Goal: Task Accomplishment & Management: Use online tool/utility

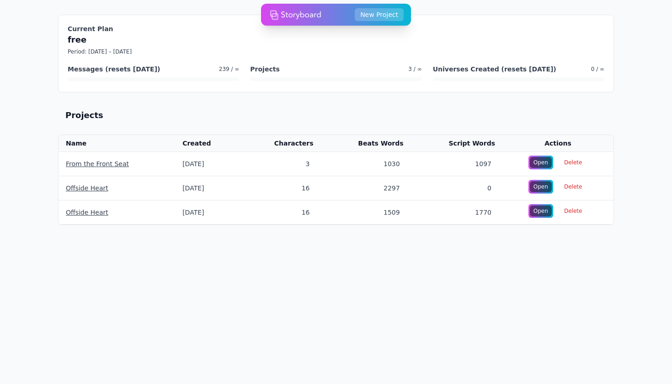
click at [299, 16] on img at bounding box center [295, 14] width 51 height 18
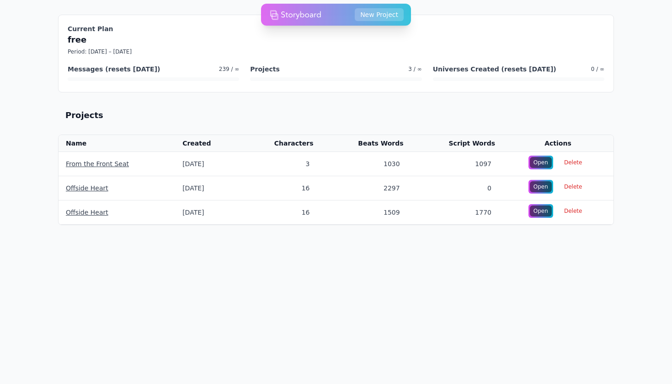
click at [249, 249] on html "Storyboard New Project Current Plan free Period: 10/4/2025 – 11/4/2025 Messages…" at bounding box center [336, 131] width 672 height 262
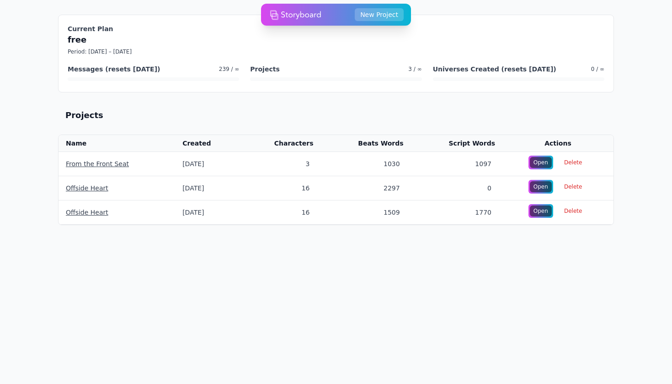
click at [330, 14] on div "New Project" at bounding box center [362, 14] width 82 height 13
click at [285, 11] on img at bounding box center [295, 14] width 51 height 18
click at [280, 13] on img at bounding box center [295, 14] width 51 height 18
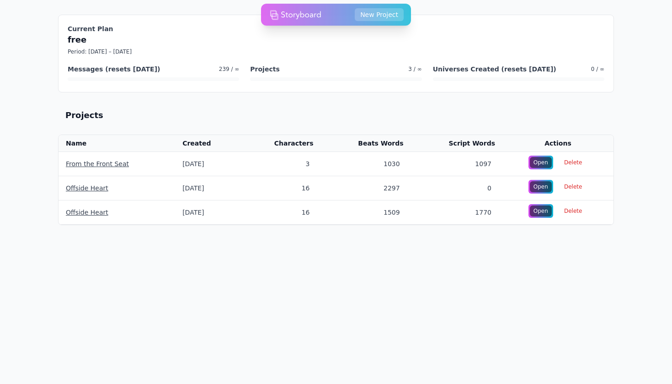
click at [276, 119] on div "Projects" at bounding box center [336, 115] width 556 height 24
click at [345, 262] on html "Storyboard New Project Current Plan free Period: 10/4/2025 – 11/4/2025 Messages…" at bounding box center [336, 131] width 672 height 262
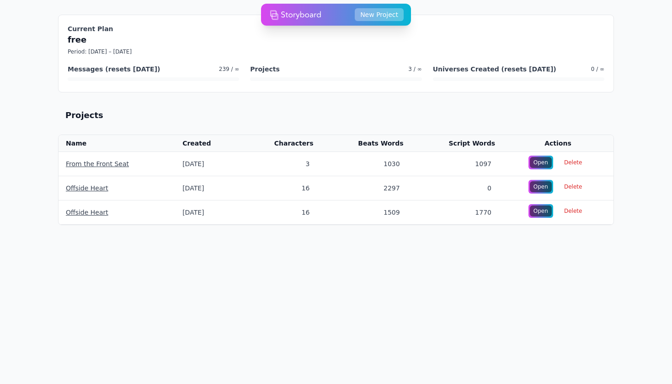
click at [378, 15] on button "New Project" at bounding box center [379, 14] width 49 height 13
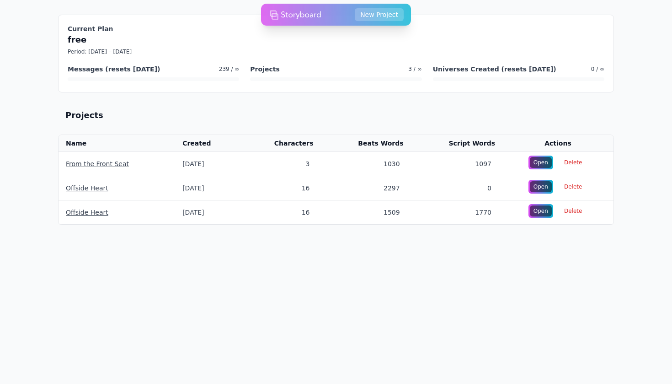
click at [147, 107] on div "Projects" at bounding box center [336, 115] width 556 height 24
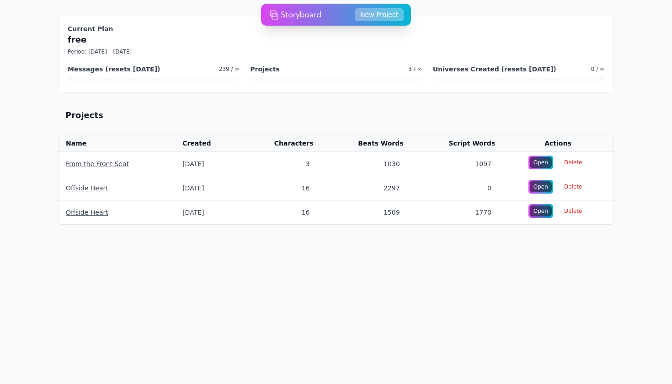
click at [382, 14] on button "New Project" at bounding box center [379, 14] width 49 height 13
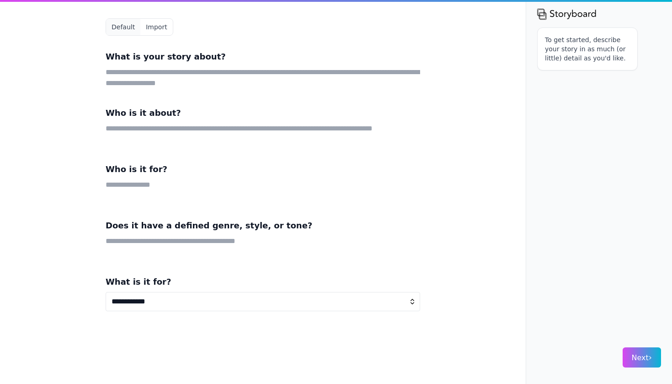
click at [163, 31] on button "Import" at bounding box center [156, 27] width 32 height 16
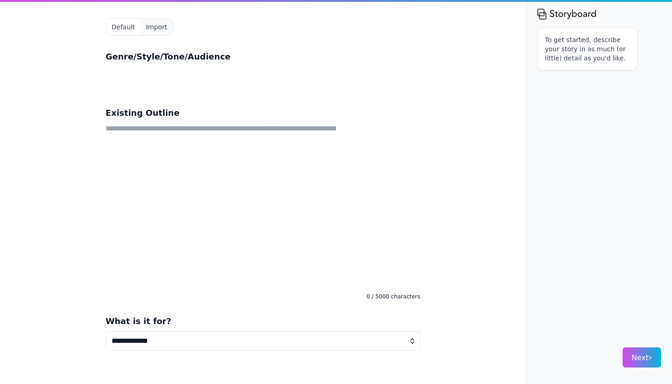
click at [150, 257] on textarea at bounding box center [263, 205] width 315 height 165
click at [208, 350] on div "**********" at bounding box center [262, 192] width 351 height 384
select select "*"
click at [139, 212] on textarea at bounding box center [263, 205] width 315 height 165
click at [124, 83] on textarea at bounding box center [263, 78] width 315 height 22
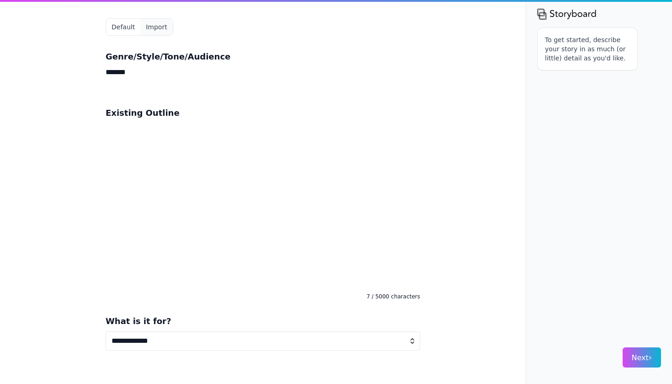
click at [119, 160] on textarea at bounding box center [263, 205] width 315 height 165
click at [134, 71] on textarea "*******" at bounding box center [263, 78] width 315 height 22
type textarea "**********"
click at [130, 134] on textarea at bounding box center [263, 205] width 315 height 165
paste textarea "**********"
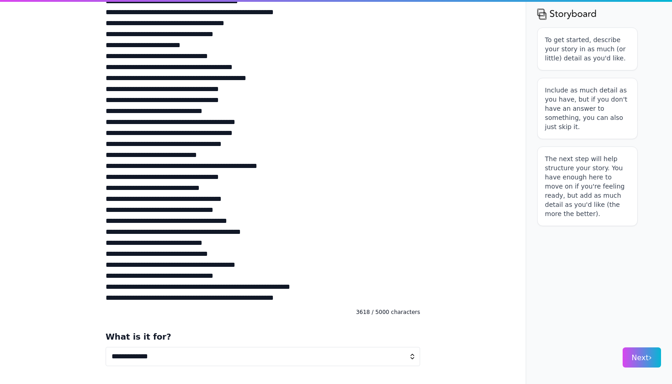
scroll to position [577, 0]
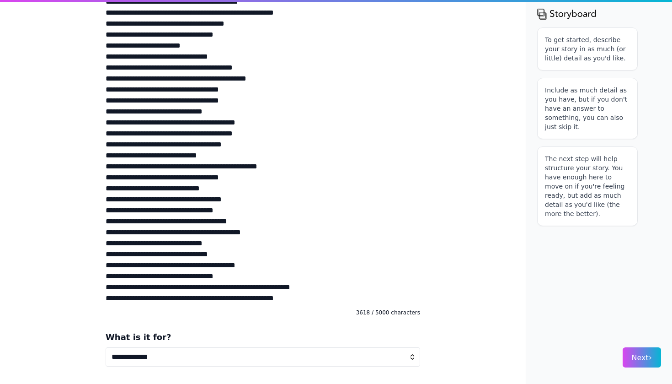
type textarea "**********"
select select "**"
click at [634, 359] on span "Next ›" at bounding box center [642, 357] width 20 height 9
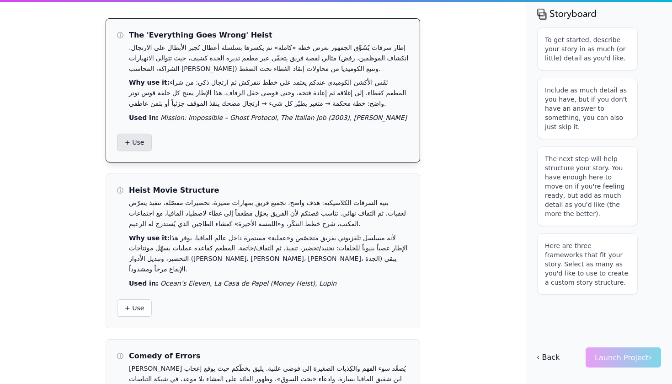
click at [148, 142] on button "+ Use" at bounding box center [134, 142] width 35 height 17
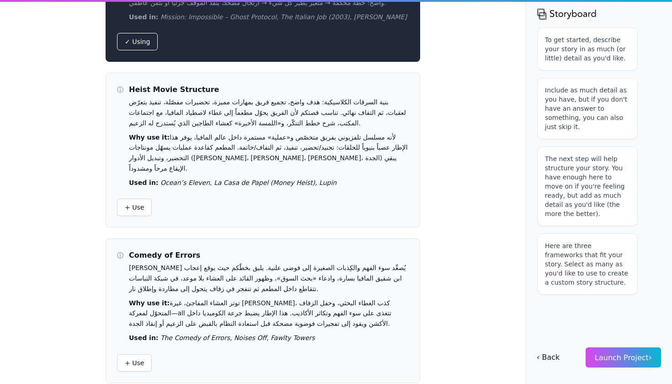
scroll to position [100, 0]
click at [625, 358] on span "Launch Project ›" at bounding box center [623, 357] width 57 height 9
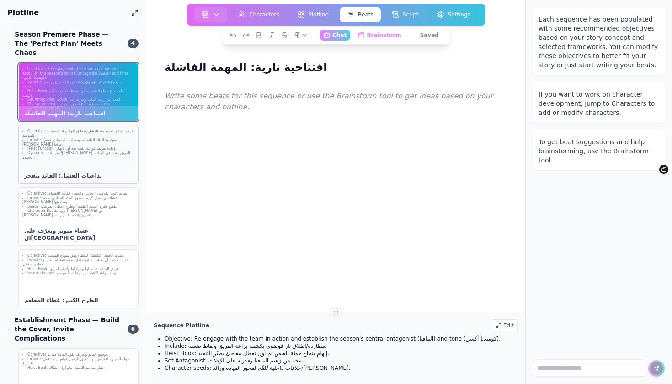
click at [92, 148] on div "Objective: تثبيت الوضع الجديد بعد الفشل وإطلاق أقواس الشخصيات للموسم. Include: …" at bounding box center [78, 154] width 120 height 59
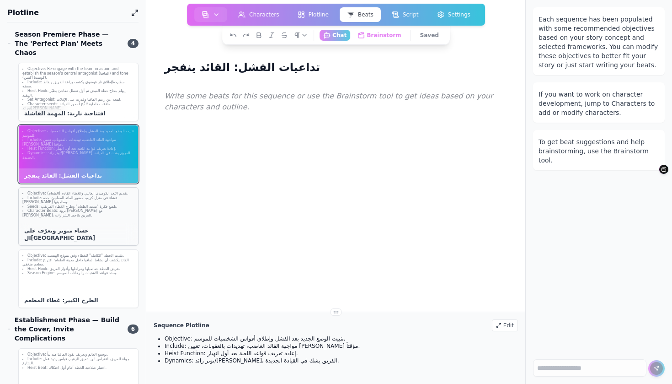
click at [83, 204] on li "Seeds: تلميع فكرة "مدينة الطعام" وطرح الغطاء المرتقب." at bounding box center [78, 206] width 112 height 5
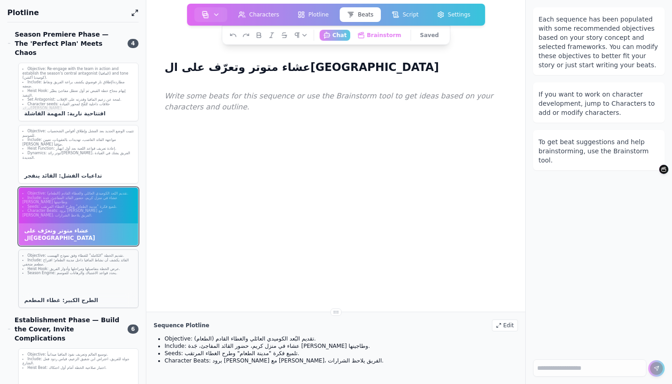
click at [87, 268] on div "Objective: تقديم الخطة "الكاملة" للغطاء وفق نموذج الهيست. Include: القائد يكشف …" at bounding box center [78, 264] width 119 height 29
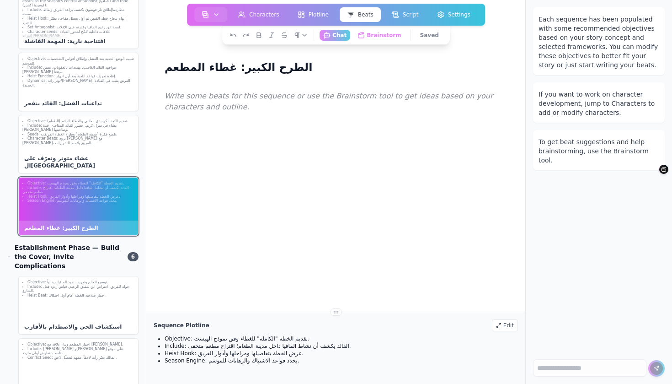
scroll to position [85, 0]
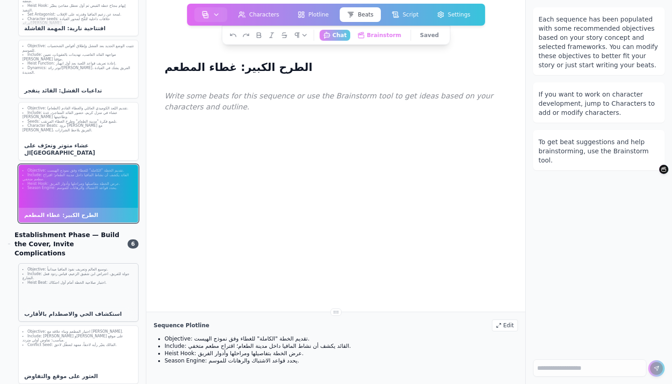
click at [94, 280] on li "Heist Beat: اختبار صلاحية الخطة أمام أول احتكاك." at bounding box center [78, 282] width 112 height 5
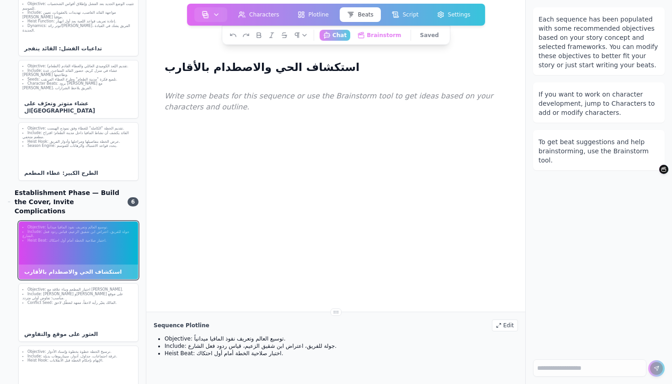
scroll to position [167, 0]
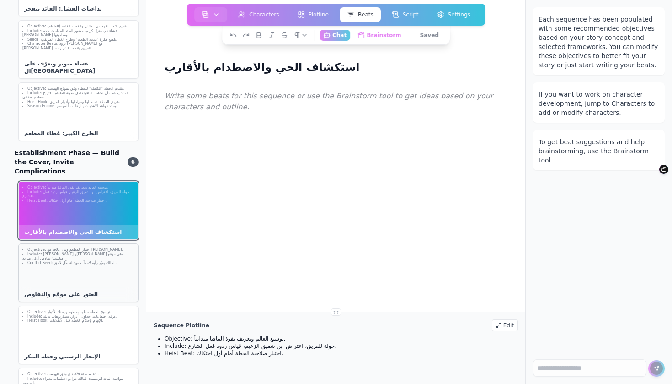
click at [94, 253] on div "Objective: اختيار المطعم وبناء علاقة مع مالكه. Include: كريم وليلى يعثران على م…" at bounding box center [78, 272] width 120 height 59
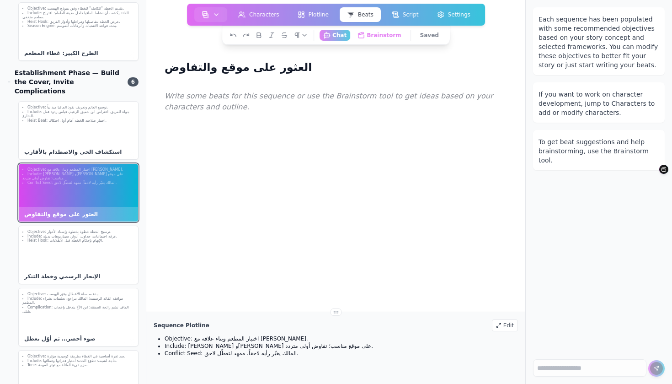
scroll to position [250, 0]
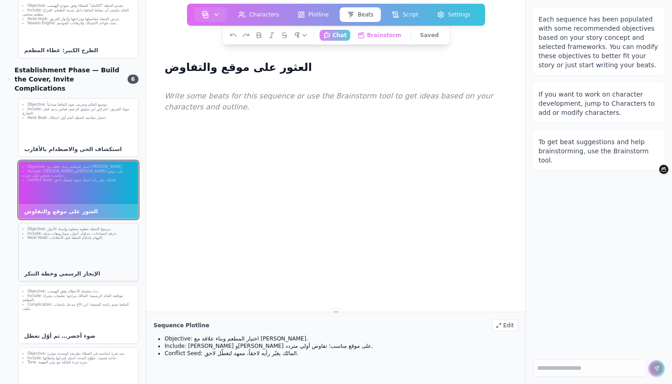
click at [93, 242] on div "Objective: ترسيخ الخطة خطوة بخطوة وإسناد الأدوار. Include: غرفة اجتماعات، جداول…" at bounding box center [78, 252] width 120 height 59
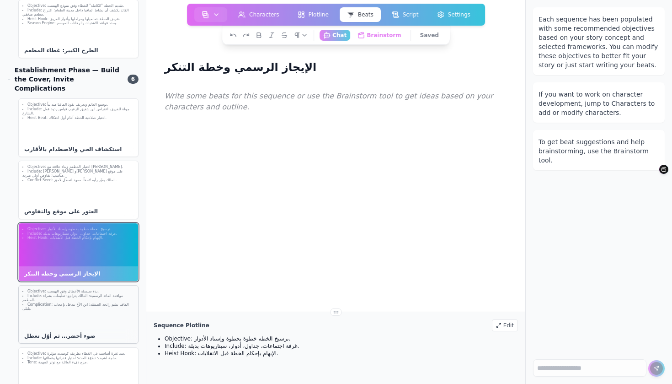
click at [93, 288] on div "Objective: بدء سلسلة الأعطال وفق الهيست. Include: موافقة القائد الرسمية؛ المالك…" at bounding box center [78, 314] width 120 height 59
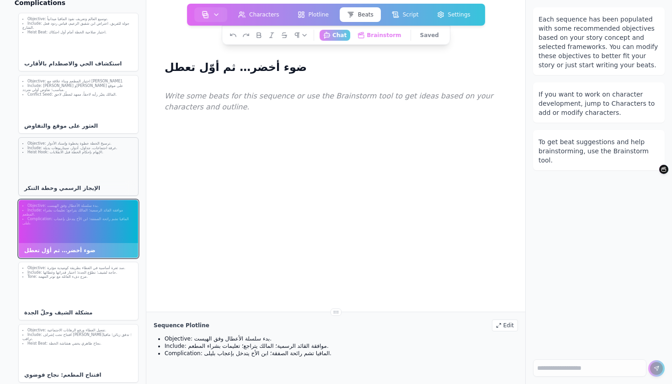
scroll to position [353, 0]
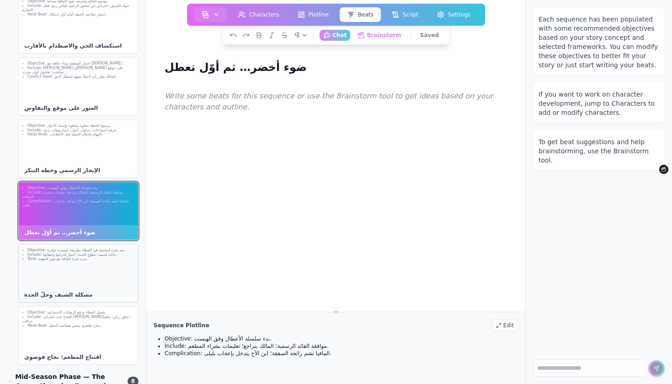
click at [86, 250] on div "Objective: سد ثغرة أساسية في الغطاء بطريقة كوميدية مؤثرة. Include: حاجة لشيف؛ ت…" at bounding box center [78, 273] width 120 height 59
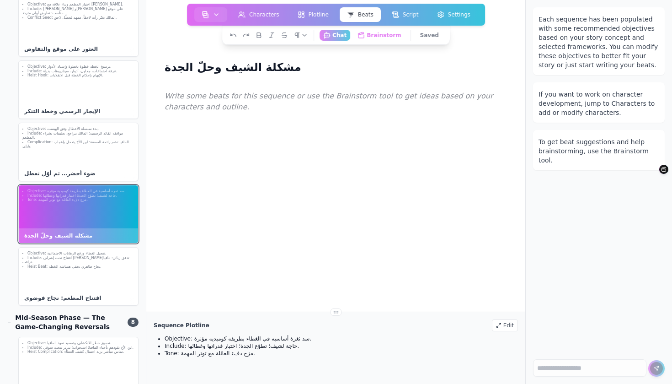
scroll to position [455, 0]
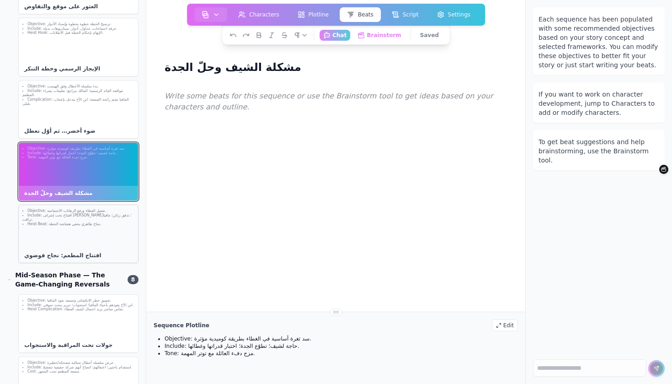
click at [80, 207] on div "Objective: تفعيل الغطاء ورفع الرهانات الاجتماعية. Include: افتتاح تحت إشراف ابن…" at bounding box center [78, 233] width 120 height 59
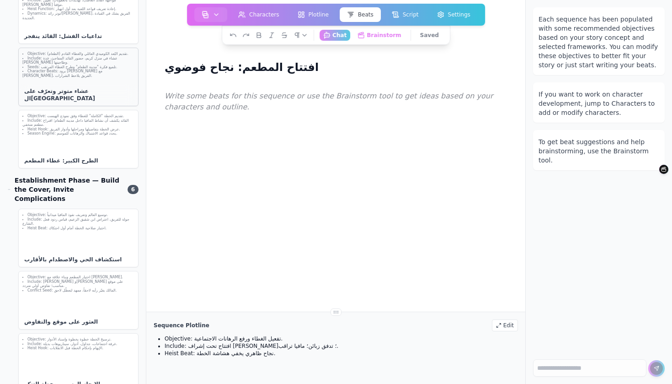
scroll to position [134, 0]
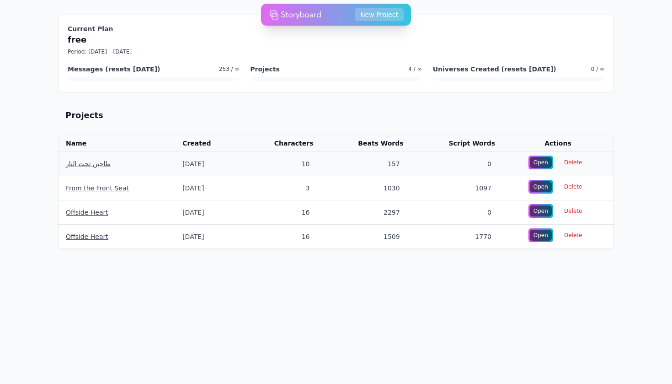
click at [81, 163] on link "طاجين تحت النار" at bounding box center [88, 163] width 45 height 7
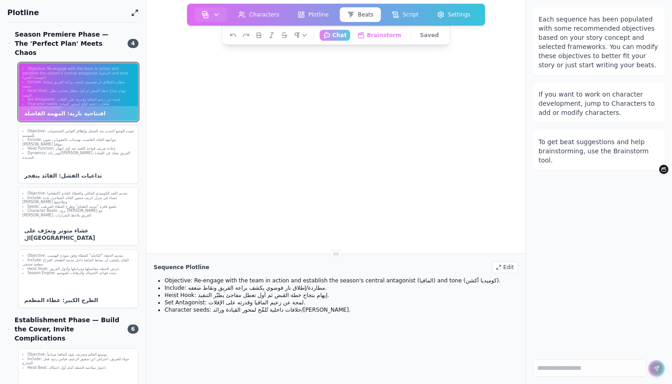
drag, startPoint x: 336, startPoint y: 311, endPoint x: 343, endPoint y: 267, distance: 44.8
click at [343, 267] on div "افتتاحية نارية: المهمة الفاشلة Write some beats for this sequence or use the Br…" at bounding box center [336, 192] width 380 height 384
click at [512, 268] on div "Edit" at bounding box center [505, 268] width 26 height 12
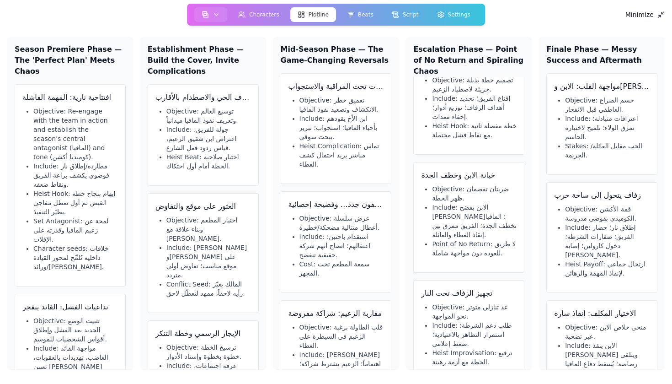
scroll to position [239, 0]
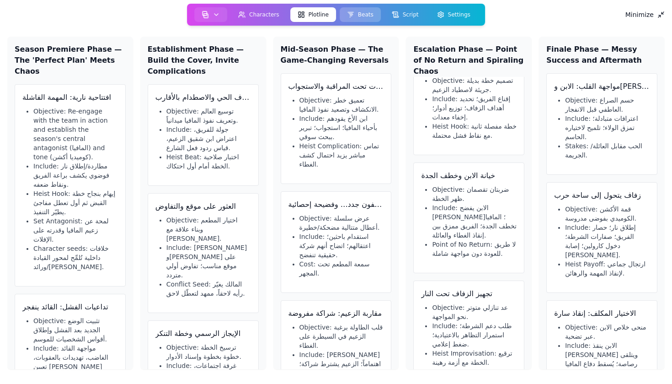
click at [361, 15] on button "Beats" at bounding box center [360, 14] width 41 height 15
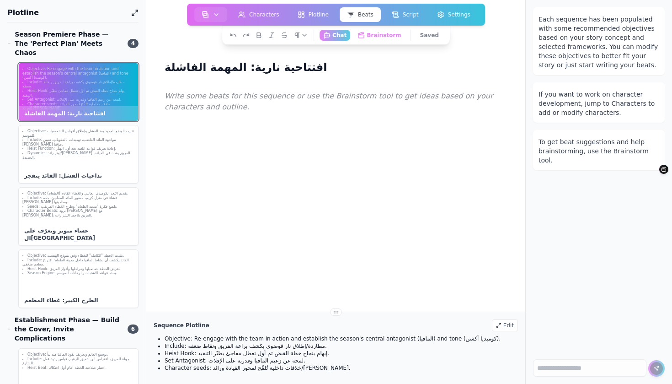
click at [275, 337] on li "Objective: Re-engage with the team in action and establish the season's central…" at bounding box center [341, 338] width 353 height 7
click at [302, 380] on div "Sequence Plotline Edit Objective: Re-engage with the team in action and establi…" at bounding box center [336, 348] width 380 height 72
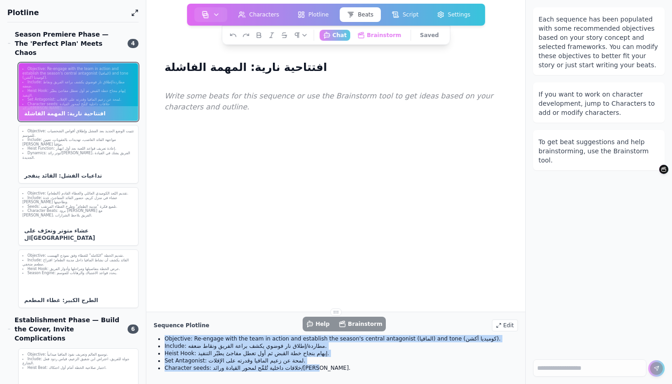
drag, startPoint x: 308, startPoint y: 366, endPoint x: 157, endPoint y: 338, distance: 153.5
click at [157, 338] on ul "Objective: Re-engage with the team in action and establish the season's central…" at bounding box center [336, 353] width 364 height 37
click at [362, 324] on button "Brainstorm" at bounding box center [361, 324] width 54 height 16
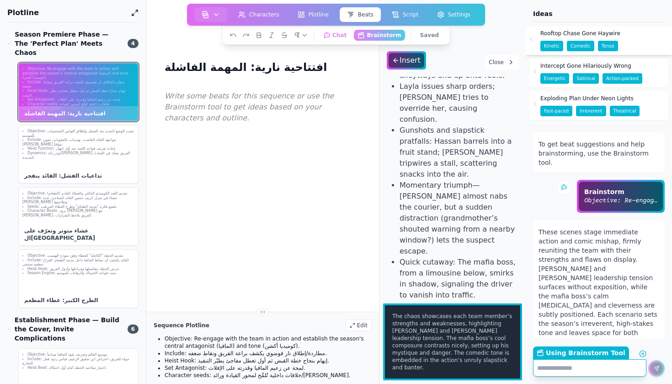
scroll to position [44, 0]
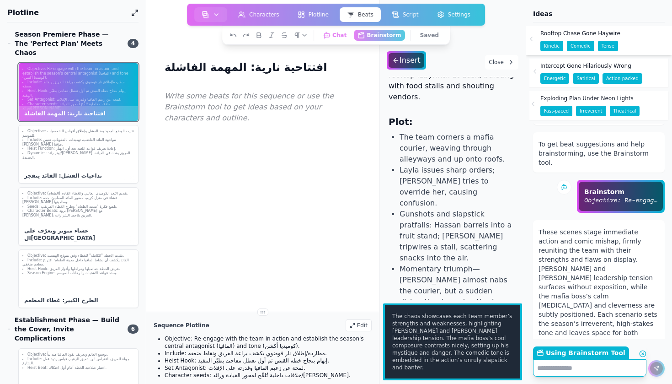
click at [538, 100] on div at bounding box center [534, 103] width 7 height 7
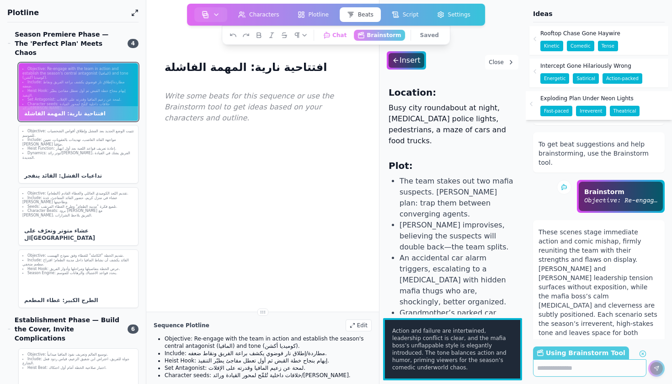
scroll to position [0, 0]
click at [534, 64] on div "Intercept Gone Hilariously Wrong Energetic Satirical Action-packed" at bounding box center [599, 73] width 139 height 29
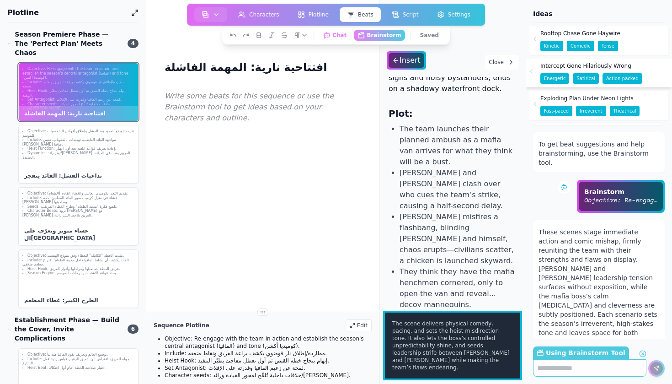
scroll to position [53, 0]
click at [534, 38] on icon at bounding box center [533, 38] width 7 height 7
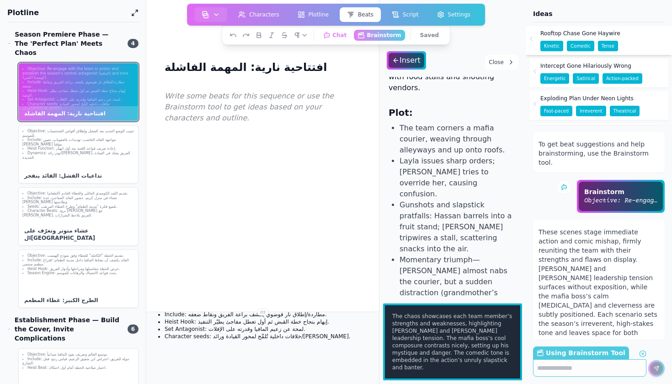
scroll to position [39, 0]
click at [117, 175] on div "Objective: Re-engage with the team in action and establish the season's central…" at bounding box center [72, 185] width 131 height 245
click at [116, 148] on div "Objective: تثبيت الوضع الجديد بعد الفشل وإطلاق أقواس الشخصيات للموسم. Include: …" at bounding box center [78, 154] width 120 height 59
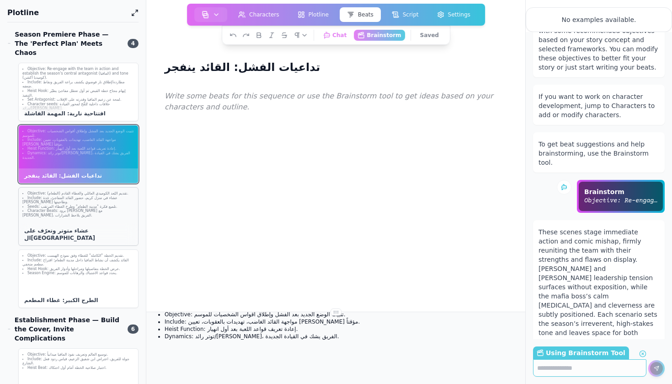
click at [114, 219] on div "Objective: تقديم البُعد الكوميدي العائلي والغطاء القادم (الطعام). Include: عشاء…" at bounding box center [78, 216] width 120 height 59
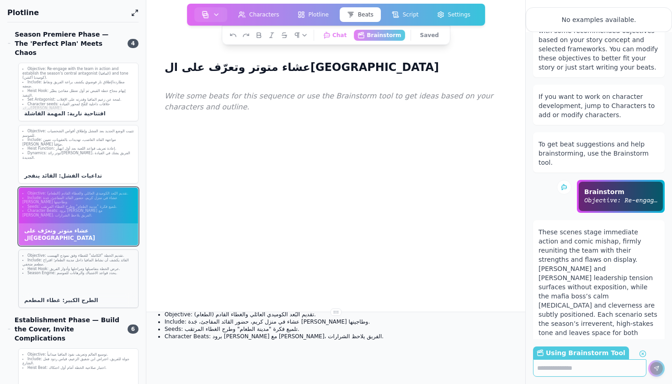
click at [104, 271] on li "Season Engine: يحدد قواعد الاشتباك والرهانات للموسم." at bounding box center [78, 273] width 112 height 5
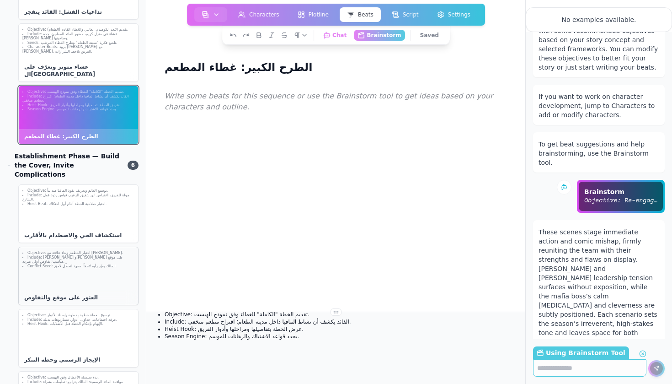
scroll to position [177, 0]
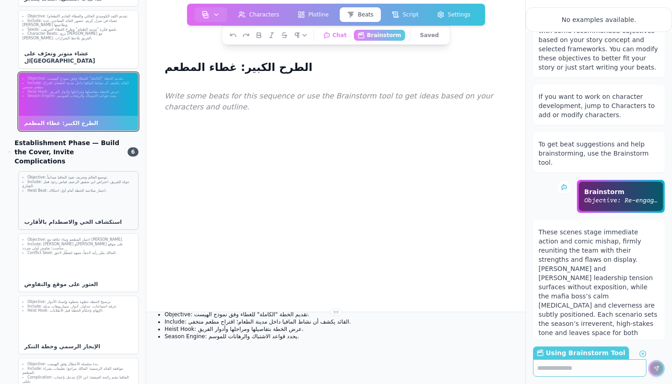
click at [89, 179] on div "Objective: توسيع العالم وتعريف نفوذ المافيا ميدانياً. Include: جولة للفريق، اعت…" at bounding box center [78, 200] width 120 height 59
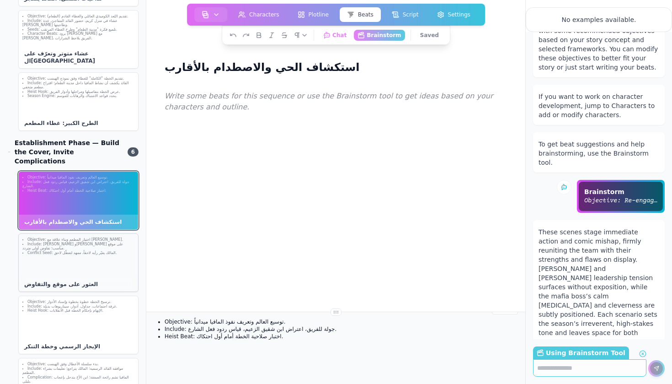
click at [93, 243] on div "Objective: اختيار المطعم وبناء علاقة مع مالكه. Include: كريم وليلى يعثران على م…" at bounding box center [78, 262] width 120 height 59
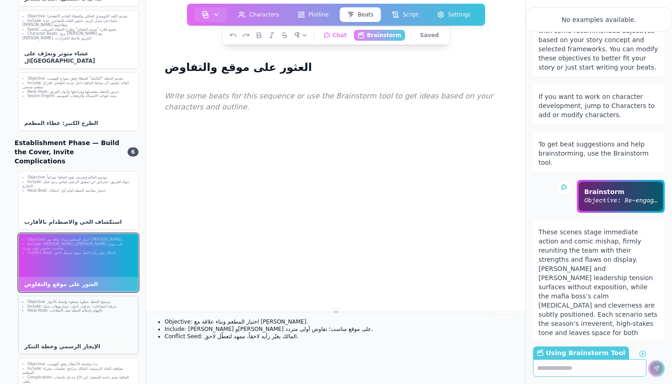
click at [92, 296] on div "Objective: ترسيخ الخطة خطوة بخطوة وإسناد الأدوار. Include: غرفة اجتماعات، جداول…" at bounding box center [78, 306] width 119 height 21
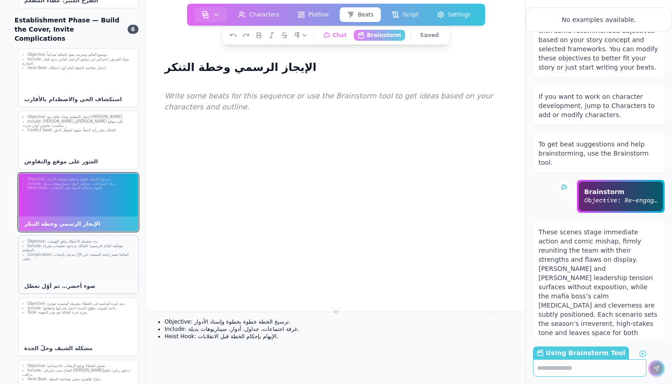
scroll to position [319, 0]
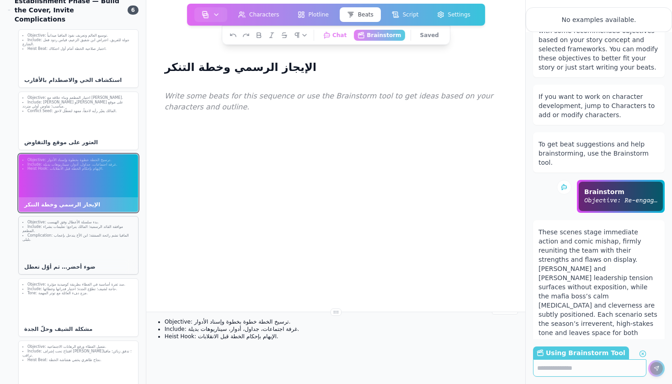
click at [92, 228] on div "Objective: بدء سلسلة الأعطال وفق الهيست. Include: موافقة القائد الرسمية؛ المالك…" at bounding box center [78, 245] width 120 height 59
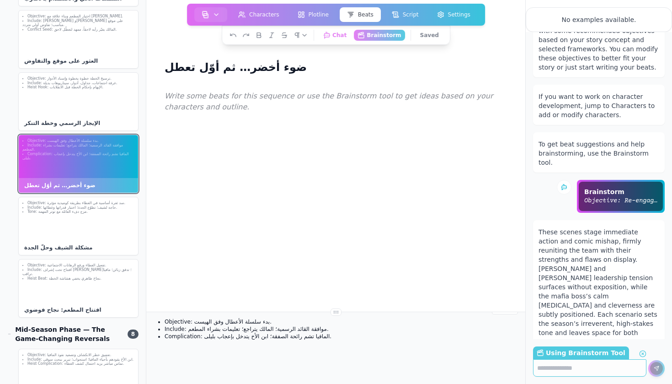
scroll to position [418, 0]
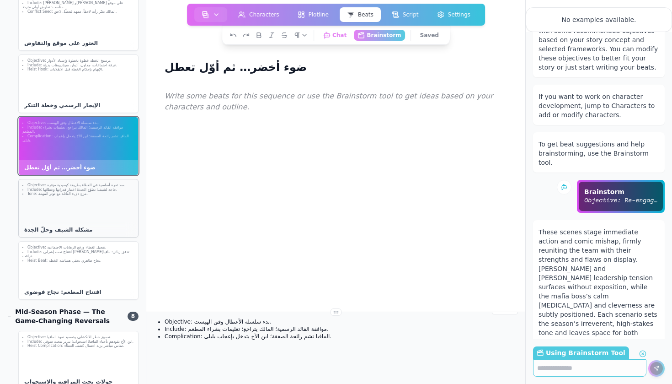
click at [82, 186] on div "Objective: سد ثغرة أساسية في الغطاء بطريقة كوميدية مؤثرة. Include: حاجة لشيف؛ ت…" at bounding box center [78, 208] width 120 height 59
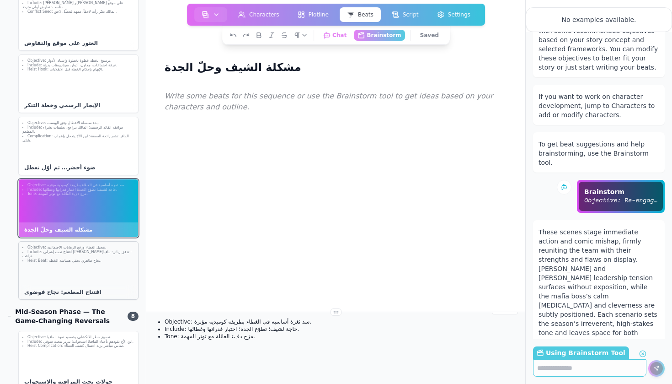
click at [82, 250] on li "Include: افتتاح تحت إشراف ابن الأخ؛ تدفق زبائن؛ مافيا تراقب." at bounding box center [78, 254] width 112 height 9
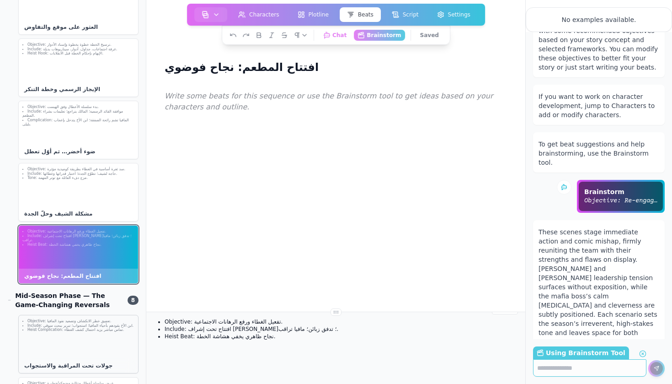
scroll to position [402, 0]
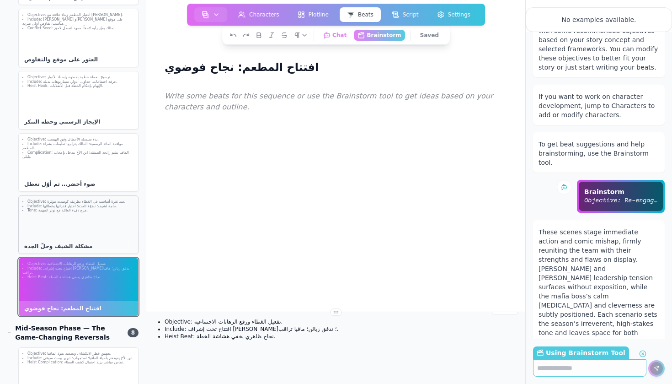
click at [96, 196] on div "Objective: سد ثغرة أساسية في الغطاء بطريقة كوميدية مؤثرة. Include: حاجة لشيف؛ ت…" at bounding box center [78, 206] width 119 height 21
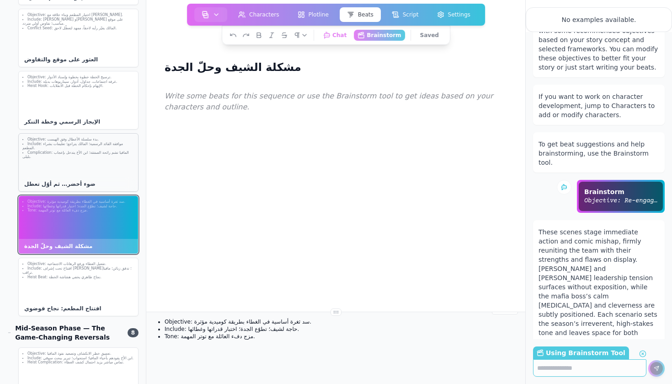
click at [102, 141] on div "Objective: بدء سلسلة الأعطال وفق الهيست. Include: موافقة القائد الرسمية؛ المالك…" at bounding box center [78, 162] width 120 height 59
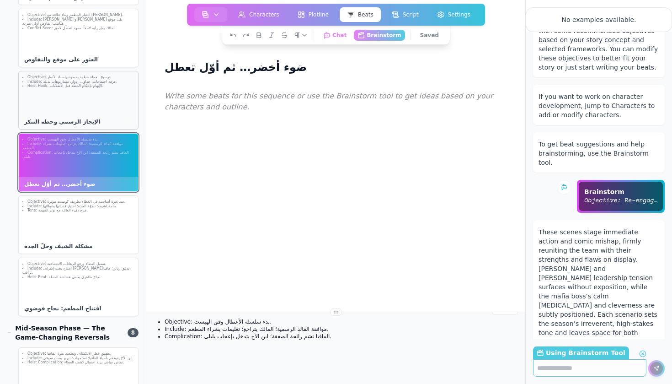
click at [95, 78] on div "Objective: ترسيخ الخطة خطوة بخطوة وإسناد الأدوار. Include: غرفة اجتماعات، جداول…" at bounding box center [78, 100] width 120 height 59
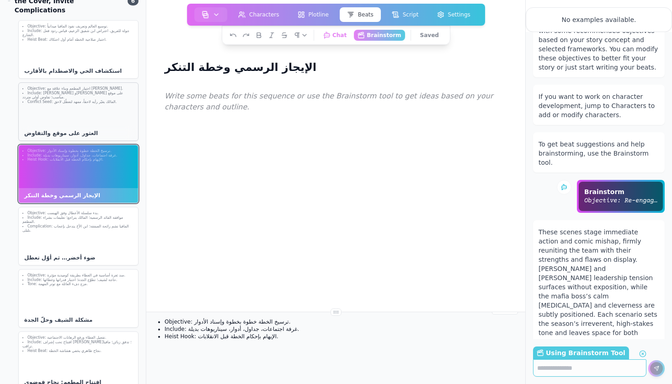
scroll to position [314, 0]
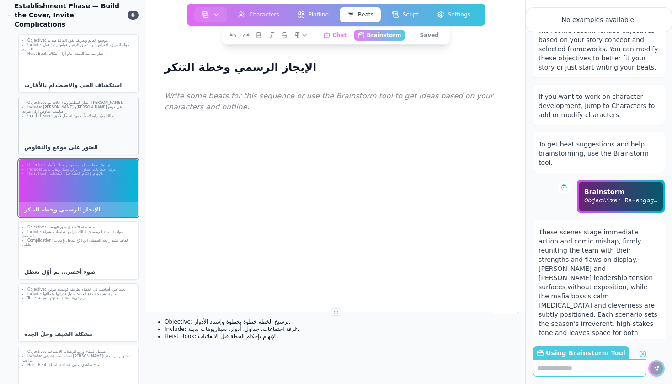
click at [99, 116] on div "Objective: اختيار المطعم وبناء علاقة مع مالكه. Include: كريم وليلى يعثران على م…" at bounding box center [78, 125] width 120 height 59
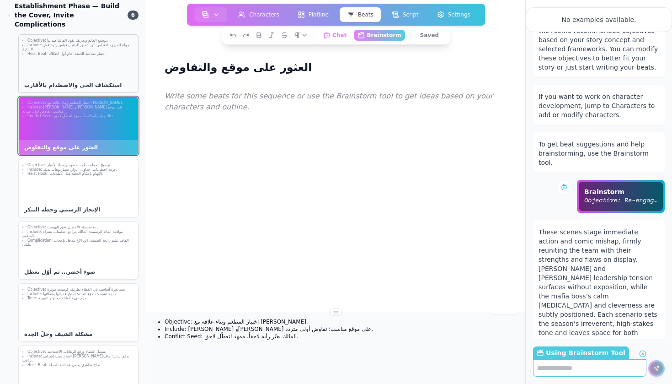
click at [100, 52] on div "Objective: توسيع العالم وتعريف نفوذ المافيا ميدانياً. Include: جولة للفريق، اعت…" at bounding box center [78, 63] width 120 height 59
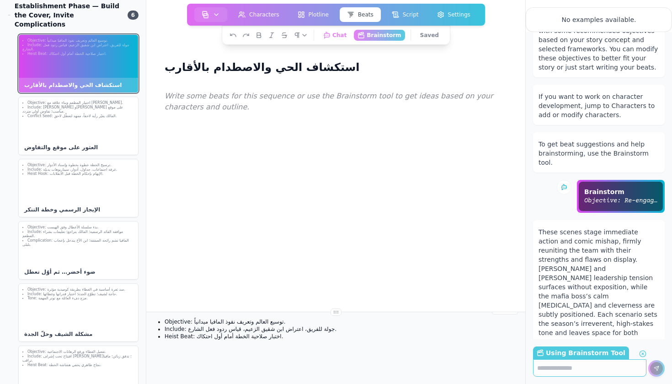
click at [97, 35] on div "Objective: توسيع العالم وتعريف نفوذ المافيا ميدانياً. Include: جولة للفريق، اعت…" at bounding box center [78, 47] width 119 height 25
click at [91, 101] on div "Objective: اختيار المطعم وبناء علاقة مع مالكه. Include: كريم وليلى يعثران على م…" at bounding box center [78, 125] width 120 height 59
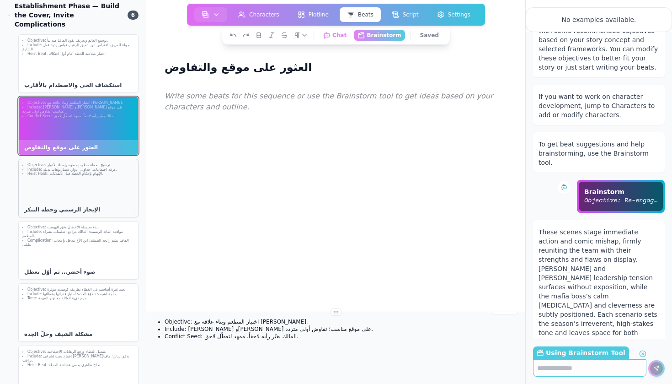
click at [88, 162] on div "Objective: ترسيخ الخطة خطوة بخطوة وإسناد الأدوار. Include: غرفة اجتماعات، جداول…" at bounding box center [78, 188] width 120 height 59
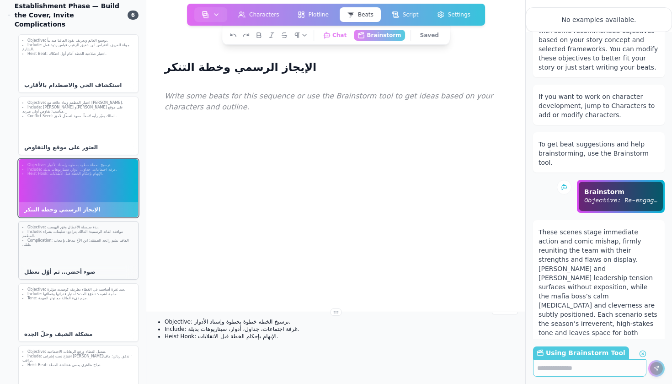
click at [96, 232] on div "Objective: بدء سلسلة الأعطال وفق الهيست. Include: موافقة القائد الرسمية؛ المالك…" at bounding box center [78, 250] width 120 height 59
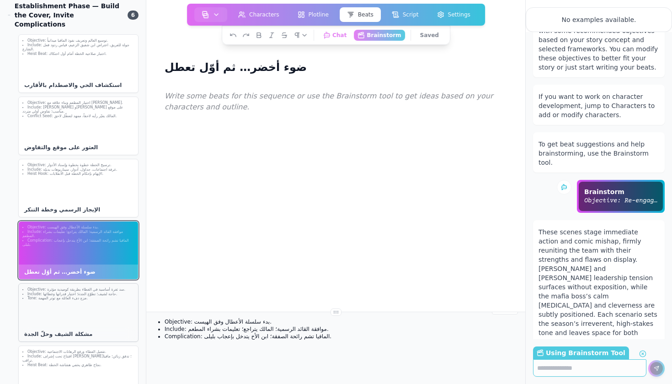
click at [92, 290] on div "Objective: سد ثغرة أساسية في الغطاء بطريقة كوميدية مؤثرة. Include: حاجة لشيف؛ ت…" at bounding box center [78, 312] width 120 height 59
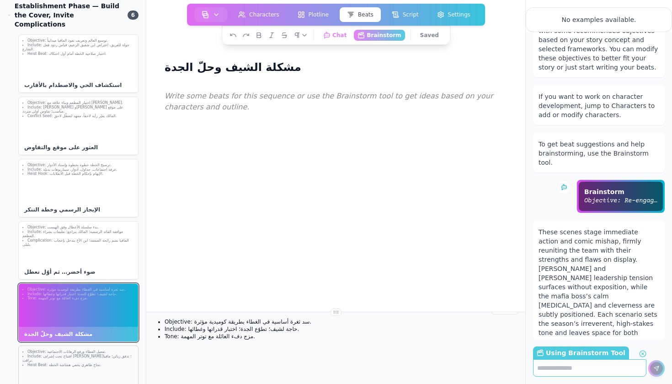
click at [88, 346] on div "Objective: تفعيل الغطاء ورفع الرهانات الاجتماعية. Include: افتتاح تحت إشراف ابن…" at bounding box center [78, 358] width 119 height 25
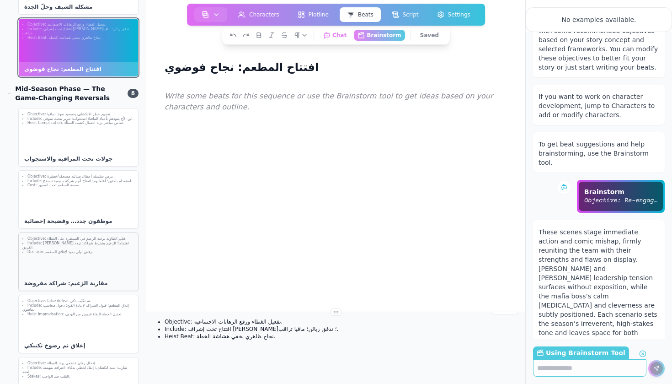
scroll to position [643, 0]
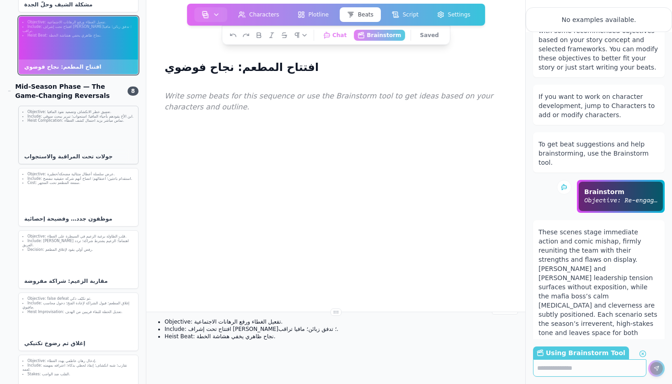
click at [95, 128] on div "Objective: تعميق خطر الانكشاف وتصعيد نفوذ المافيا. Include: ابن الأخ يقودهم بأح…" at bounding box center [78, 135] width 120 height 59
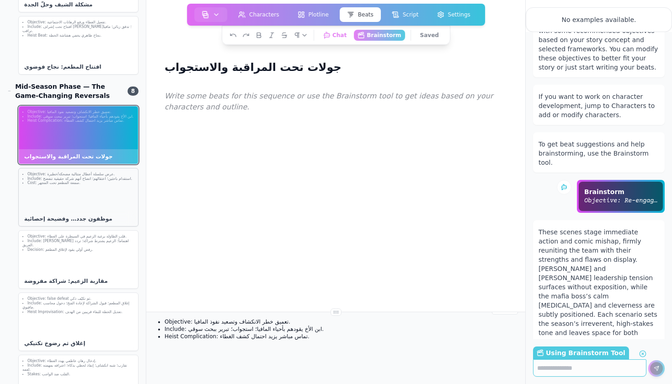
click at [90, 180] on div "Objective: عرض سلسلة أعطال متتالية مضحكة/خطيرة. Include: استقدام باحثين؛ اعتقال…" at bounding box center [78, 197] width 120 height 59
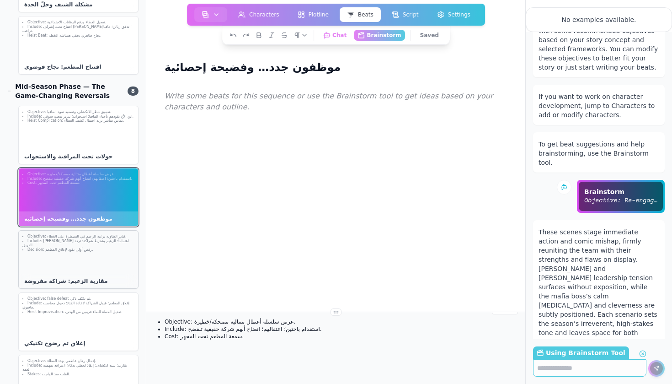
click at [90, 251] on div "Objective: قلب الطاولة برغبة الزعيم في السيطرة على الغطاء. Include: رائد يعرض ا…" at bounding box center [78, 259] width 120 height 59
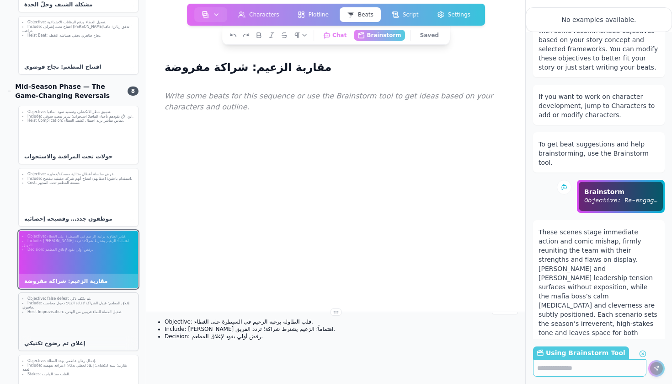
click at [86, 308] on div "Objective: false defeat ثم تكيّف ذكي. Include: إغلاق المطعم؛ قبول الشراكة لإعاد…" at bounding box center [78, 321] width 120 height 59
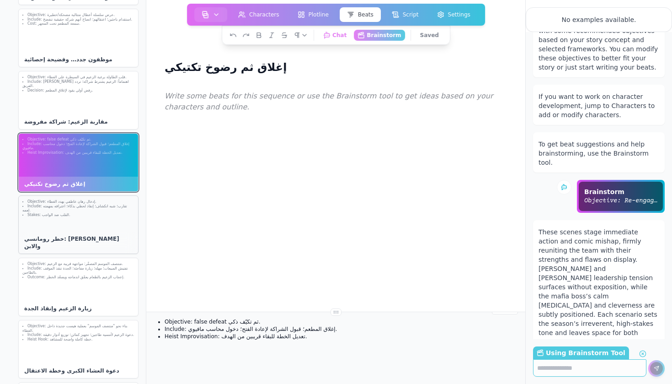
scroll to position [810, 0]
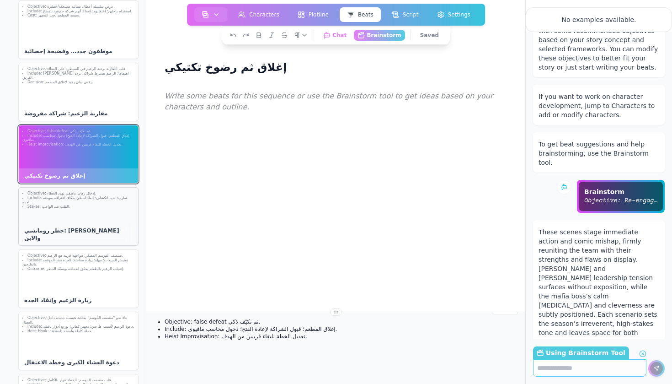
click at [78, 209] on div "Objective: إدخال رهان عاطفي يهدد الغطاء. Include: تقارب؛ شبه انكشاف؛ إنقاذ لحظي…" at bounding box center [78, 216] width 120 height 59
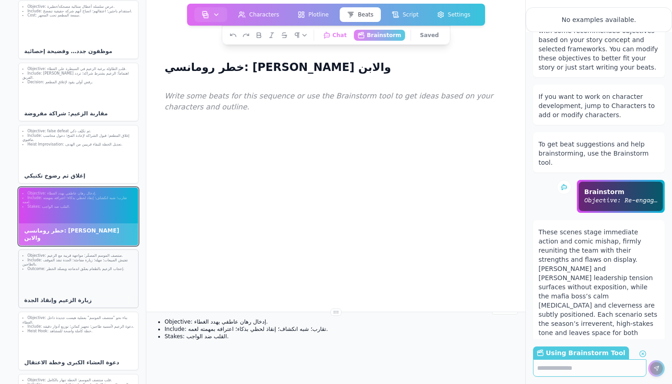
click at [78, 263] on div "Objective: منتصف الموسم المصغّر: مواجهة قريبة مع الزعيم. Include: تفتيش المبيعا…" at bounding box center [78, 278] width 120 height 59
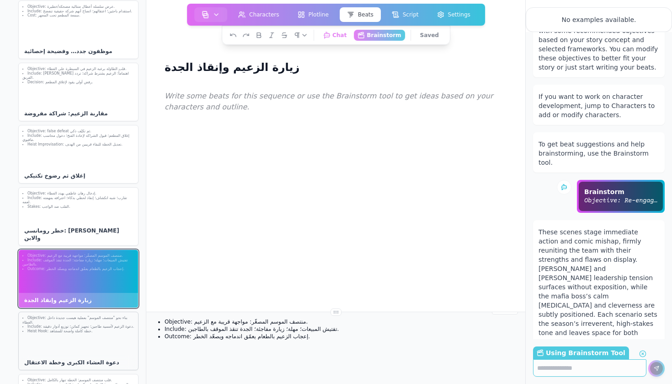
click at [81, 335] on div "Objective: بناء نحو "منتصف الموسم" بعملية هيست جديدة داخل الغطاء. Include: دعوة…" at bounding box center [78, 340] width 120 height 59
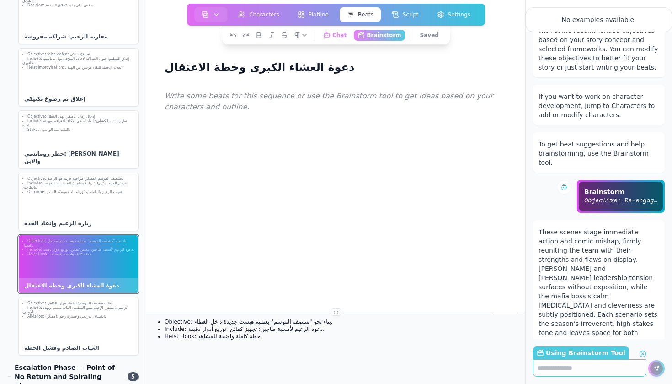
scroll to position [972, 0]
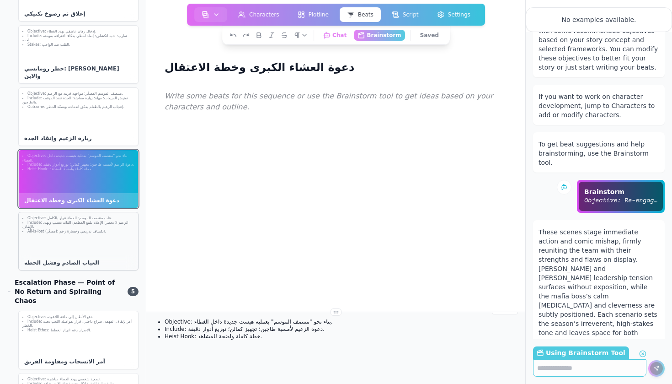
click at [82, 236] on div "Objective: قلب منتصف الموسم: الخطة تنهار بالكامل. Include: الزعيم لا يحضر؛ الإع…" at bounding box center [78, 241] width 120 height 59
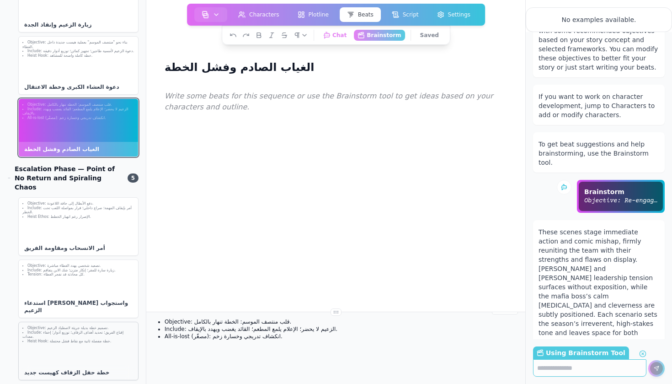
scroll to position [1102, 0]
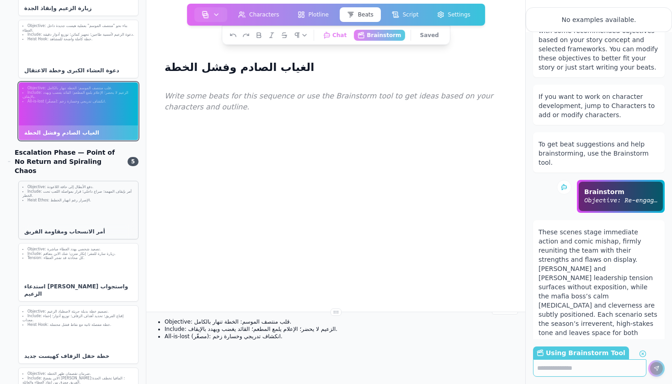
click at [81, 194] on div "Objective: دفع الأبطال إلى حافة اللاعودة. Include: أمر بإيقاف المهمة؛ صراع داخل…" at bounding box center [78, 210] width 120 height 59
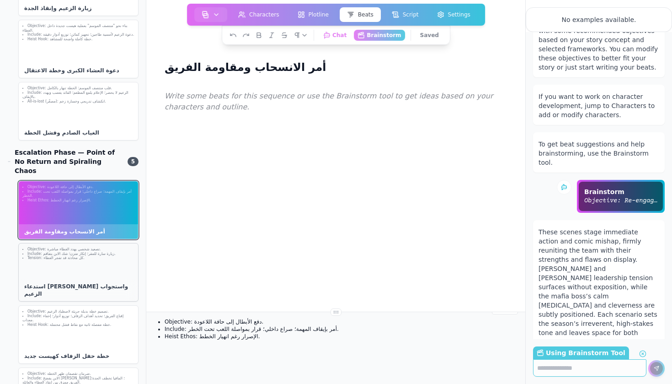
click at [86, 243] on div "Objective: تصعيد شخصي يهدد الغطاء مباشرة. Include: زيارة سارة للمقر؛ إنكار متزن…" at bounding box center [78, 272] width 120 height 59
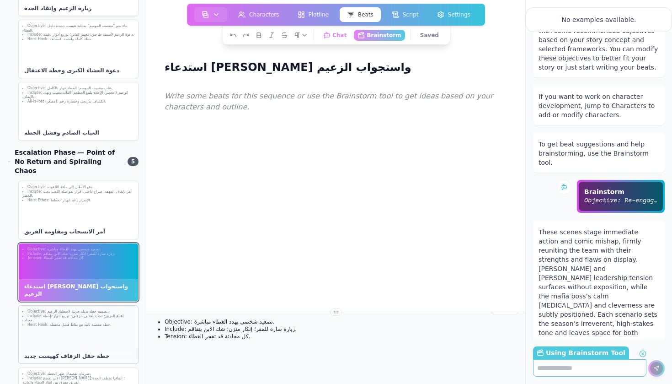
click at [91, 305] on div "Objective: تصميم خطة بديلة جريئة لاصطياد الزعيم. Include: إقناع الفريق؛ تحديد أ…" at bounding box center [78, 334] width 120 height 59
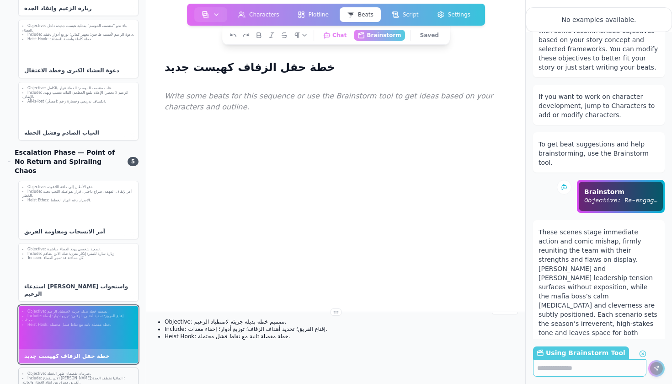
click at [91, 376] on li "Include: الابن يفضح سارة؛ المافيا تخطف الجدة؛ الفريق ممزق بين إنقاذ الغطاء والع…" at bounding box center [78, 380] width 112 height 9
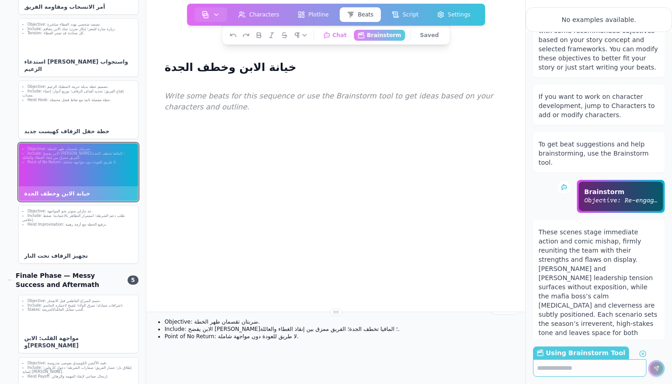
scroll to position [1329, 0]
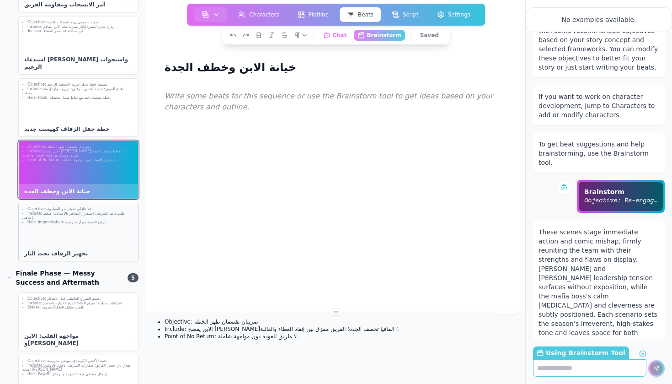
click at [83, 246] on div "تجهيز الزفاف تحت النار" at bounding box center [78, 253] width 119 height 15
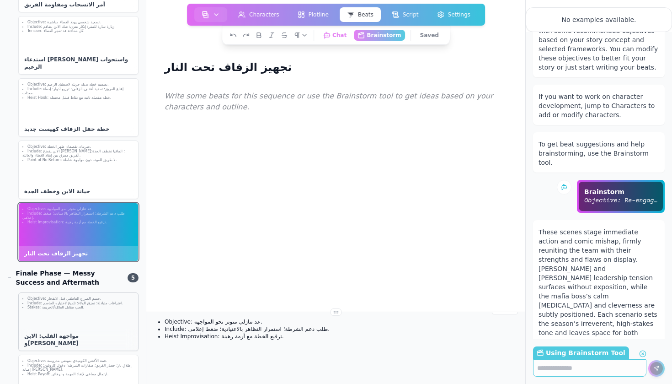
click at [90, 328] on div "مواجهة القلب: الابن وسارة" at bounding box center [78, 339] width 119 height 22
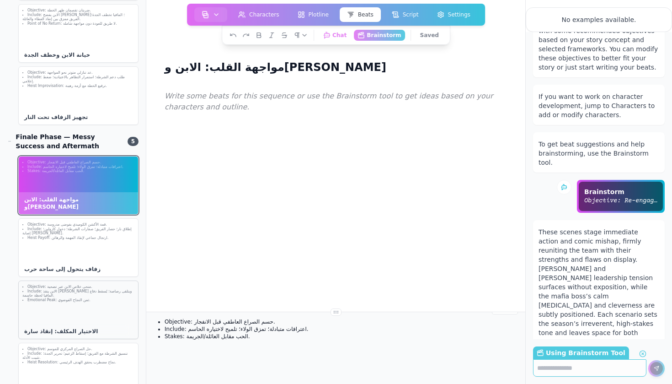
scroll to position [1471, 0]
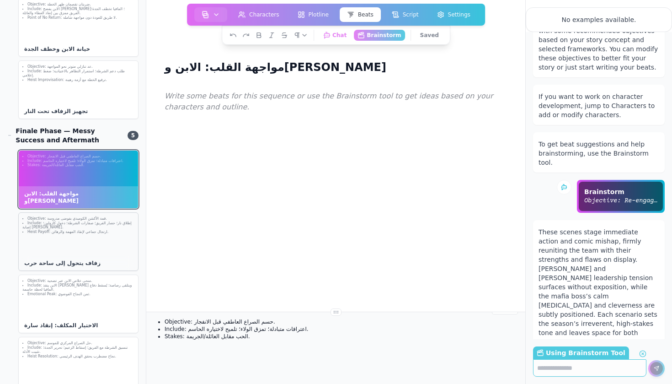
click at [93, 221] on div "Objective: قمة الأكشن الكوميدي بفوضى مدروسة. Include: إطلاق نار؛ حصار الفريق؛ ص…" at bounding box center [78, 241] width 120 height 59
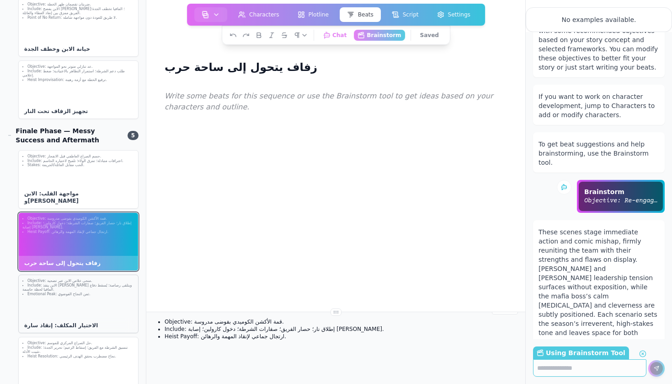
click at [93, 281] on div "Objective: منحى خلاص الابن عبر تضحية. Include: الابن ينقذ سارة ويتلقى رصاصة؛ يُ…" at bounding box center [78, 303] width 120 height 59
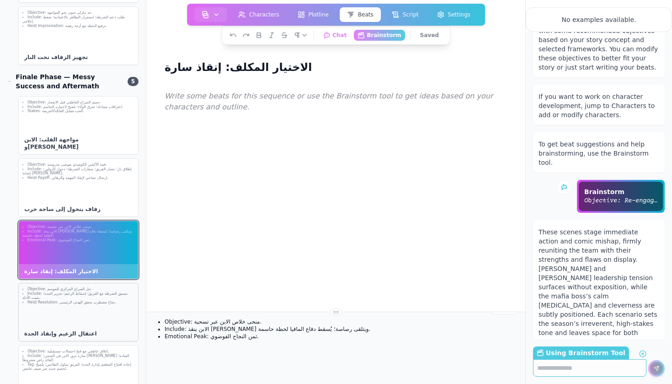
scroll to position [1525, 0]
click at [93, 283] on div "Objective: حل الصراع المركزي للموسم. Include: تنسيق الشرطة مع الفريق؛ إسقاط الز…" at bounding box center [78, 312] width 120 height 59
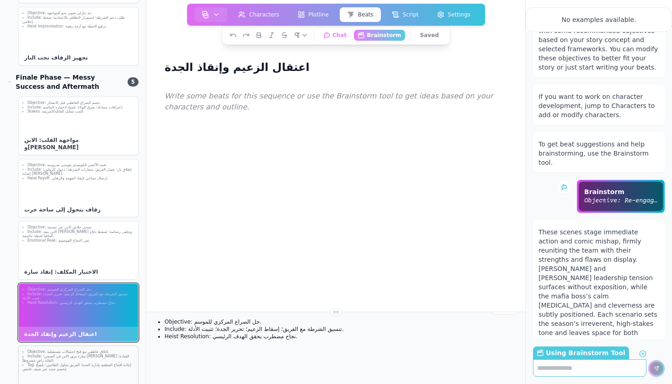
click at [91, 346] on div "Objective: إغلاق عاطفي مع فتح احتمالات مستقبلية. Include: سارة تزور الابن في ال…" at bounding box center [78, 374] width 120 height 59
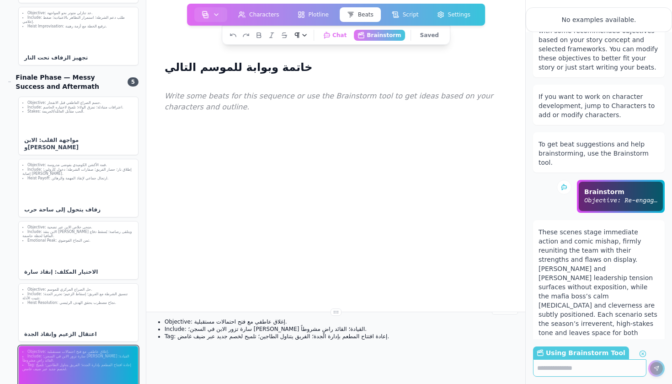
click at [307, 34] on icon "button" at bounding box center [304, 35] width 7 height 7
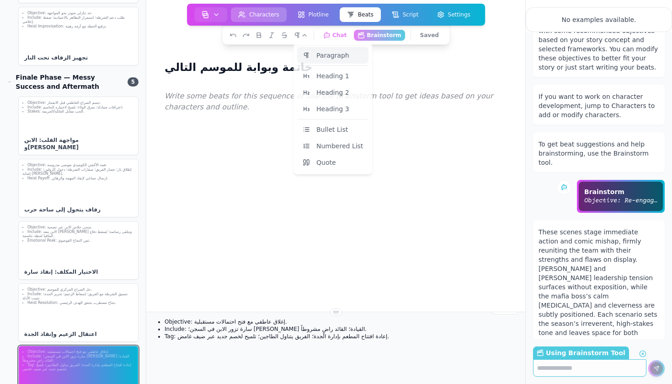
click at [282, 20] on button "Characters" at bounding box center [259, 14] width 56 height 15
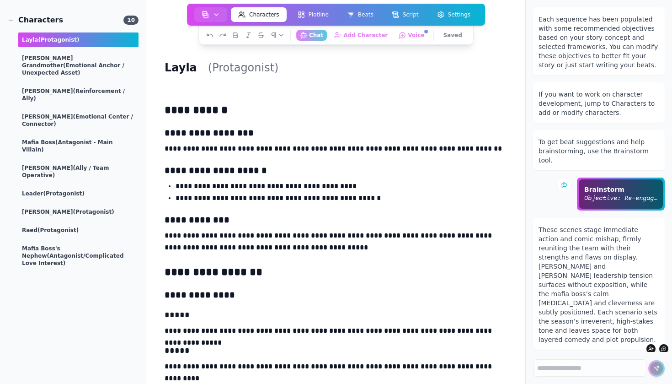
click at [279, 16] on button "Characters" at bounding box center [259, 14] width 56 height 15
click at [212, 19] on button "button" at bounding box center [210, 14] width 33 height 15
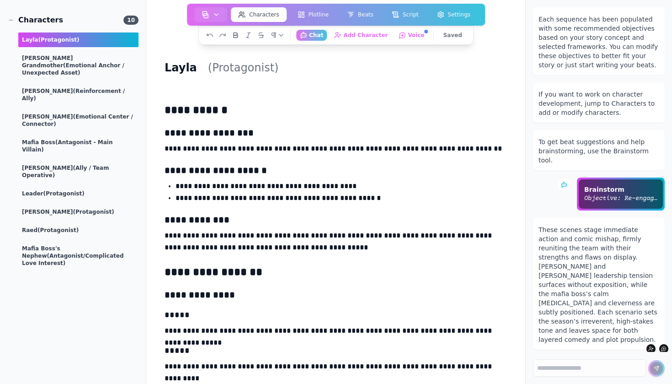
click at [239, 34] on icon at bounding box center [235, 35] width 7 height 7
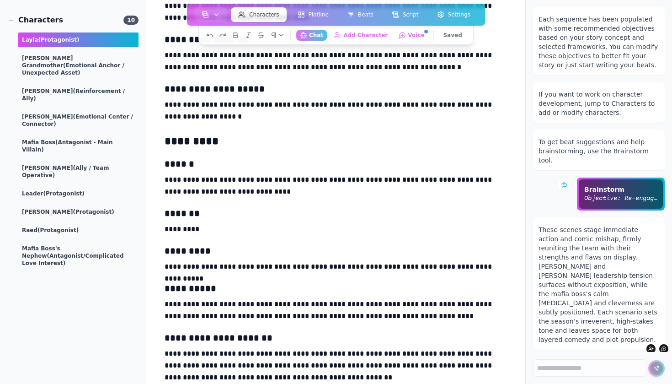
click at [274, 37] on div "Paragraph Heading 1 Heading 2 Heading 3 Bullet List Numbered List Quote" at bounding box center [245, 35] width 79 height 7
click at [262, 35] on div "Paragraph Heading 1 Heading 2 Heading 3 Bullet List Numbered List Quote" at bounding box center [245, 35] width 79 height 7
click at [264, 35] on line at bounding box center [261, 35] width 5 height 0
click at [238, 35] on icon at bounding box center [236, 35] width 4 height 5
click at [252, 37] on icon at bounding box center [248, 35] width 7 height 7
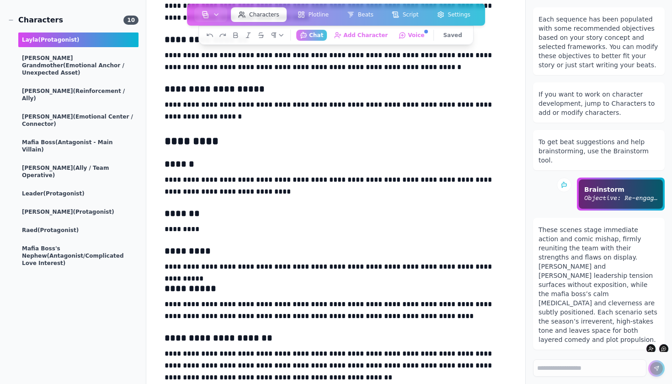
click at [273, 34] on div "Paragraph Heading 1 Heading 2 Heading 3 Bullet List Numbered List Quote" at bounding box center [245, 35] width 79 height 7
click at [278, 34] on icon "button" at bounding box center [273, 35] width 7 height 7
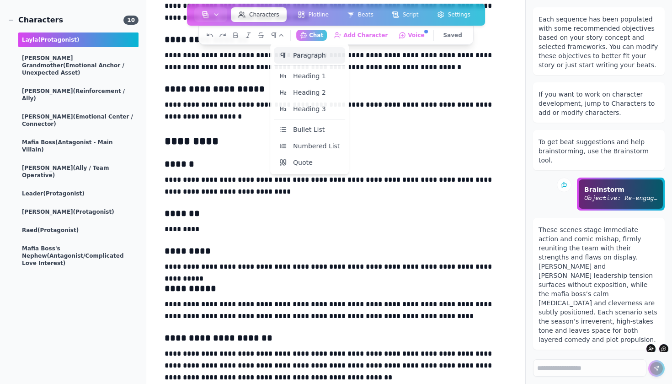
click at [313, 52] on span "Paragraph" at bounding box center [309, 55] width 33 height 9
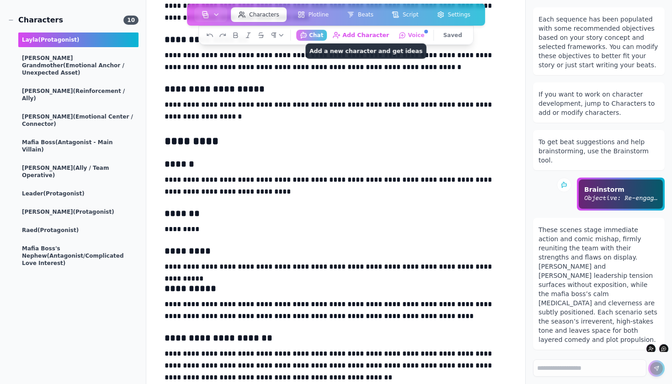
click at [371, 33] on button "Add Character Add a new character and get ideas" at bounding box center [361, 34] width 64 height 11
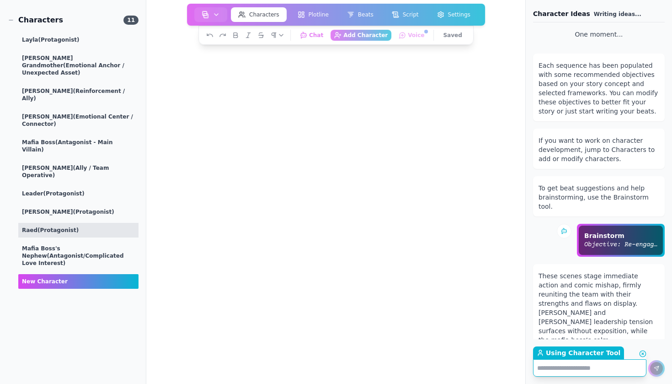
click at [61, 227] on span "(protagonist)" at bounding box center [57, 230] width 41 height 6
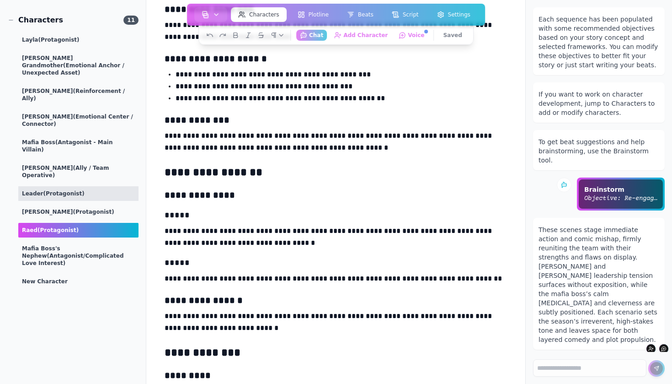
click at [67, 186] on div "Leader (protagonist)" at bounding box center [78, 193] width 120 height 15
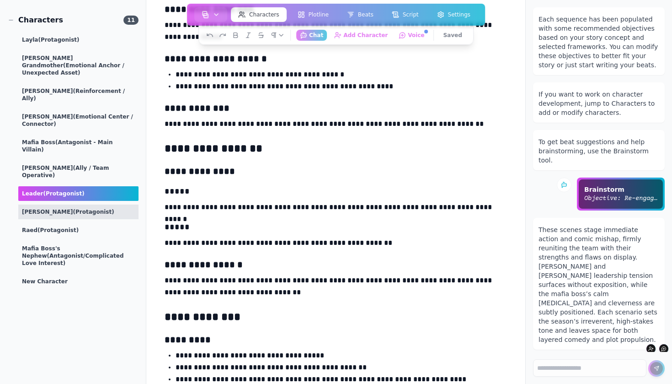
click at [73, 209] on span "(protagonist)" at bounding box center [93, 212] width 41 height 6
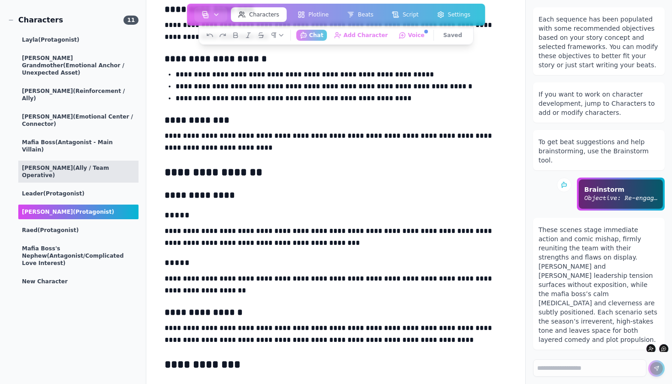
click at [70, 161] on div "Hassan (Ally / Team Operative)" at bounding box center [78, 172] width 120 height 22
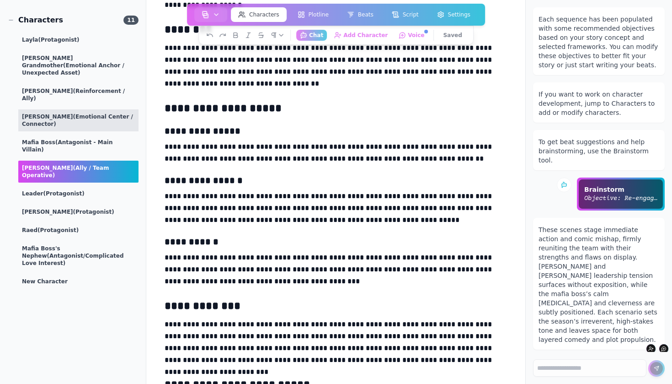
click at [75, 109] on div "Kareem (Emotional Center / Connector)" at bounding box center [78, 120] width 120 height 22
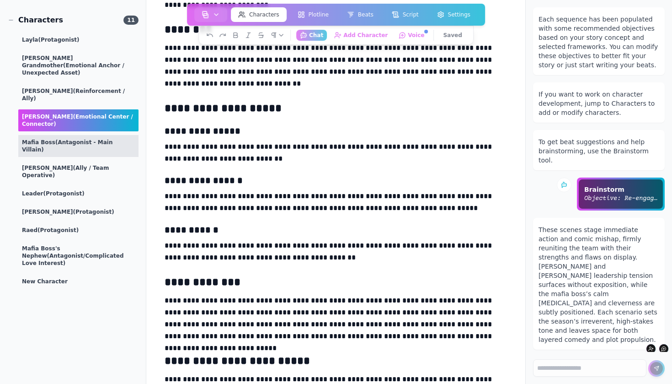
click at [71, 135] on div "Mafia Boss (Antagonist - Main Villain)" at bounding box center [78, 146] width 120 height 22
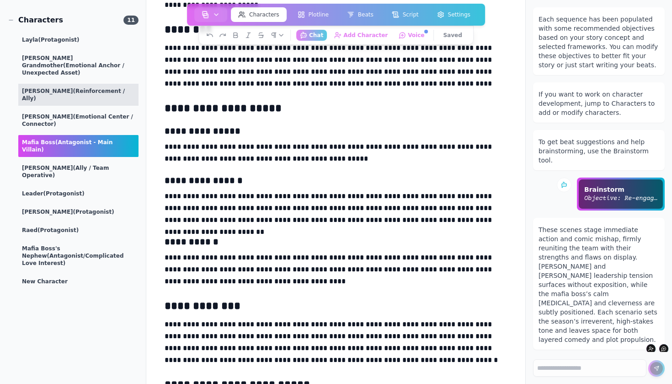
click at [79, 88] on span "(Reinforcement / Ally)" at bounding box center [73, 95] width 103 height 14
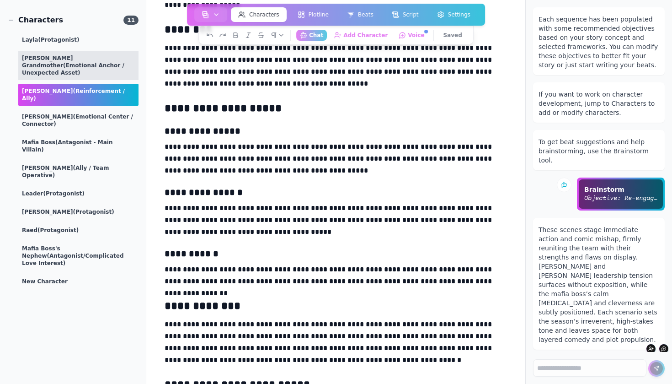
click at [82, 57] on div "Kareem's Grandmother (Emotional Anchor / Unexpected Asset)" at bounding box center [78, 65] width 120 height 29
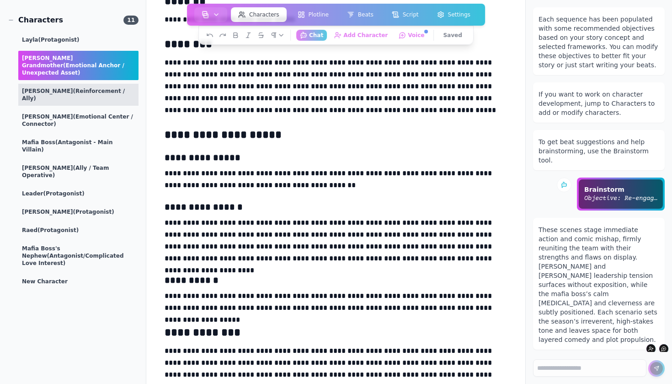
click at [74, 90] on div "Caroline (Reinforcement / Ally)" at bounding box center [78, 95] width 120 height 22
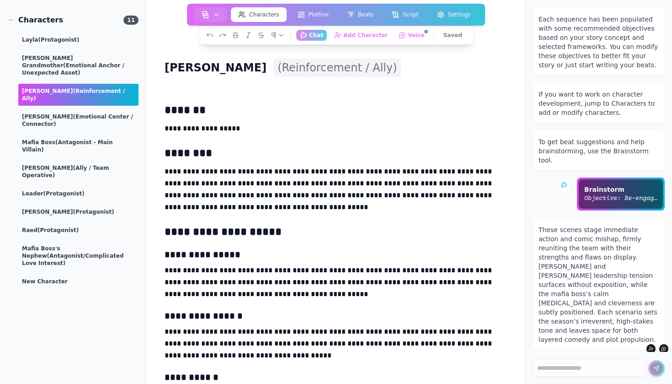
scroll to position [0, 0]
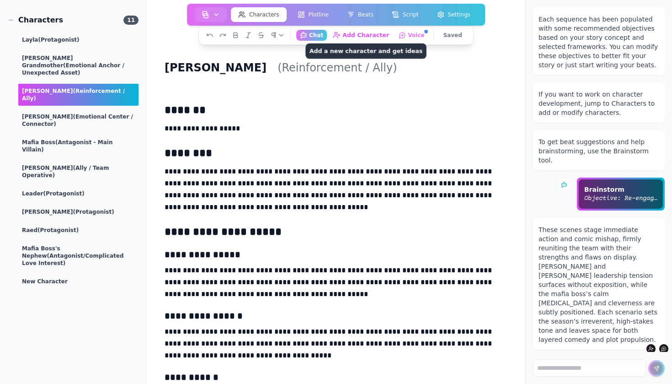
click at [369, 38] on button "Add Character Add a new character and get ideas" at bounding box center [361, 34] width 64 height 11
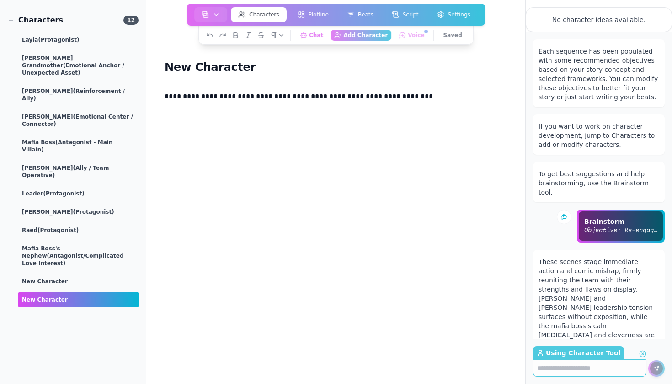
click at [63, 167] on div "Layla (protagonist) Kareem's Grandmother (Emotional Anchor / Unexpected Asset) …" at bounding box center [72, 169] width 131 height 274
click at [73, 209] on span "(protagonist)" at bounding box center [93, 212] width 41 height 6
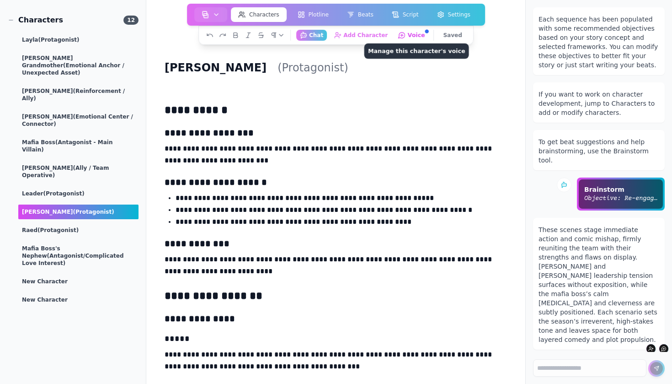
click at [418, 34] on button "Voice Manage this character's voice" at bounding box center [412, 34] width 35 height 11
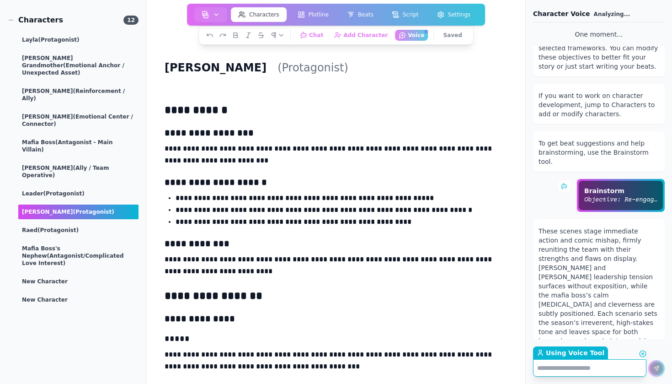
scroll to position [44, 0]
click at [655, 348] on span "Voice" at bounding box center [661, 351] width 12 height 6
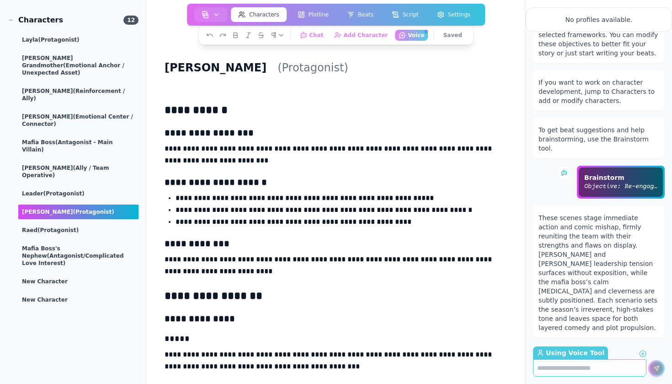
scroll to position [70, 0]
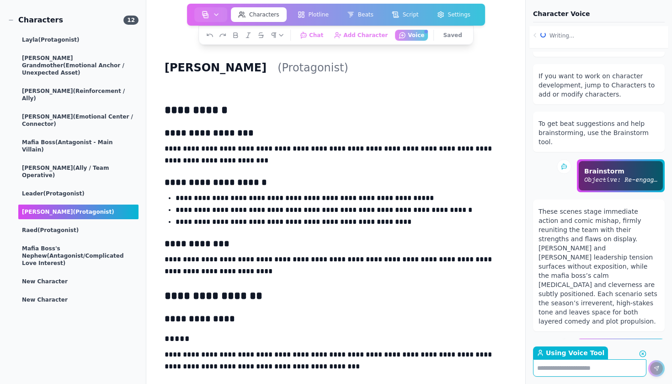
click at [581, 368] on textarea "Using Voice Tool Return to Chat" at bounding box center [589, 367] width 113 height 17
type textarea "*"
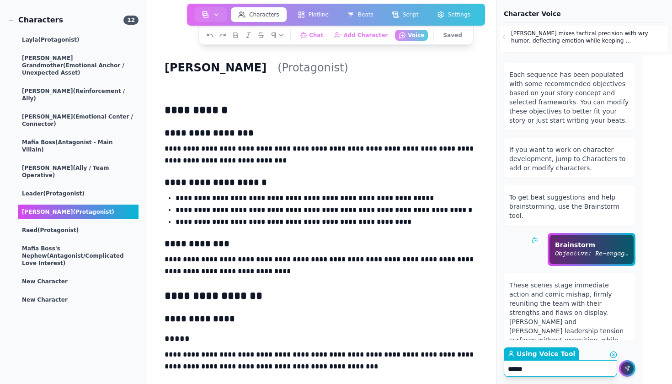
scroll to position [0, 0]
type textarea "*****"
click at [548, 34] on p "Sarah mixes tactical precision with wry humor, deflecting emotion while keeping…" at bounding box center [588, 37] width 155 height 15
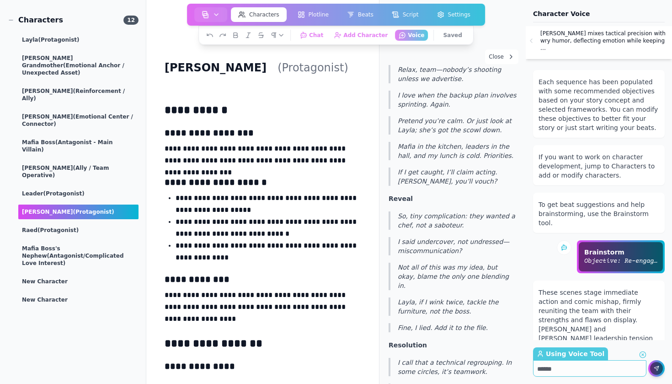
scroll to position [448, 0]
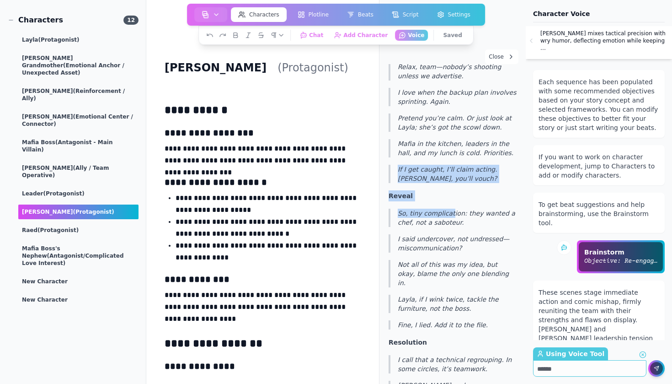
drag, startPoint x: 445, startPoint y: 152, endPoint x: 450, endPoint y: 201, distance: 49.6
click at [450, 201] on div "hook Keep moving—unless you want a bullet or a selfie. Raed, trust your plan. J…" at bounding box center [453, 196] width 128 height 596
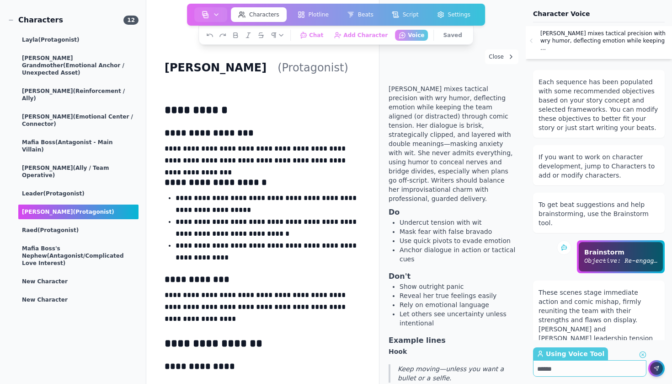
click at [456, 250] on li "Anchor dialogue in action or tactical cues" at bounding box center [458, 254] width 117 height 18
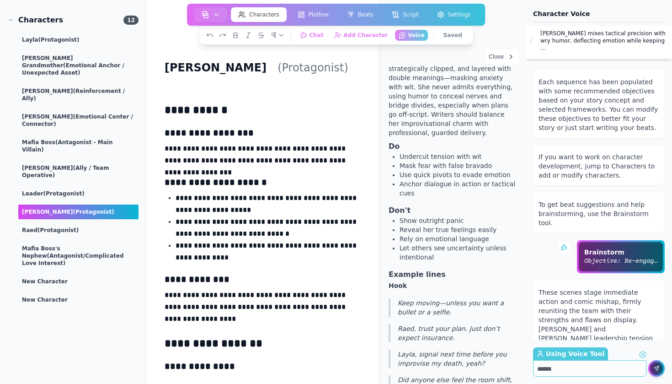
scroll to position [121, 0]
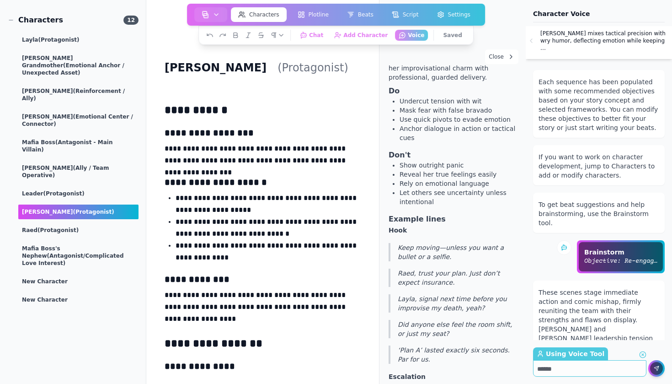
click at [439, 170] on li "Reveal her true feelings easily" at bounding box center [458, 174] width 117 height 9
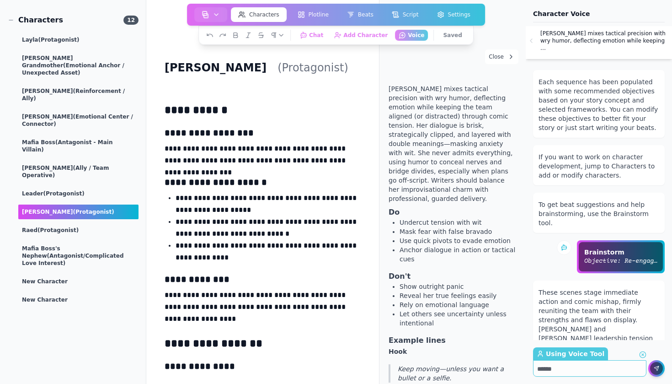
scroll to position [0, 0]
click at [532, 37] on icon at bounding box center [531, 40] width 7 height 7
click at [318, 36] on button "Chat Chat with your Writers' Room" at bounding box center [311, 34] width 32 height 11
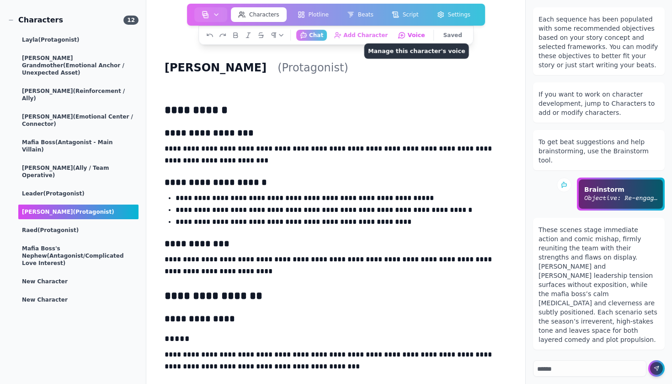
click at [405, 38] on button "Voice Manage this character's voice" at bounding box center [412, 34] width 35 height 11
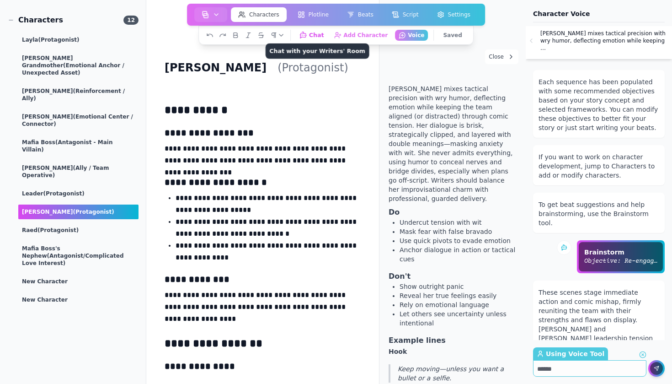
click at [327, 33] on button "Chat Chat with your Writers' Room" at bounding box center [311, 34] width 32 height 11
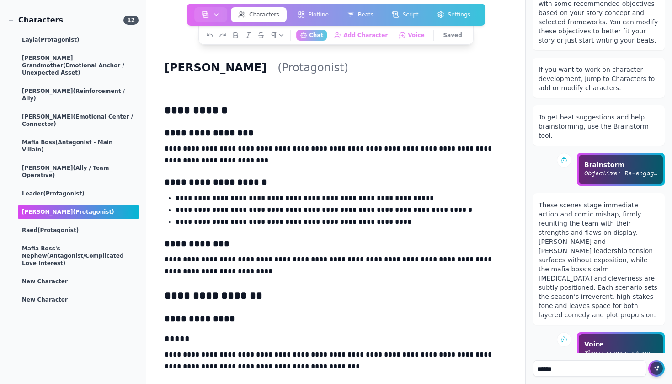
scroll to position [24, 0]
click at [589, 373] on textarea "*****" at bounding box center [589, 368] width 113 height 16
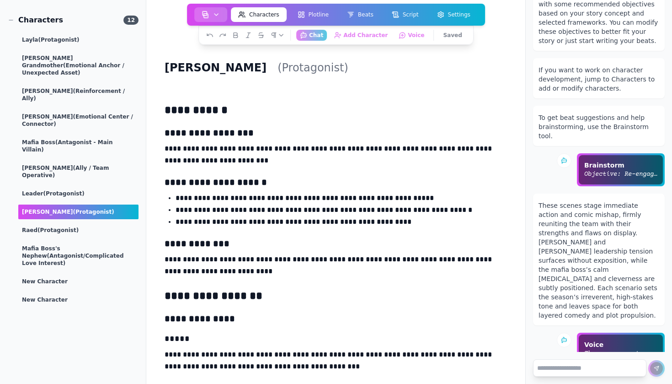
click at [219, 17] on icon "button" at bounding box center [216, 14] width 7 height 7
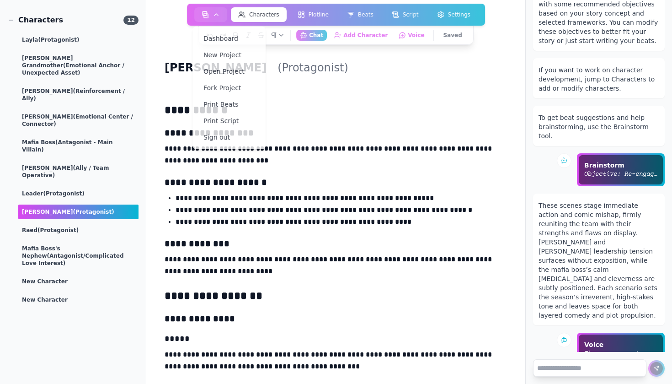
click at [582, 360] on textarea at bounding box center [589, 367] width 113 height 17
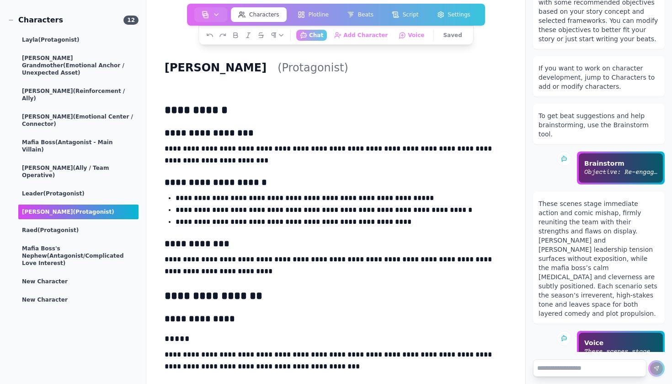
scroll to position [25, 0]
click at [561, 369] on textarea at bounding box center [589, 367] width 113 height 17
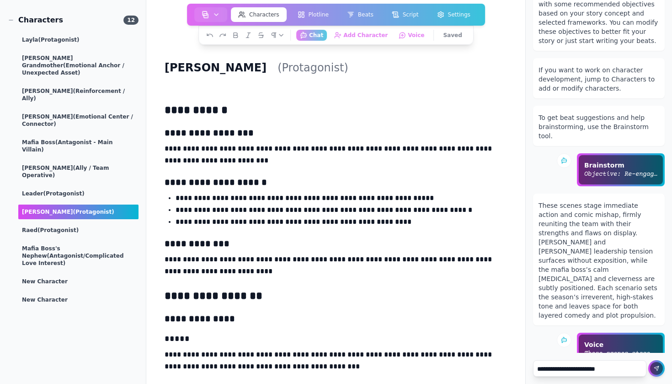
type textarea "**********"
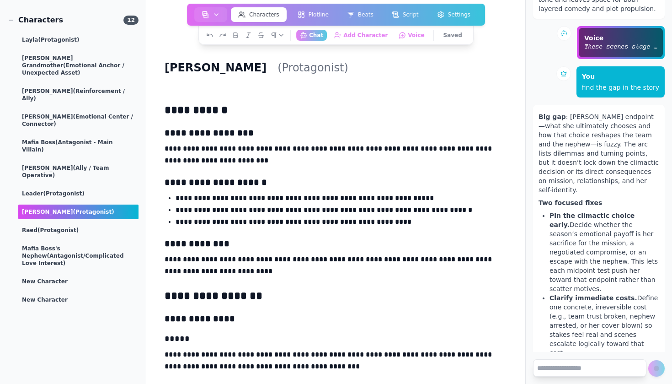
scroll to position [358, 0]
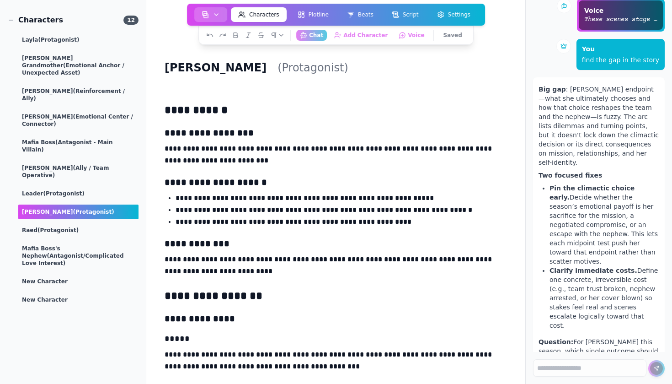
click at [211, 12] on button "button" at bounding box center [210, 14] width 33 height 15
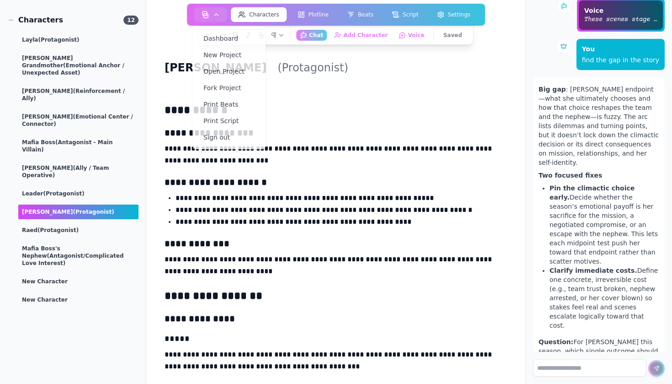
click at [585, 366] on textarea at bounding box center [589, 367] width 113 height 17
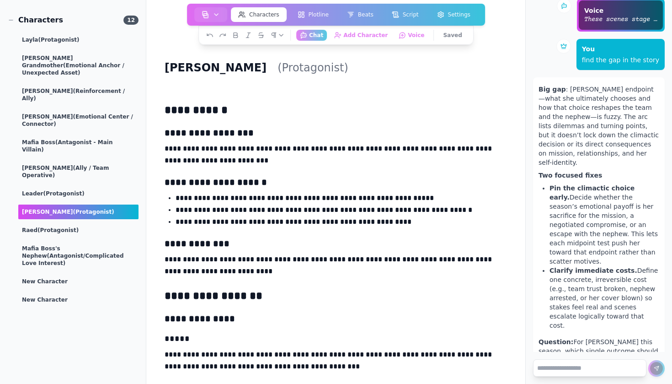
type textarea "*"
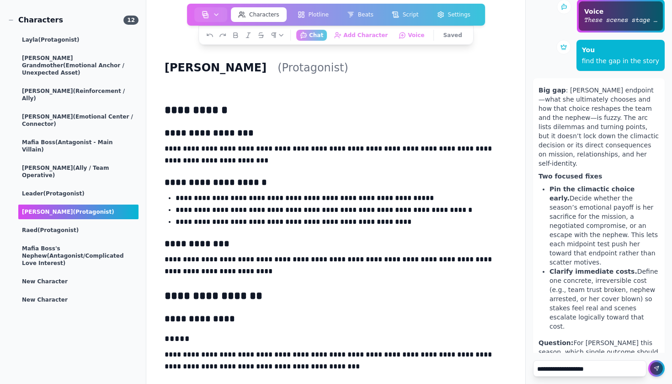
type textarea "**********"
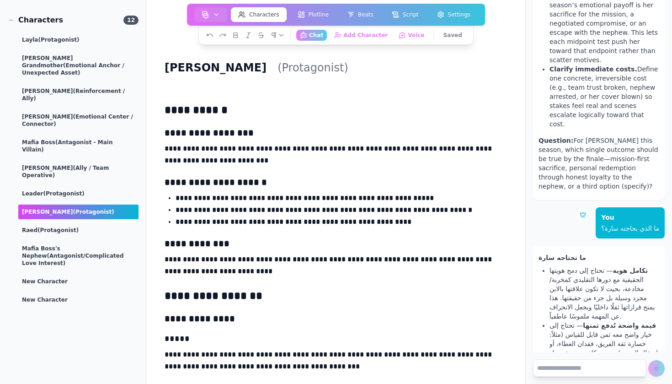
scroll to position [578, 0]
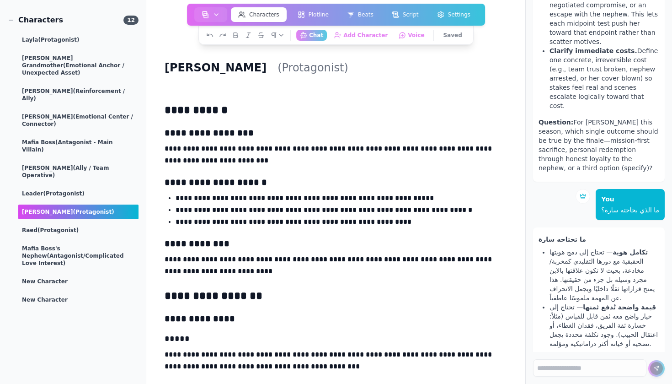
drag, startPoint x: 628, startPoint y: 305, endPoint x: 550, endPoint y: 307, distance: 78.2
click at [550, 355] on p "سؤال واحد : تفضّل أن تكون حاجة سارة نهايةً للتضحية (تضحّي بالمشاعر من أجل المهم…" at bounding box center [599, 379] width 121 height 49
drag, startPoint x: 550, startPoint y: 305, endPoint x: 629, endPoint y: 306, distance: 79.1
click at [629, 355] on p "سؤال واحد : تفضّل أن تكون حاجة سارة نهايةً للتضحية (تضحّي بالمشاعر من أجل المهم…" at bounding box center [599, 379] width 121 height 49
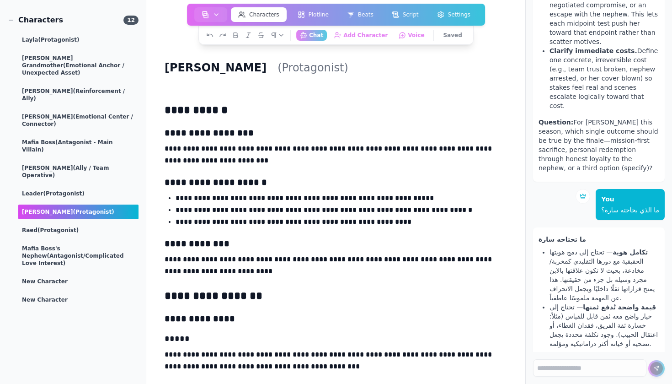
copy p "تضحّي بالمشاعر من أجل المهمّة"
click at [588, 368] on textarea at bounding box center [589, 367] width 113 height 17
paste textarea "**********"
type textarea "**********"
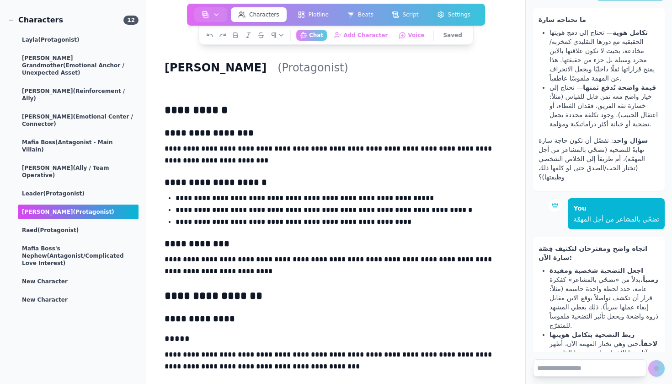
scroll to position [815, 0]
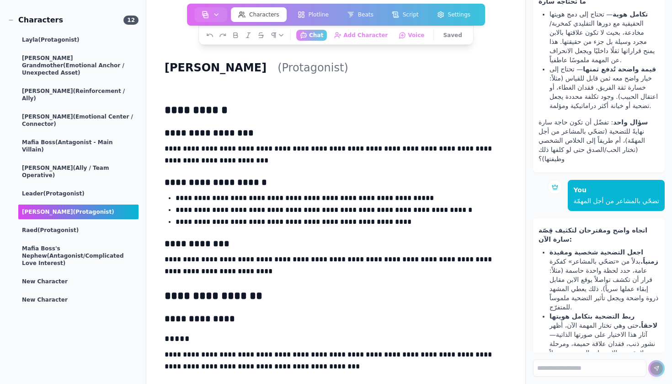
drag, startPoint x: 556, startPoint y: 303, endPoint x: 637, endPoint y: 314, distance: 81.7
copy p "اعتقال الابن"
click at [591, 373] on textarea at bounding box center [589, 367] width 113 height 17
paste textarea "**********"
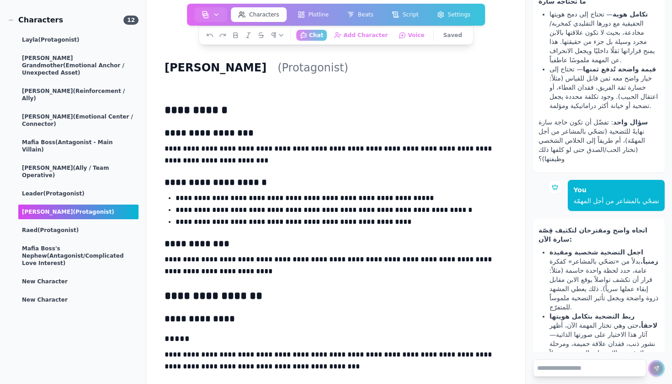
type textarea "**********"
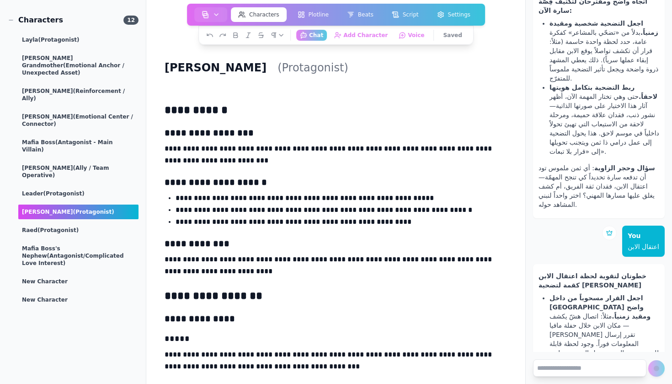
scroll to position [1062, 0]
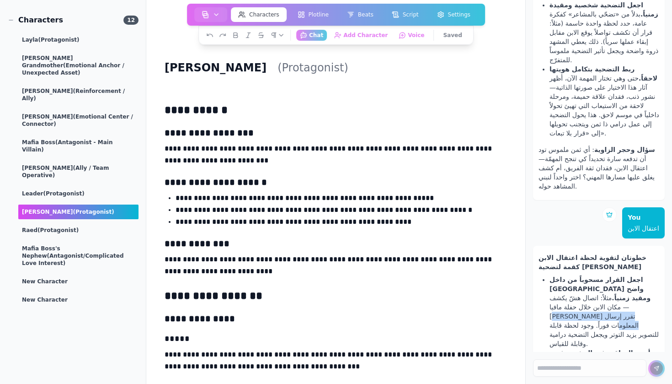
drag, startPoint x: 573, startPoint y: 188, endPoint x: 595, endPoint y: 198, distance: 24.1
click at [595, 275] on li "اجعل القرار مسحوباً من داخل مشهد واضح ومقيد زمنياً. مثلاً: اتصال هشّ يكشف مكان …" at bounding box center [605, 311] width 110 height 73
copy li "سارة تقرر إرسال المعلومات فوراً"
click at [556, 362] on textarea at bounding box center [589, 367] width 113 height 17
paste textarea "**********"
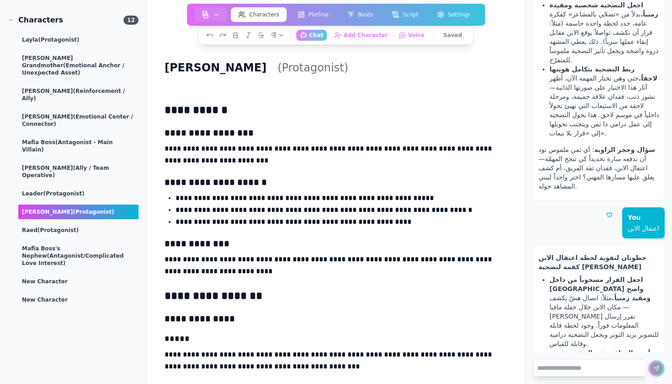
type textarea "**********"
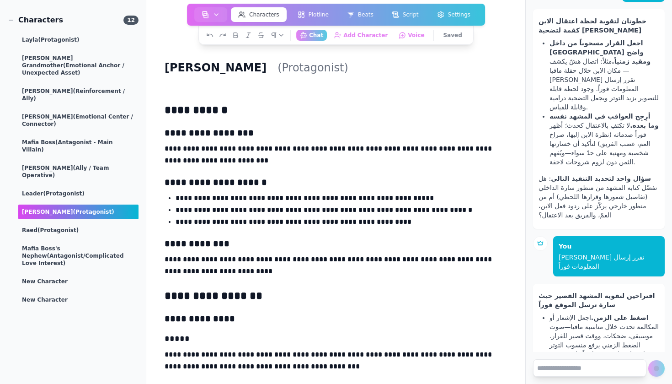
scroll to position [1309, 0]
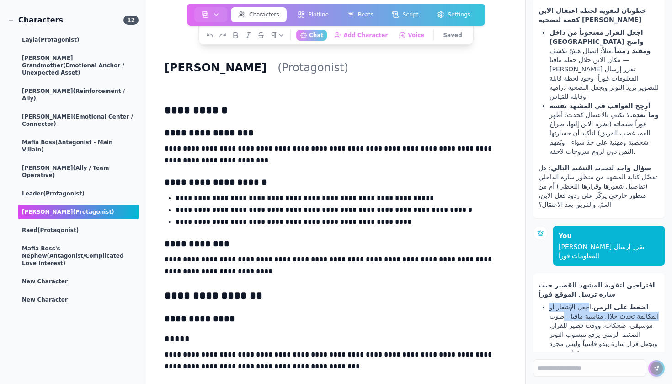
drag, startPoint x: 610, startPoint y: 168, endPoint x: 593, endPoint y: 179, distance: 20.9
click at [593, 302] on li "اضغط على الزمن. اجعل الإشعار أو المكالمة تحدث خلال مناسبة مافيا—صوت موسيقى، ضحك…" at bounding box center [605, 329] width 110 height 55
copy li "اجعل الإشعار أو المكالمة تحدث خلال مناسبة مافيا"
click at [578, 370] on textarea at bounding box center [589, 367] width 113 height 17
paste textarea "**********"
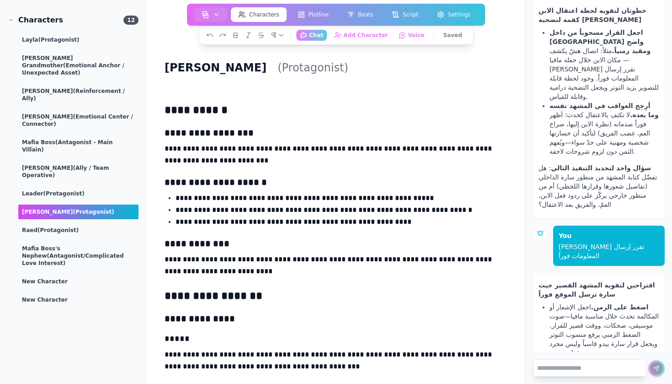
type textarea "**********"
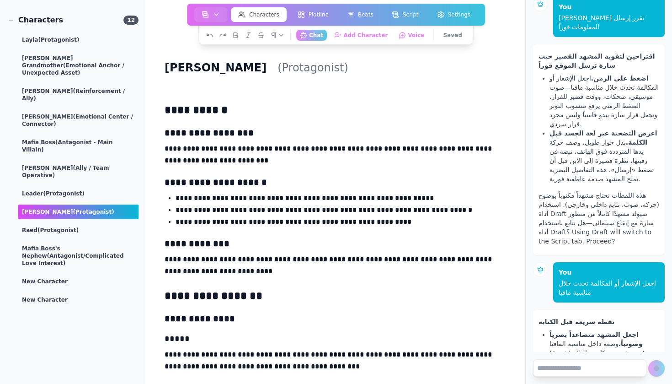
scroll to position [1547, 0]
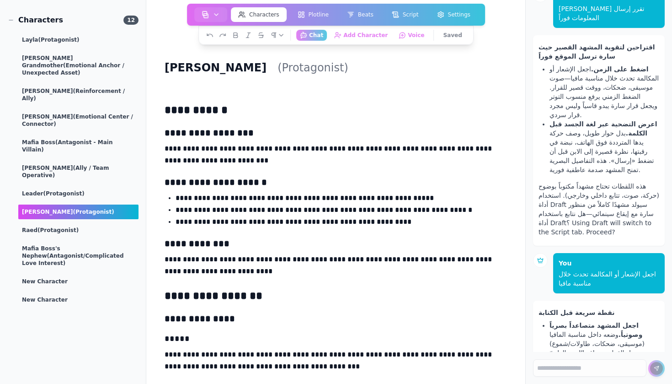
drag, startPoint x: 581, startPoint y: 225, endPoint x: 653, endPoint y: 224, distance: 72.3
copy b "استخدم التوقيت كحكم أخلاقي"
click at [572, 355] on aside "Each sequence has been populated with some recommended objectives based on your…" at bounding box center [599, 192] width 146 height 384
click at [580, 348] on div "Each sequence has been populated with some recommended objectives based on your…" at bounding box center [599, 176] width 146 height 352
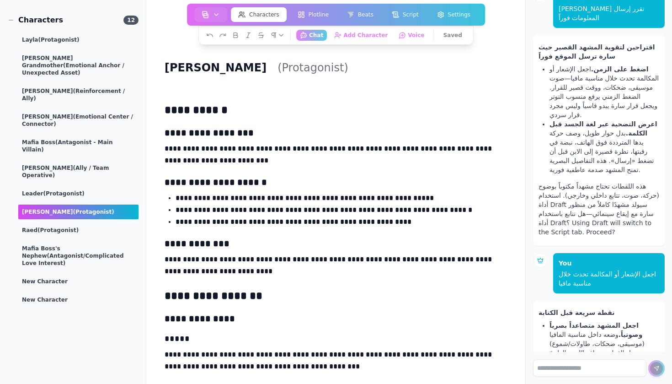
click at [556, 365] on textarea at bounding box center [589, 367] width 113 height 17
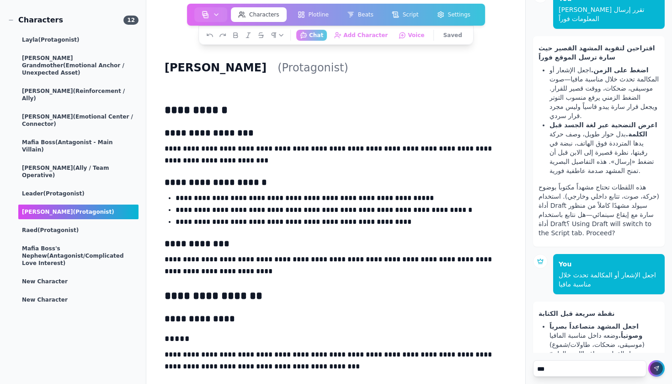
type textarea "****"
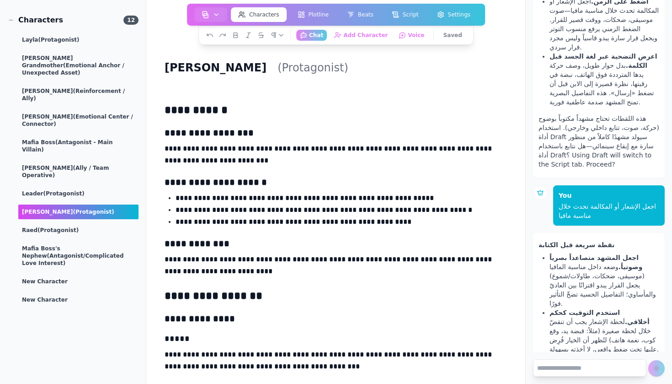
scroll to position [1642, 0]
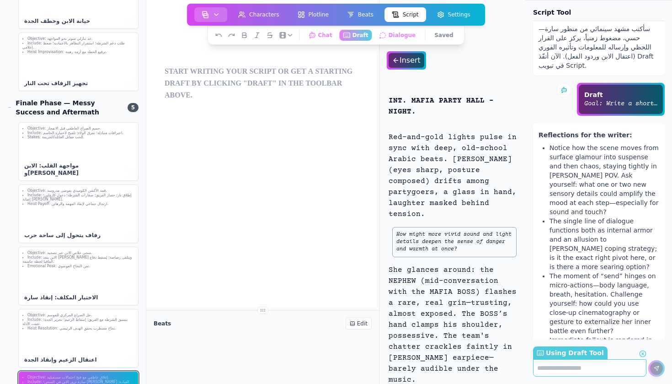
click at [217, 12] on icon "button" at bounding box center [216, 14] width 7 height 7
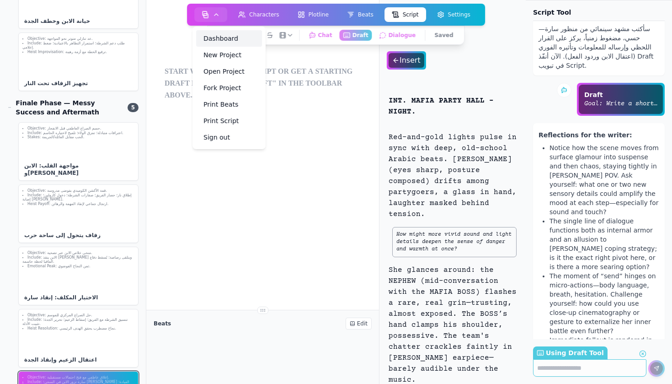
click at [227, 40] on link "Dashboard" at bounding box center [229, 38] width 66 height 16
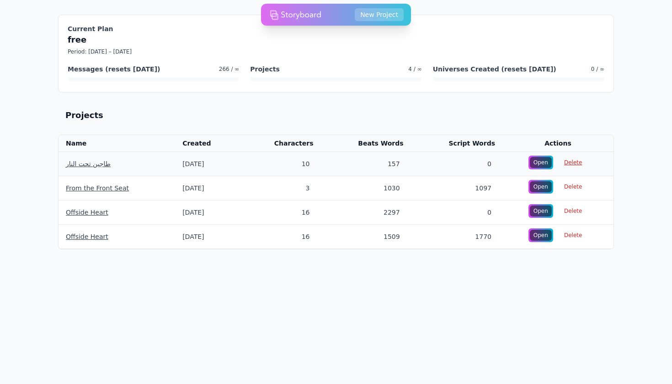
click at [569, 159] on span "Delete" at bounding box center [573, 162] width 29 height 13
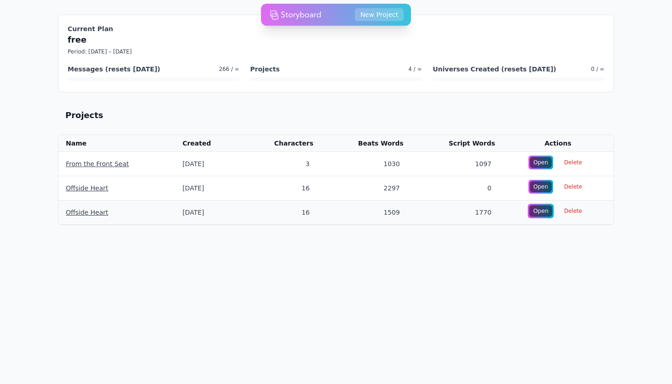
click at [540, 213] on div "Open" at bounding box center [541, 210] width 23 height 11
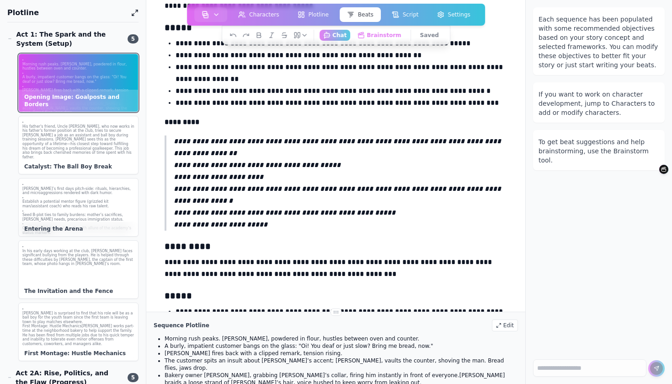
scroll to position [897, 0]
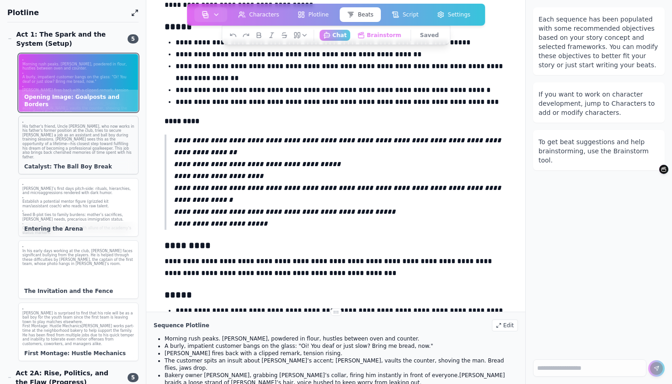
click at [84, 145] on p "His father's friend, Uncle [PERSON_NAME], who now works in his father's former …" at bounding box center [78, 141] width 112 height 35
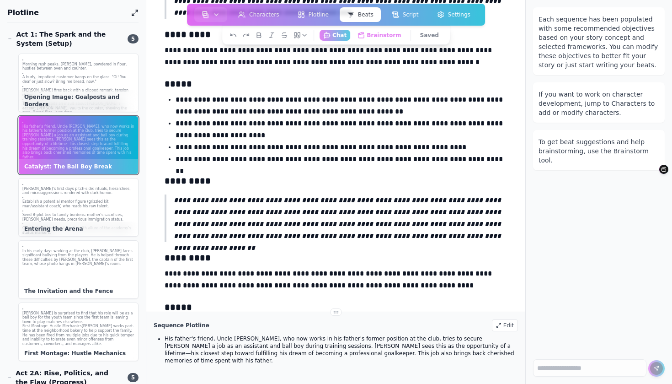
scroll to position [343, 0]
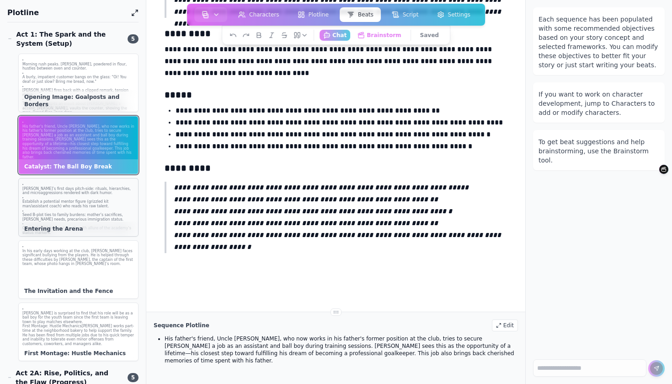
click at [104, 213] on p "Seed B-plot ties to family burdens: mother’s sacrifices, [PERSON_NAME] needs, p…" at bounding box center [78, 217] width 112 height 9
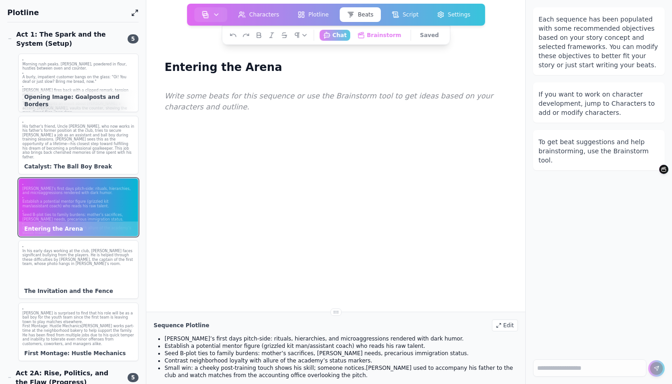
scroll to position [0, 0]
click at [117, 277] on div "In his early days working at the club, [PERSON_NAME] faces significant bullying…" at bounding box center [78, 269] width 120 height 59
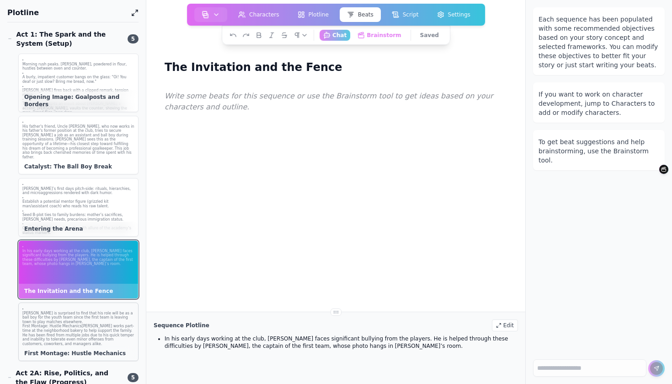
click at [99, 327] on p "First Montage: Hustle Mechanics [PERSON_NAME] works part-time at the neighborho…" at bounding box center [78, 335] width 112 height 22
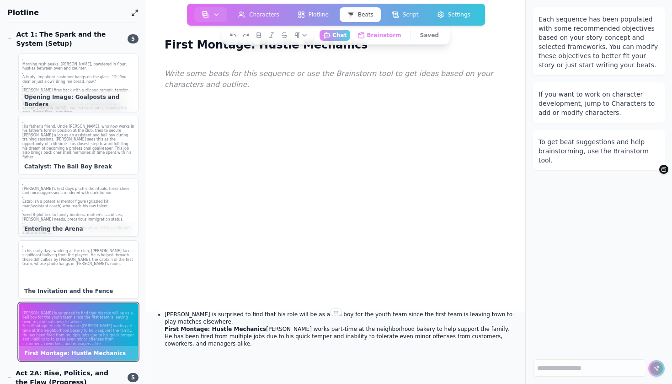
scroll to position [24, 0]
click at [74, 263] on div "In his early days working at the club, [PERSON_NAME] faces significant bullying…" at bounding box center [78, 255] width 119 height 29
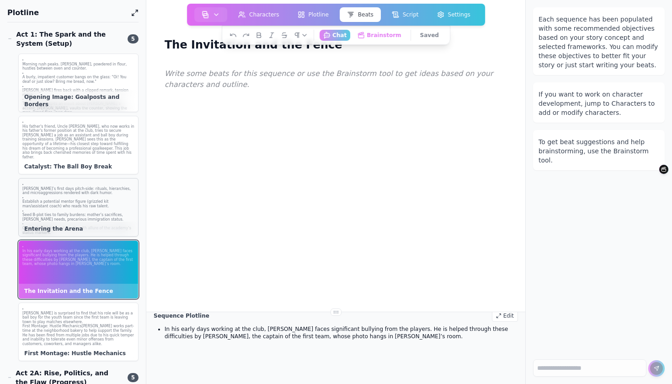
click at [84, 213] on p "Seed B-plot ties to family burdens: mother’s sacrifices, [PERSON_NAME] needs, p…" at bounding box center [78, 217] width 112 height 9
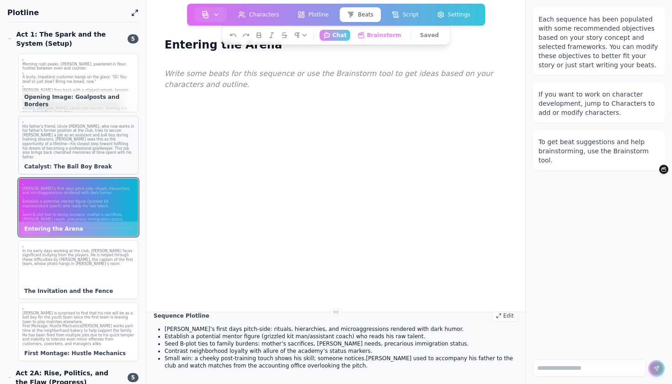
click at [90, 167] on div "Catalyst: The Ball Boy Break" at bounding box center [78, 166] width 119 height 15
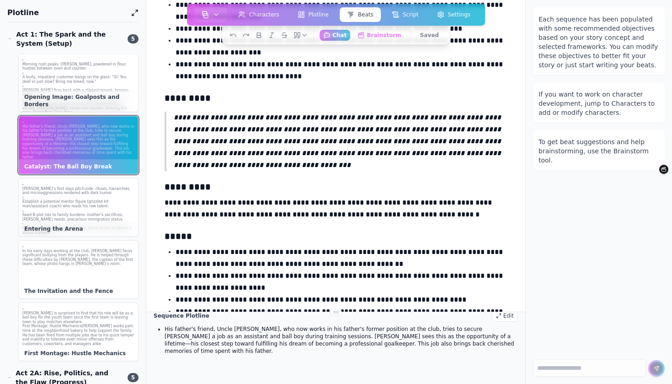
scroll to position [192, 0]
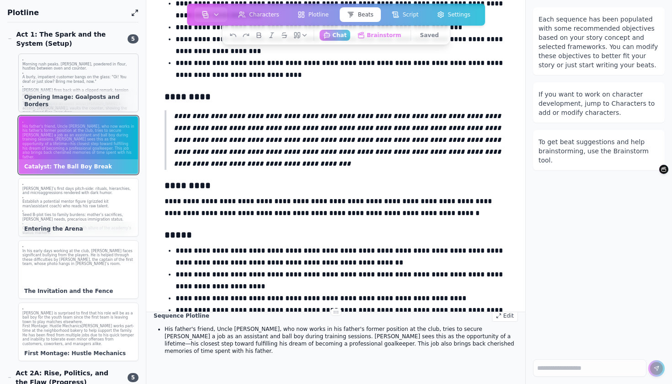
click at [96, 119] on p "Bakery owner [PERSON_NAME], grabbing [PERSON_NAME]’s collar, firing him instant…" at bounding box center [78, 127] width 112 height 17
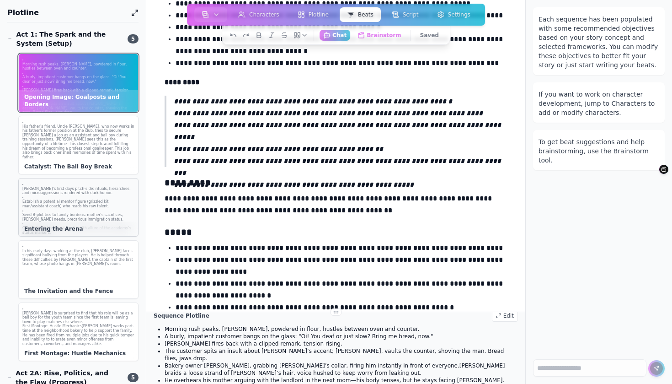
click at [112, 187] on p "[PERSON_NAME]’s first days pitch-side: rituals, hierarchies, and microaggressio…" at bounding box center [78, 191] width 112 height 9
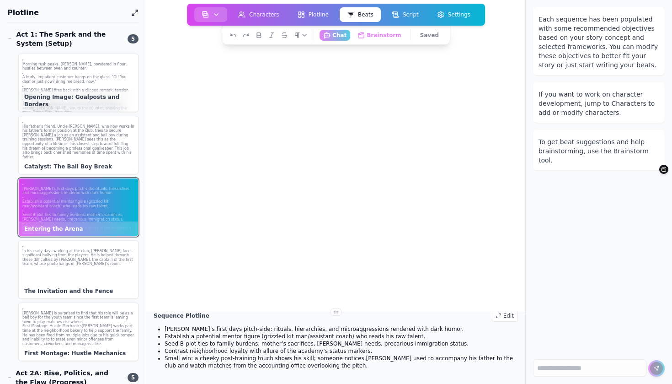
click at [211, 16] on button "button" at bounding box center [210, 14] width 33 height 15
click at [229, 34] on link "Dashboard" at bounding box center [229, 38] width 66 height 16
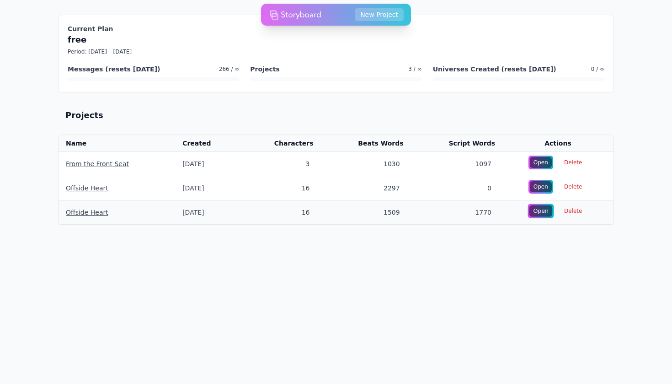
click at [538, 209] on div "Open" at bounding box center [541, 210] width 23 height 11
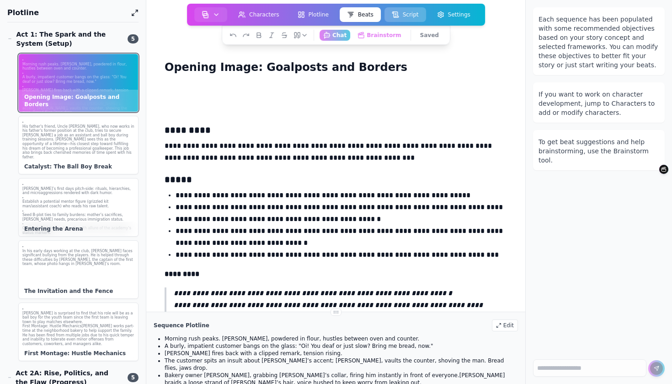
click at [413, 11] on button "Script" at bounding box center [406, 14] width 42 height 15
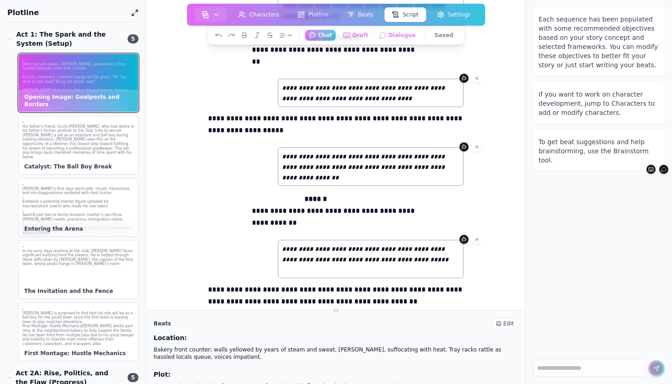
scroll to position [248, 0]
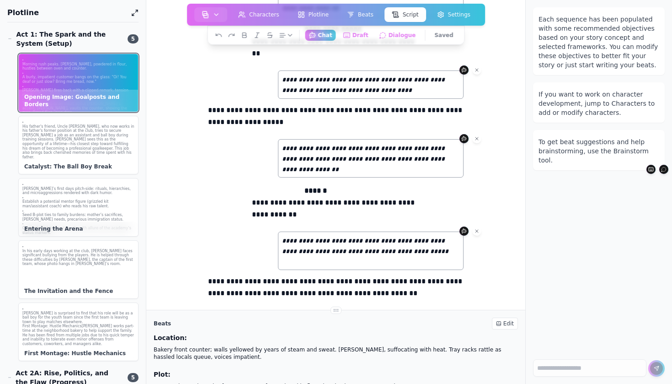
click at [336, 211] on p "**********" at bounding box center [336, 209] width 168 height 24
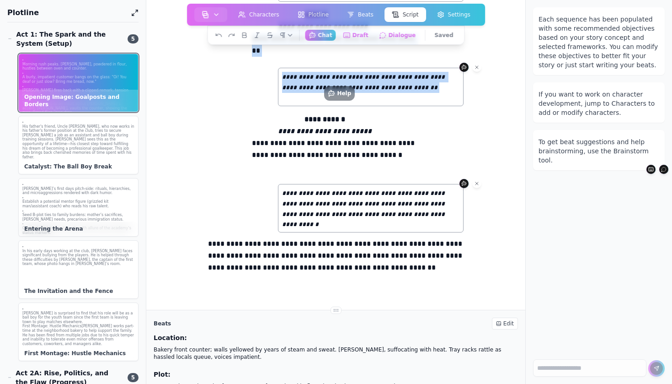
scroll to position [4485, 0]
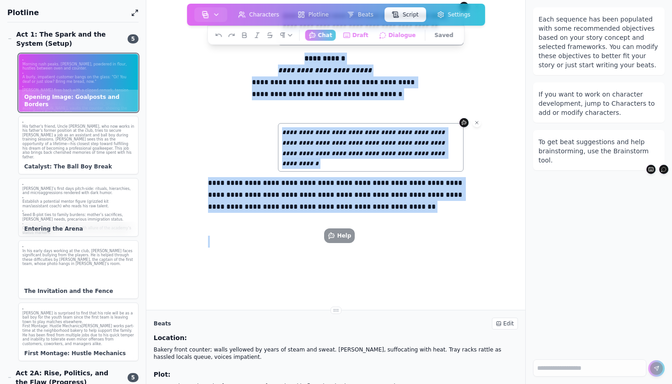
drag, startPoint x: 209, startPoint y: 143, endPoint x: 439, endPoint y: 250, distance: 253.7
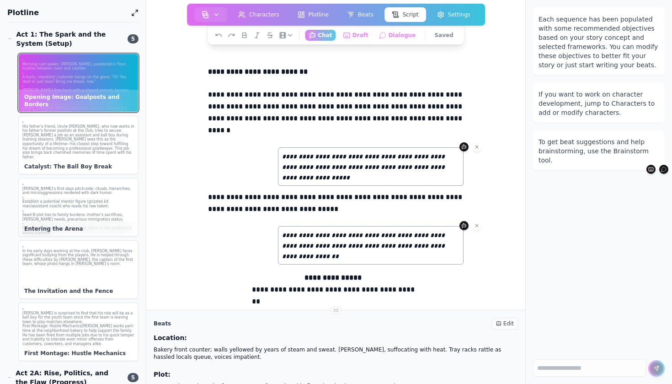
scroll to position [0, 0]
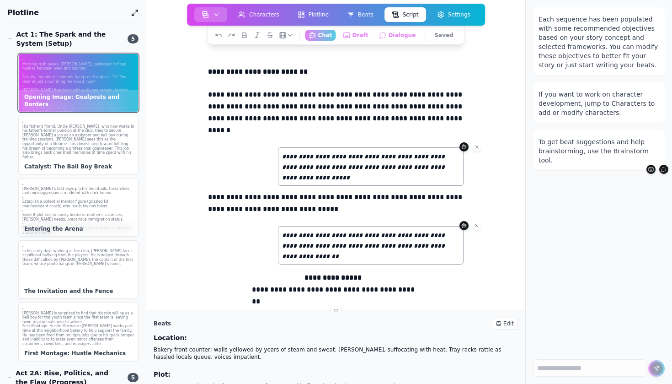
click at [208, 12] on img "button" at bounding box center [205, 14] width 7 height 7
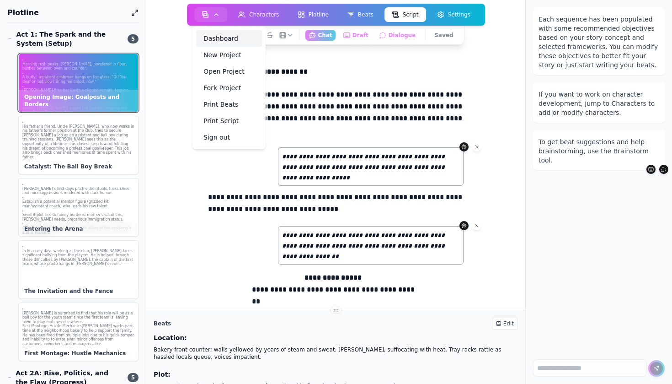
click at [232, 40] on link "Dashboard" at bounding box center [229, 38] width 66 height 16
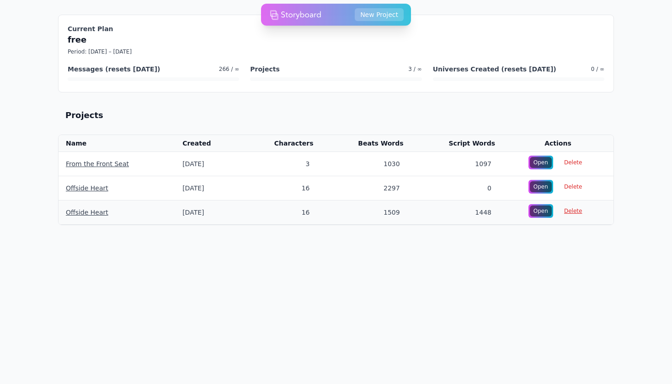
click at [571, 210] on span "Delete" at bounding box center [573, 210] width 29 height 13
click at [101, 189] on link "Offside Heart" at bounding box center [87, 187] width 43 height 7
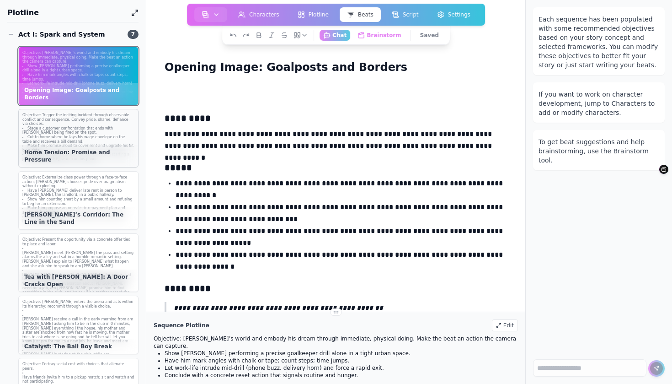
click at [81, 132] on li "Stage a customer confrontation that ends with [PERSON_NAME] being fired on the …" at bounding box center [78, 130] width 112 height 9
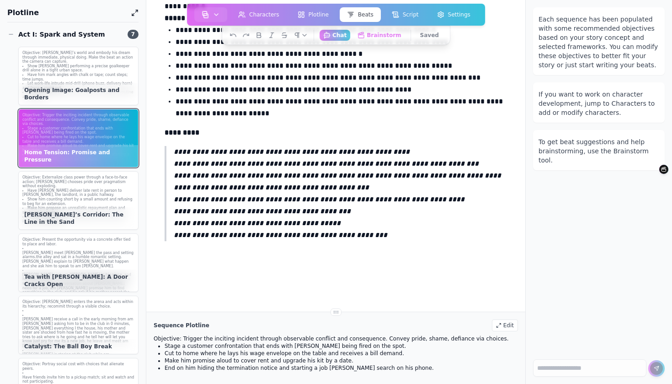
scroll to position [686, 0]
click at [98, 197] on li "Show him counting short by a small amount and refusing to beg for an extension." at bounding box center [78, 201] width 112 height 9
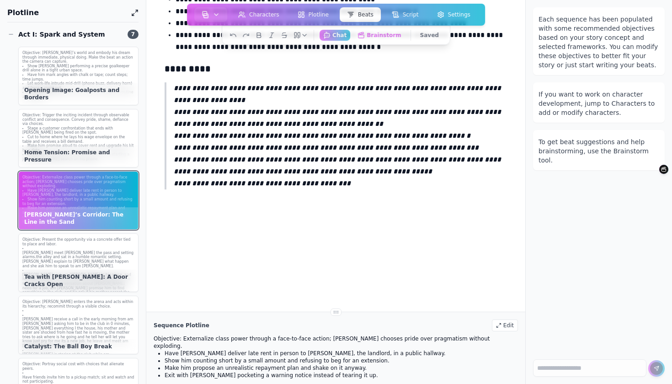
scroll to position [196, 0]
click at [115, 273] on p "[PERSON_NAME] visit am [PERSON_NAME] in his place, and he see his father's pict…" at bounding box center [78, 288] width 112 height 31
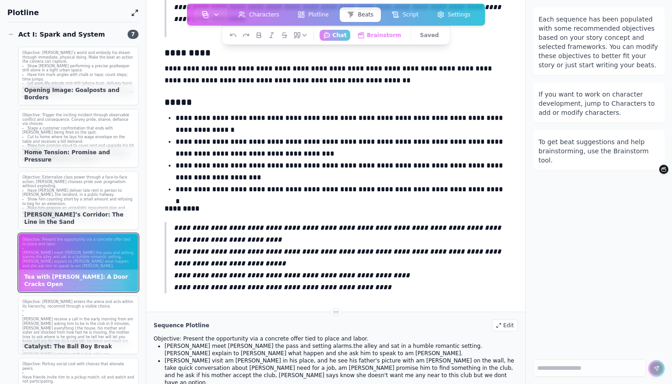
scroll to position [609, 0]
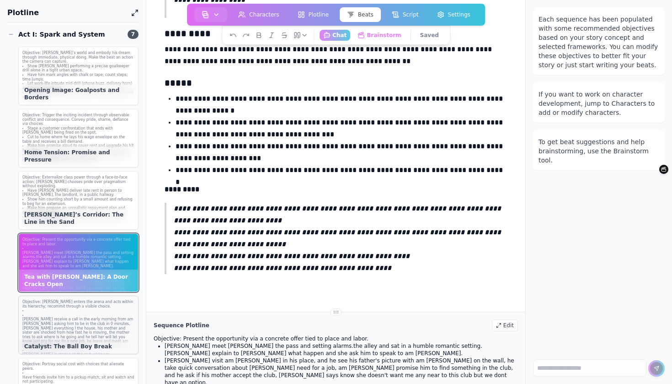
click at [86, 317] on p "[PERSON_NAME] receive a call in the early morning from am [PERSON_NAME] asking …" at bounding box center [78, 332] width 112 height 31
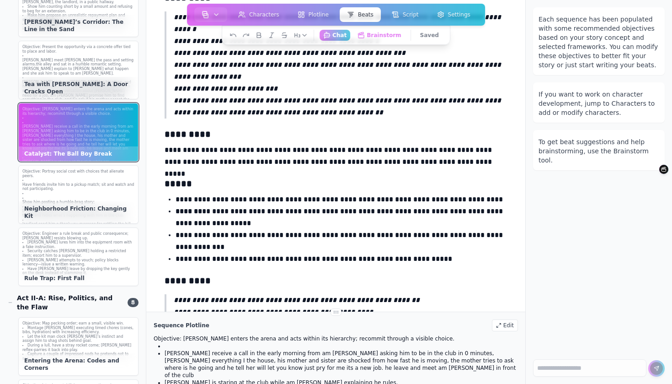
scroll to position [349, 0]
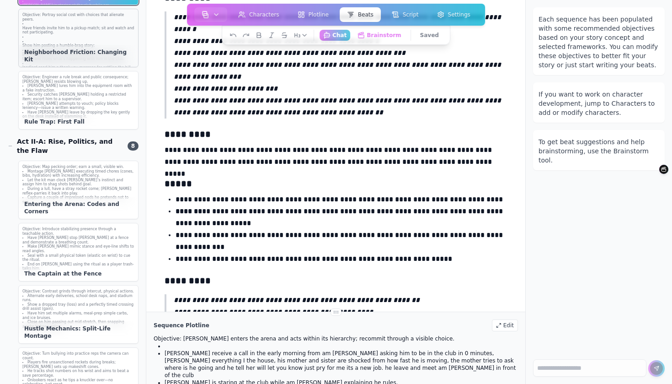
click at [66, 35] on li at bounding box center [78, 37] width 112 height 5
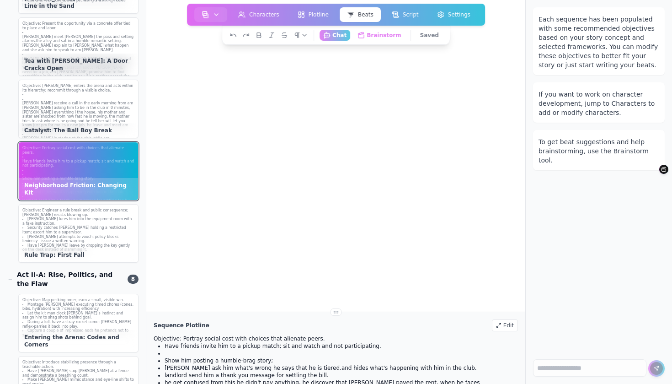
scroll to position [193, 0]
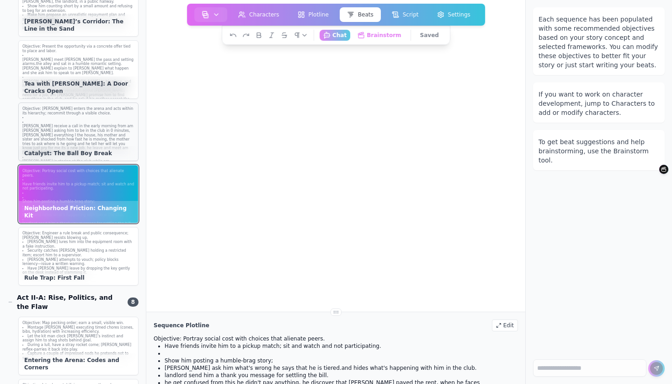
click at [97, 103] on div "Objective: [PERSON_NAME] enters the arena and acts within its hierarchy; recomm…" at bounding box center [78, 157] width 119 height 108
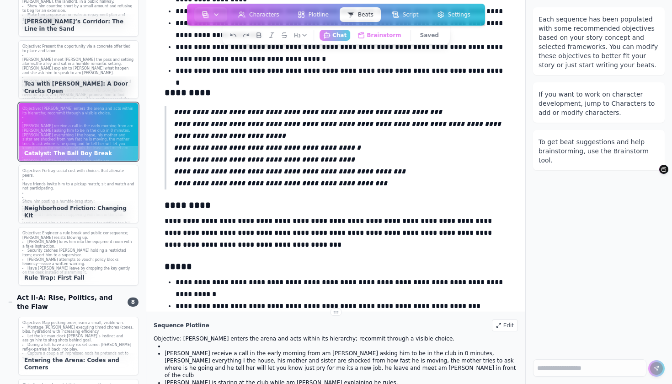
click at [227, 203] on h3 "*********" at bounding box center [336, 204] width 343 height 13
click at [260, 238] on p "**********" at bounding box center [336, 233] width 343 height 36
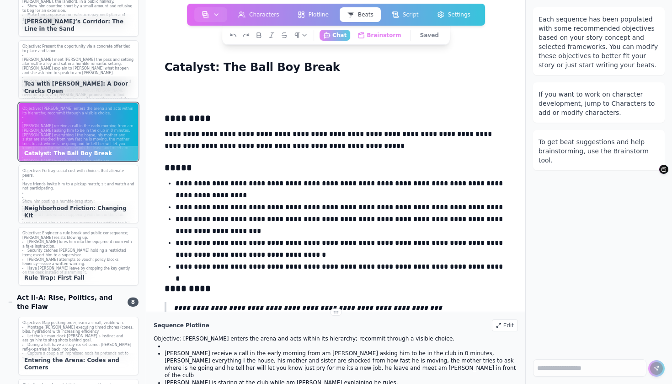
scroll to position [0, 0]
click at [106, 208] on p "yasmine ask him what's wrong he says that he is tiered.and hides what's happeni…" at bounding box center [78, 212] width 112 height 9
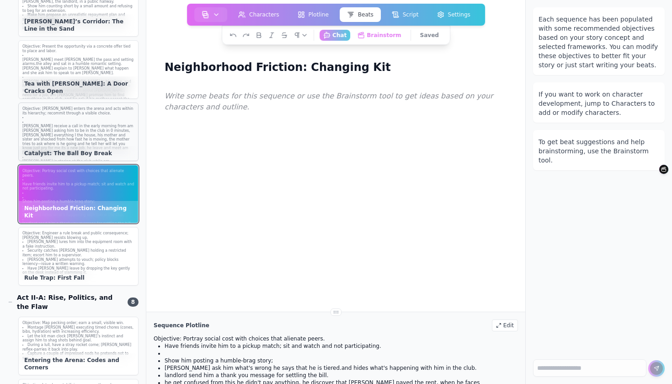
click at [87, 137] on p "Ahmad receive a call in the early morning from am Ahmad asking him to be in the…" at bounding box center [78, 139] width 112 height 31
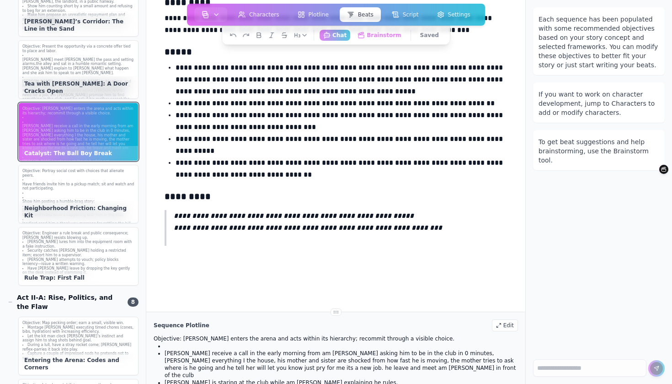
scroll to position [1216, 0]
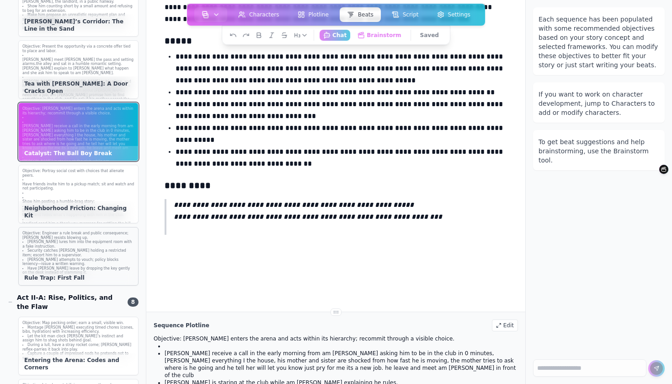
click at [115, 242] on li "Nino lures him into the equipment room with a fake instruction." at bounding box center [78, 244] width 112 height 9
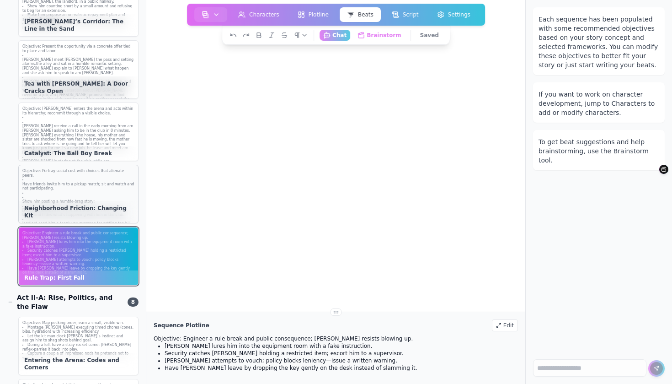
click at [100, 208] on p "yasmine ask him what's wrong he says that he is tiered.and hides what's happeni…" at bounding box center [78, 212] width 112 height 9
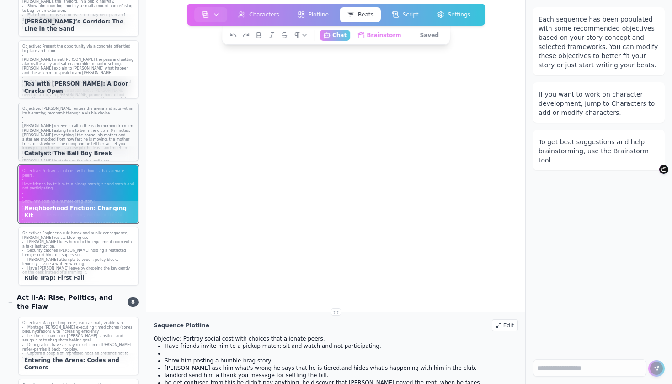
click at [108, 159] on p "hassan is staring at the club while am Ahmad explaining he rules." at bounding box center [78, 163] width 112 height 9
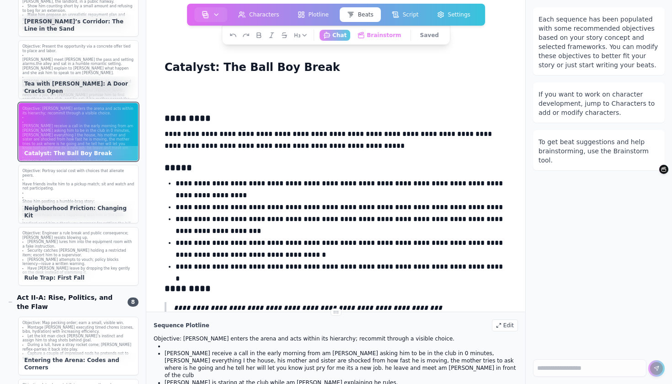
scroll to position [0, 0]
click at [113, 86] on div "Tea with [PERSON_NAME]: A Door Cracks Open" at bounding box center [78, 87] width 119 height 22
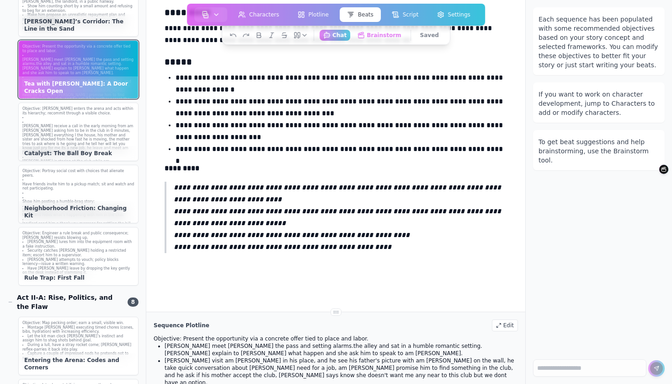
scroll to position [630, 0]
click at [125, 139] on p "Ahmad receive a call in the early morning from am Ahmad asking him to be in the…" at bounding box center [78, 139] width 112 height 31
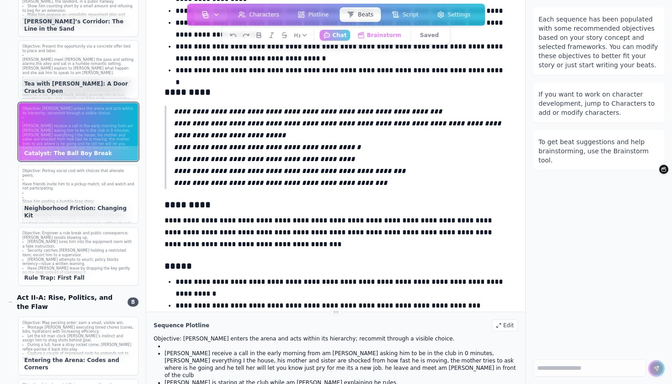
scroll to position [203, 0]
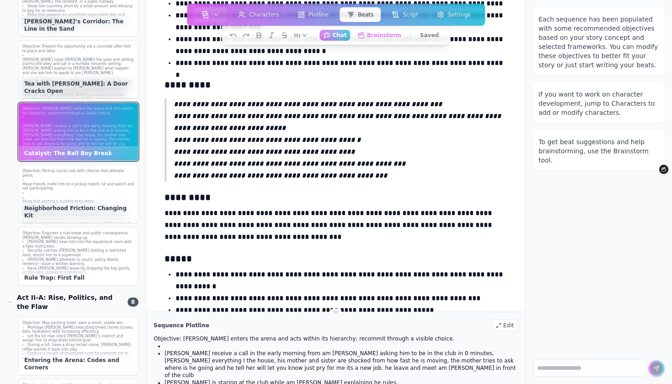
click at [361, 102] on p "**********" at bounding box center [340, 139] width 333 height 83
click at [384, 156] on p "**********" at bounding box center [340, 139] width 333 height 83
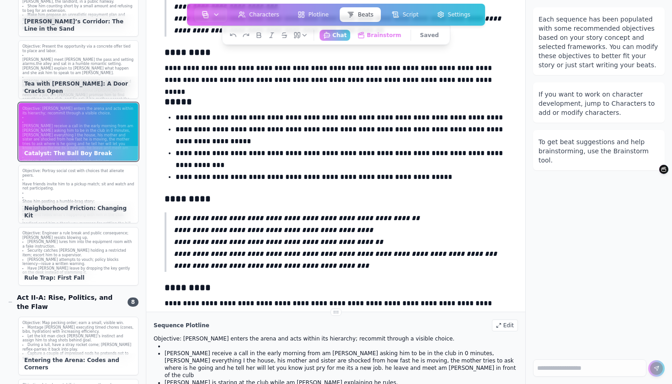
scroll to position [679, 0]
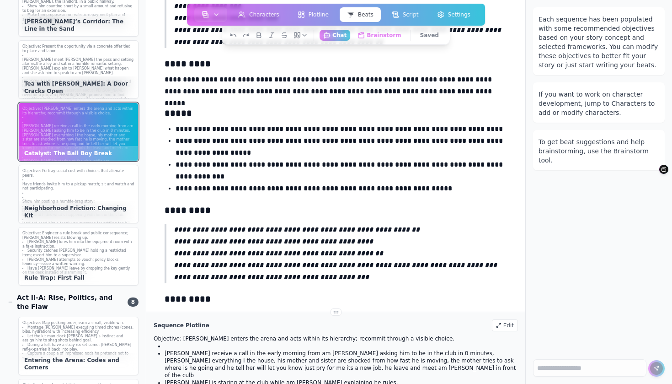
click at [280, 78] on p "**********" at bounding box center [336, 86] width 343 height 24
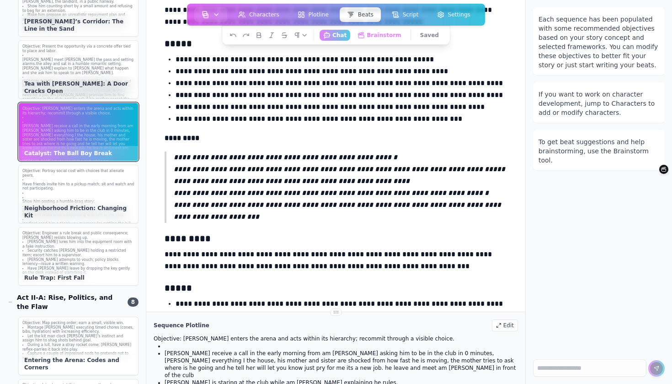
scroll to position [1006, 0]
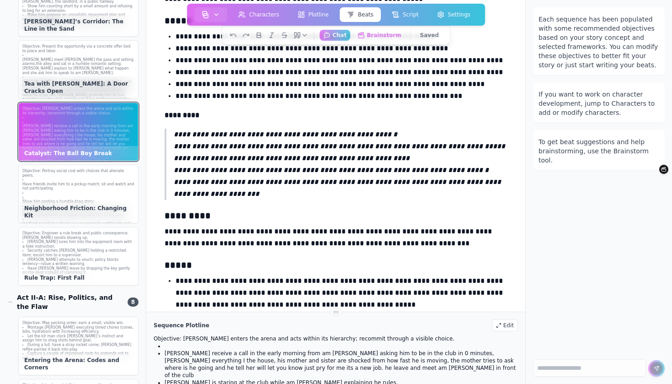
click at [375, 181] on p "**********" at bounding box center [340, 163] width 333 height 71
click at [428, 246] on p "**********" at bounding box center [336, 237] width 343 height 24
click at [391, 213] on h3 "*********" at bounding box center [336, 215] width 343 height 13
click at [395, 188] on p "**********" at bounding box center [340, 163] width 333 height 71
click at [414, 183] on p "**********" at bounding box center [340, 163] width 333 height 71
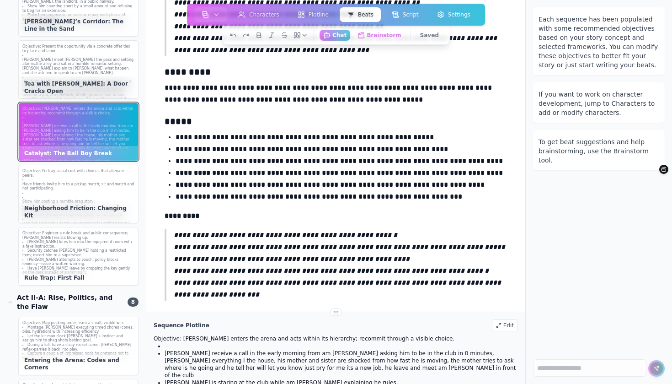
scroll to position [905, 0]
click at [387, 160] on p "**********" at bounding box center [342, 161] width 332 height 12
click at [434, 210] on p "*********" at bounding box center [336, 216] width 343 height 12
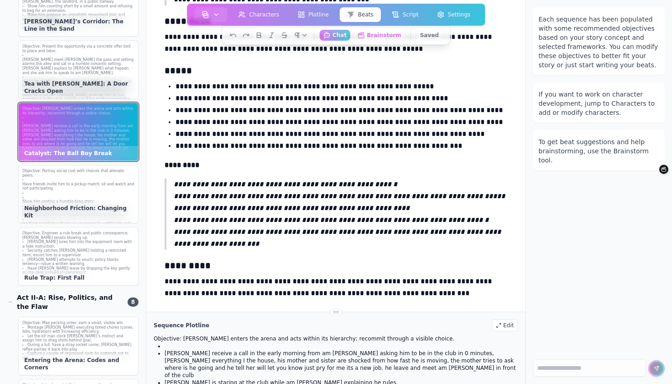
scroll to position [961, 0]
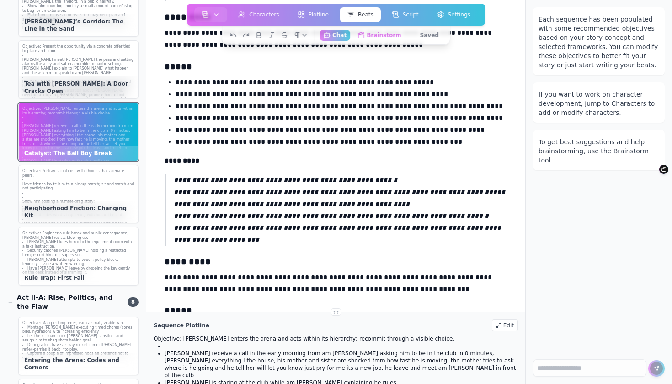
click at [447, 144] on p "**********" at bounding box center [342, 142] width 332 height 12
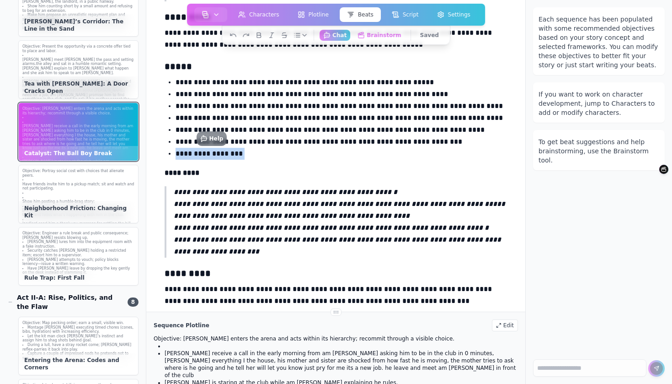
drag, startPoint x: 254, startPoint y: 158, endPoint x: 175, endPoint y: 157, distance: 79.1
click at [175, 157] on ul "**********" at bounding box center [336, 117] width 343 height 83
drag, startPoint x: 249, startPoint y: 160, endPoint x: 215, endPoint y: 158, distance: 33.9
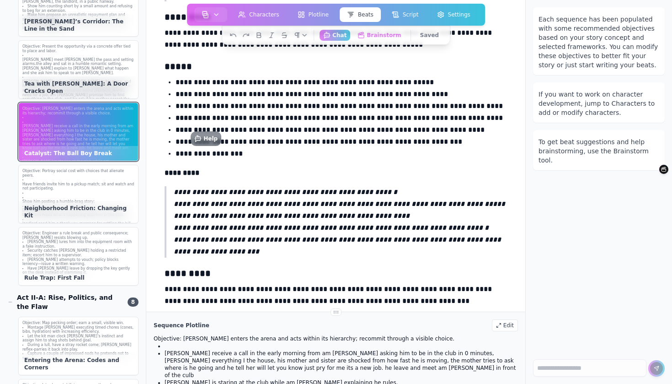
drag, startPoint x: 248, startPoint y: 157, endPoint x: 236, endPoint y: 152, distance: 13.5
click at [250, 159] on p "**********" at bounding box center [342, 154] width 332 height 12
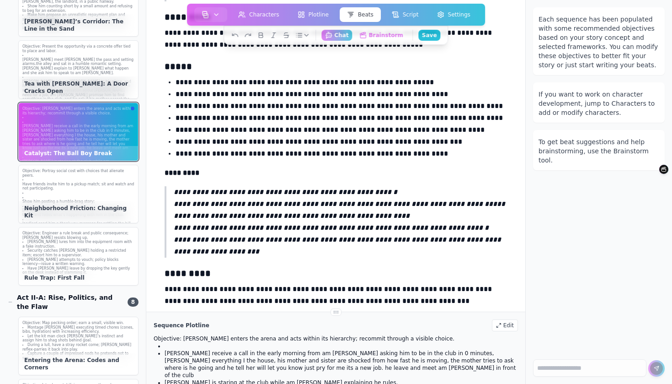
click at [322, 152] on p "**********" at bounding box center [342, 154] width 332 height 12
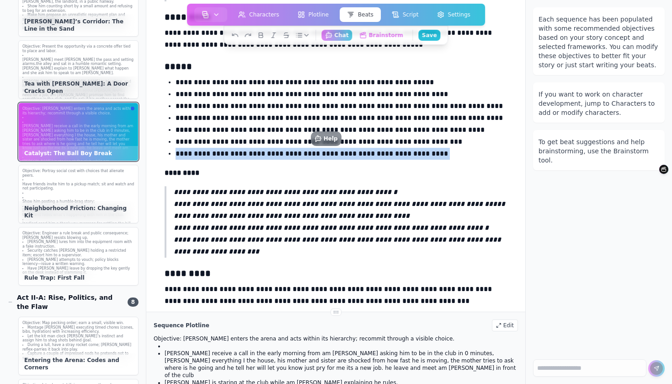
click at [322, 152] on p "**********" at bounding box center [342, 154] width 332 height 12
copy p "**"
click at [279, 149] on p "**********" at bounding box center [342, 154] width 332 height 12
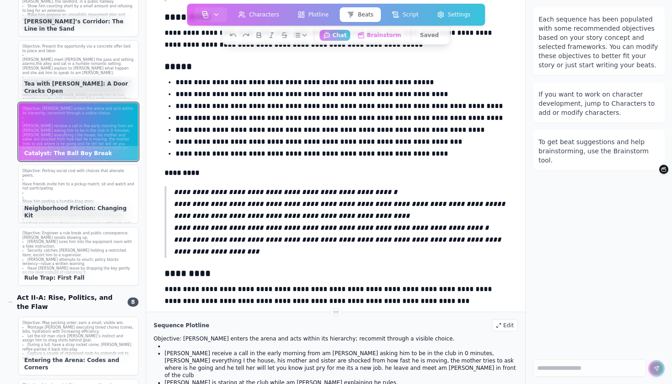
click at [509, 324] on div "Edit" at bounding box center [505, 325] width 26 height 12
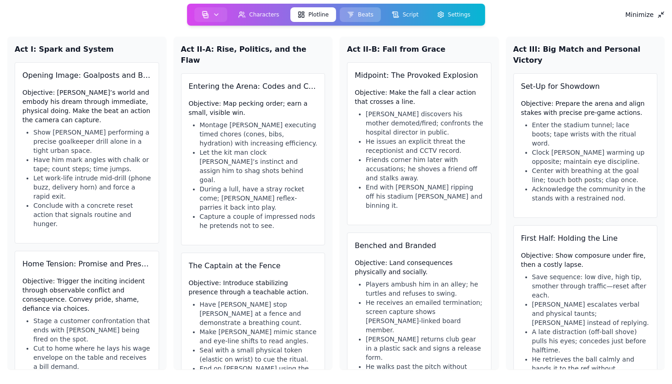
click at [365, 11] on button "Beats" at bounding box center [360, 14] width 41 height 15
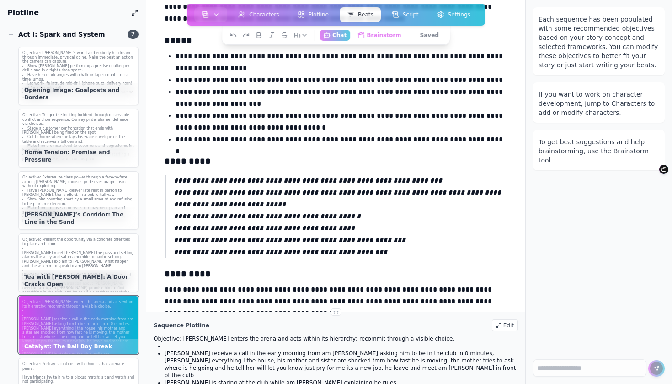
scroll to position [104, 0]
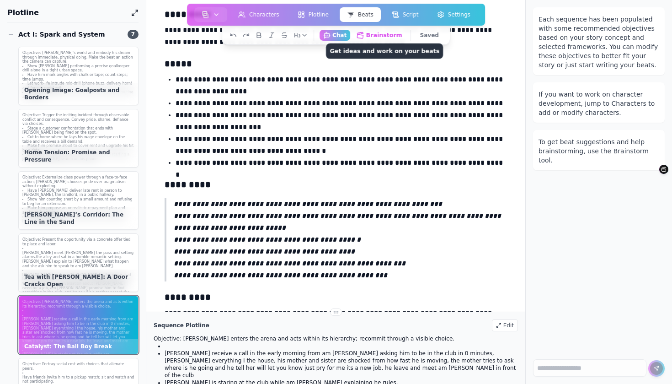
click at [382, 36] on button "Brainstorm Get ideas and work on your beats" at bounding box center [380, 34] width 54 height 11
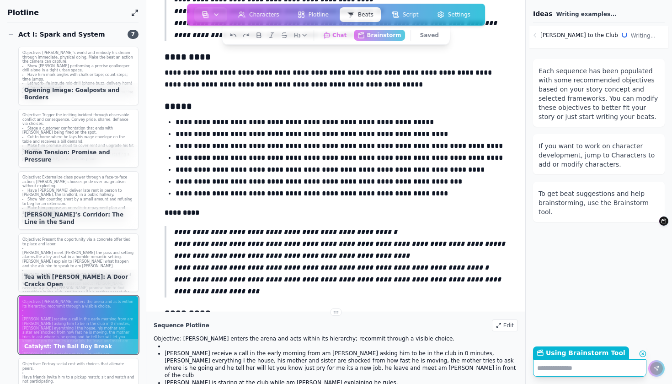
scroll to position [940, 0]
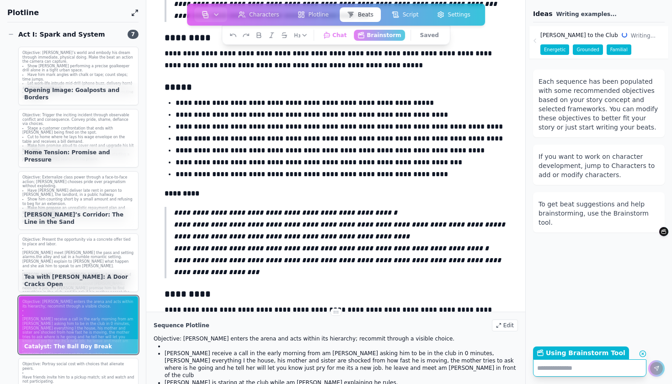
click at [284, 173] on p "**********" at bounding box center [342, 174] width 332 height 12
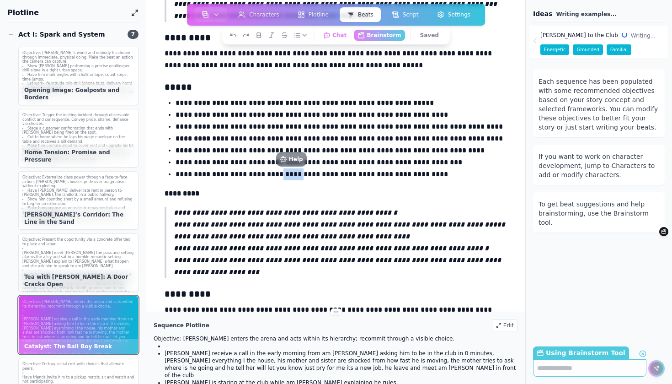
click at [284, 173] on p "**********" at bounding box center [342, 174] width 332 height 12
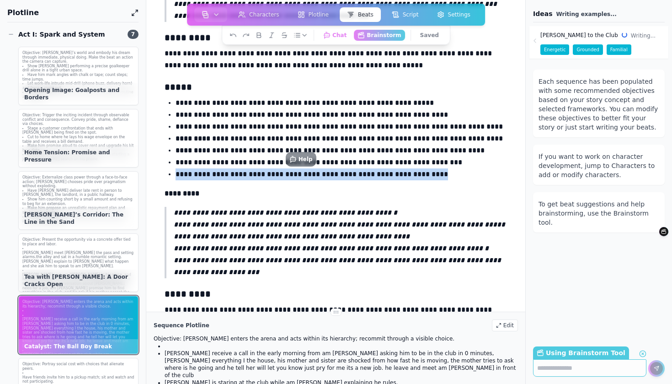
copy p "**********"
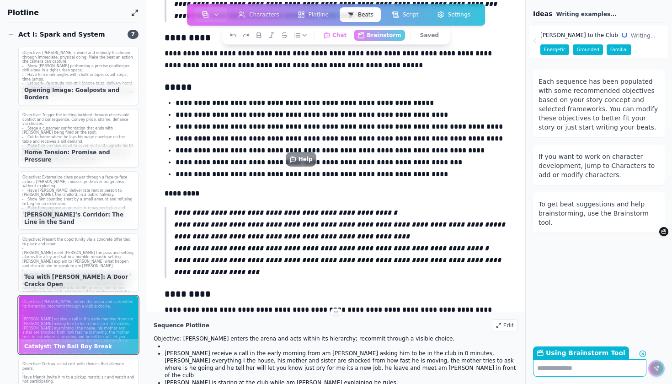
click at [604, 366] on textarea "Using Brainstorm Tool Return to Chat" at bounding box center [589, 367] width 113 height 17
paste textarea "**********"
type textarea "**********"
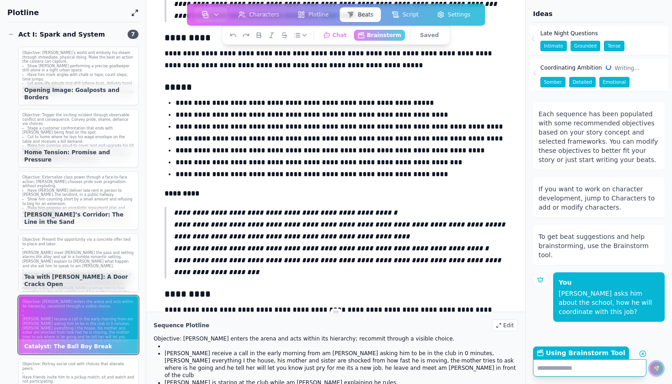
click at [536, 38] on icon at bounding box center [533, 38] width 7 height 7
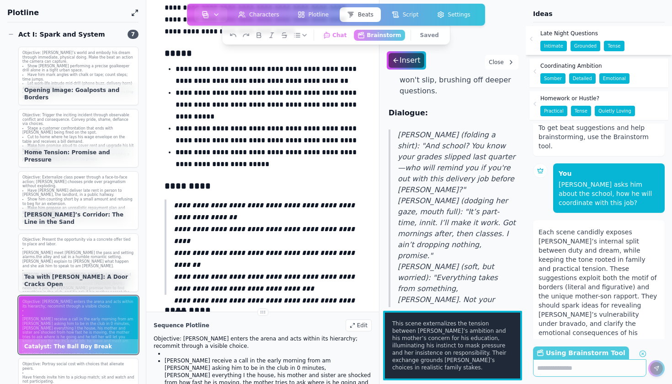
scroll to position [1006, 0]
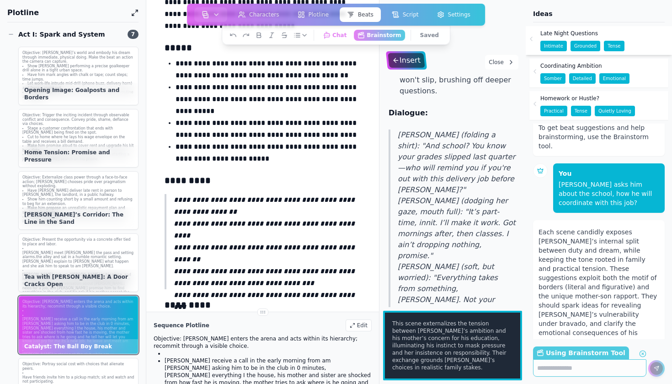
click at [405, 66] on div "Insert" at bounding box center [406, 60] width 37 height 15
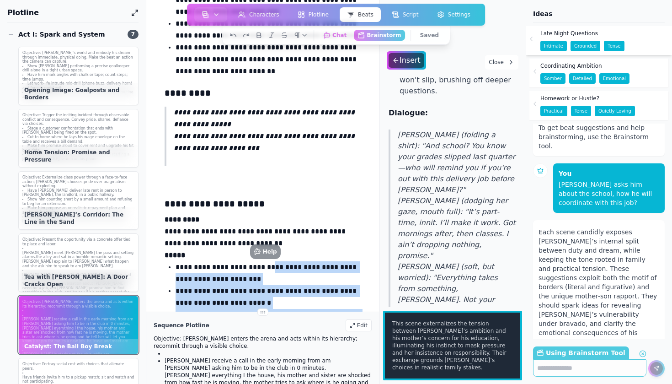
scroll to position [1896, 0]
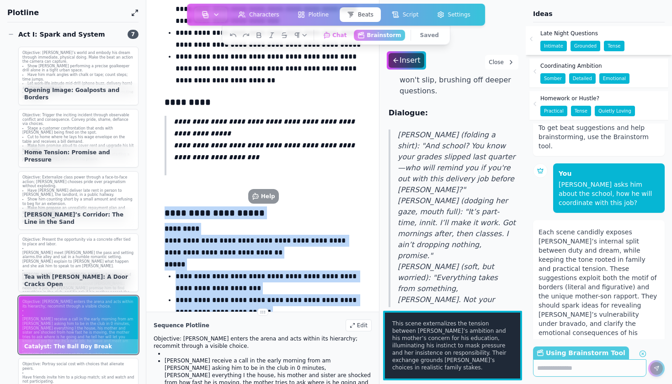
drag, startPoint x: 312, startPoint y: 295, endPoint x: 159, endPoint y: 212, distance: 175.0
click at [159, 212] on main "**********" at bounding box center [262, 155] width 233 height 311
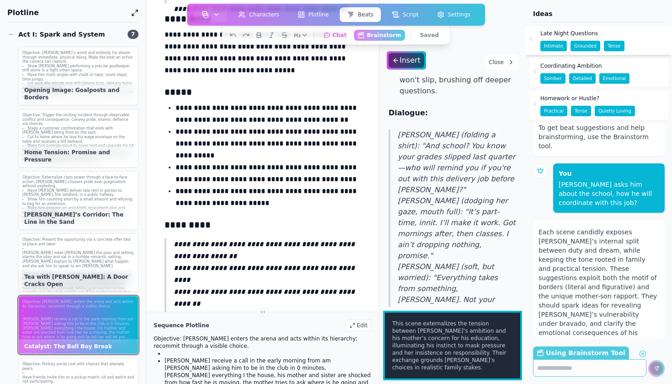
scroll to position [952, 0]
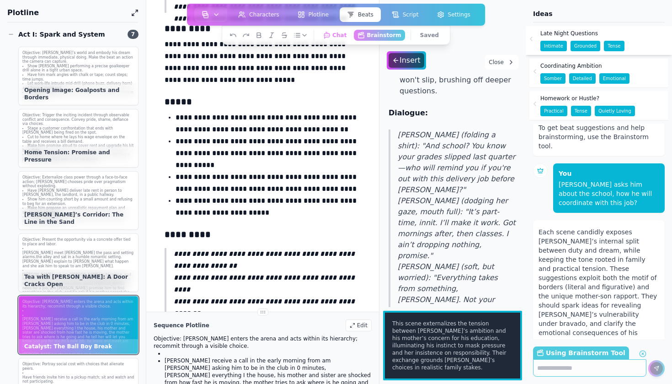
click at [267, 217] on p "**********" at bounding box center [268, 207] width 185 height 24
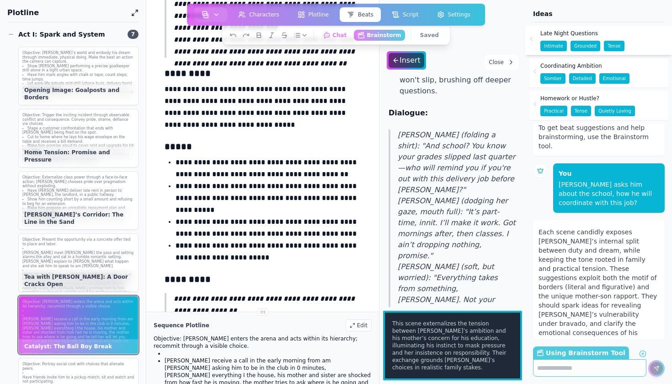
scroll to position [814, 0]
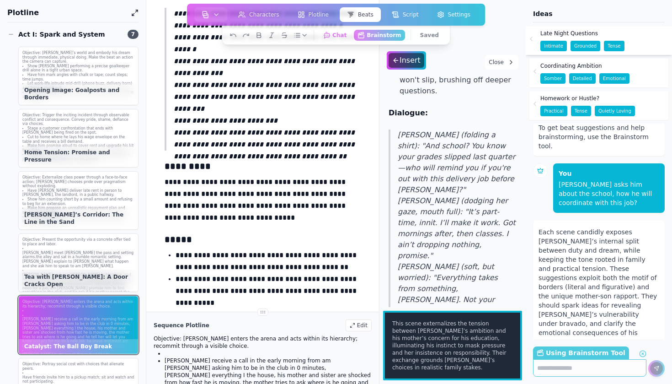
click at [350, 137] on p "**********" at bounding box center [267, 79] width 187 height 143
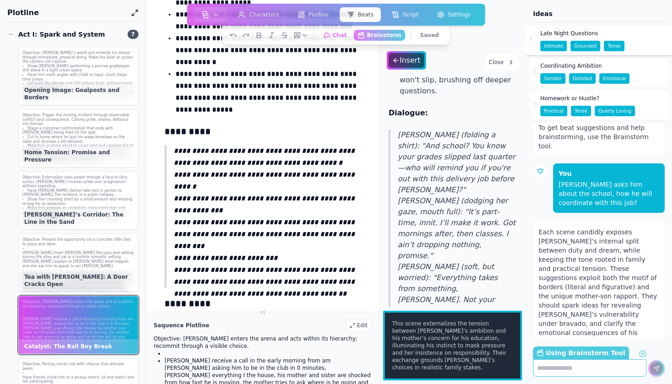
scroll to position [671, 0]
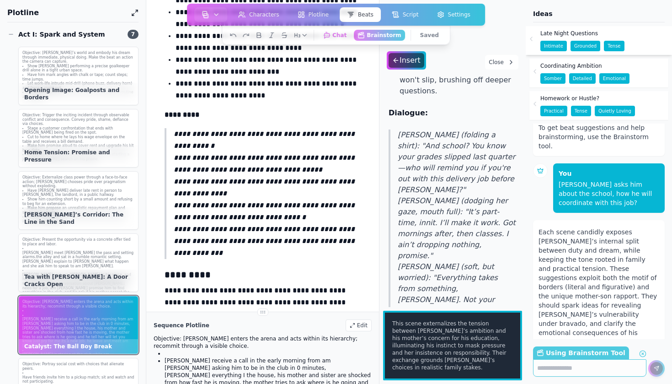
scroll to position [1460, 0]
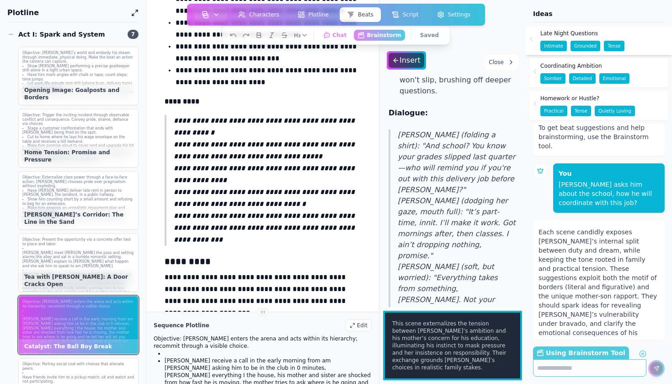
click at [259, 239] on p "**********" at bounding box center [267, 180] width 187 height 131
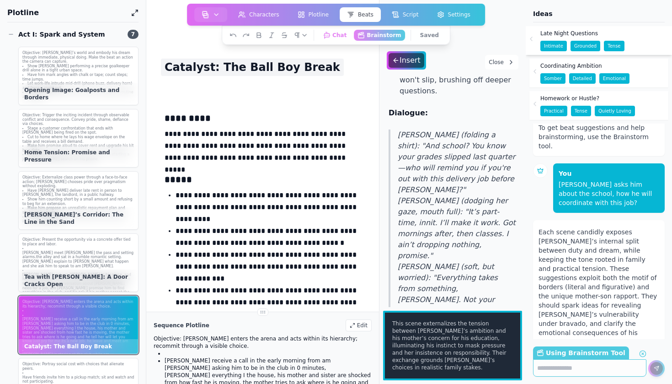
scroll to position [0, 0]
click at [113, 251] on p "hassan meet yasmine the pass and setting alarms.the alley and sat in a humble r…" at bounding box center [78, 259] width 112 height 17
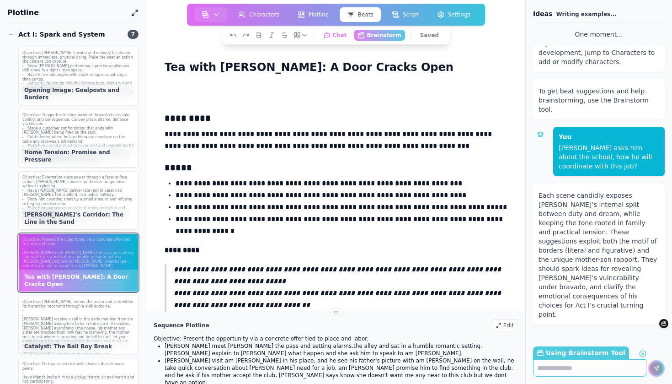
scroll to position [60, 0]
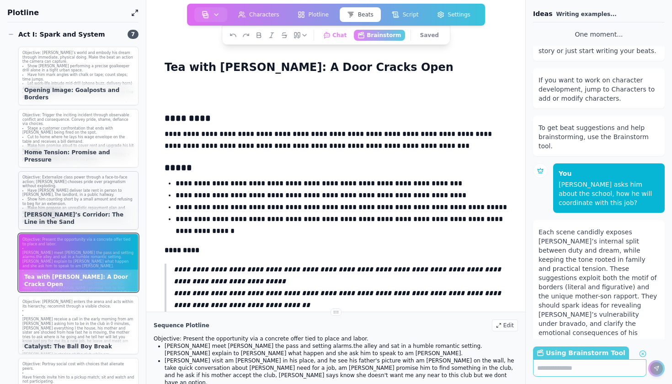
click at [101, 197] on li "Show him counting short by a small amount and refusing to beg for an extension." at bounding box center [78, 201] width 112 height 9
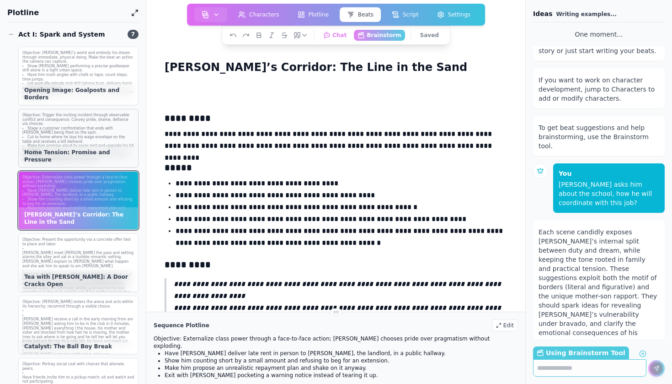
click at [99, 152] on li "End on him hiding the termination notice and starting a job hunt search on his …" at bounding box center [78, 156] width 112 height 9
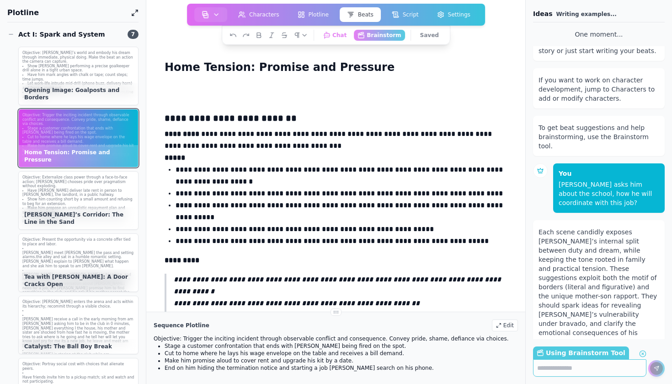
scroll to position [0, 0]
click at [94, 75] on li "Have him mark angles with chalk or tape; count steps; time jumps." at bounding box center [78, 77] width 112 height 9
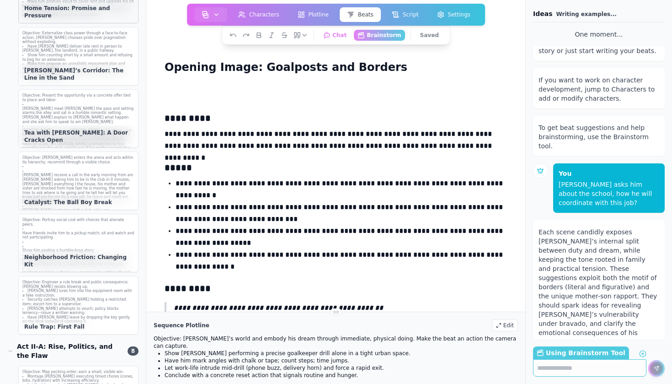
scroll to position [179, 0]
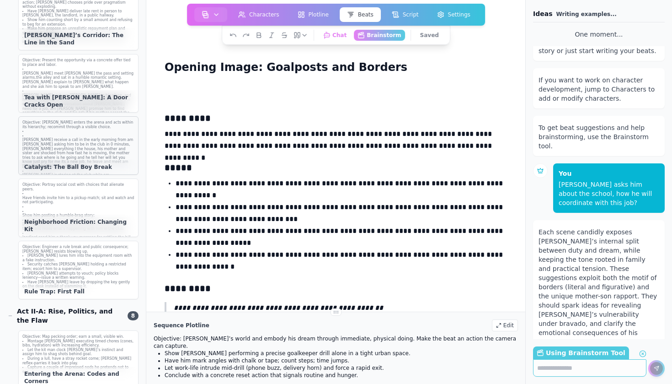
click at [93, 160] on div "Catalyst: The Ball Boy Break" at bounding box center [78, 167] width 119 height 15
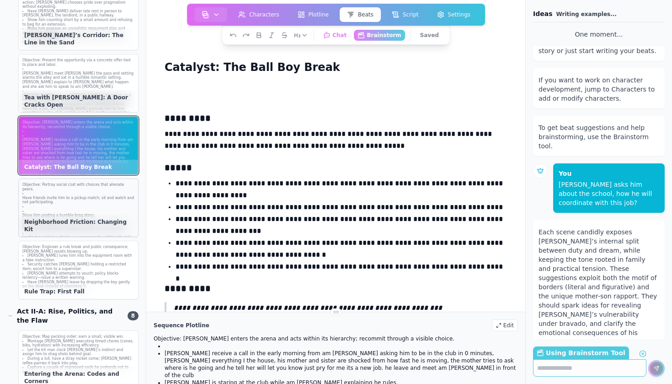
click at [98, 222] on p "yasmine ask him what's wrong he says that he is tiered.and hides what's happeni…" at bounding box center [78, 226] width 112 height 9
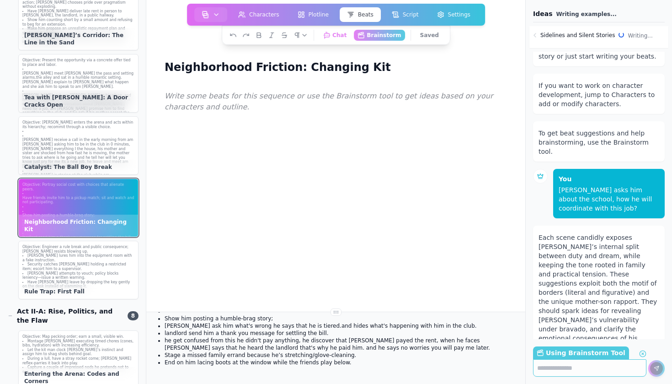
scroll to position [45, 0]
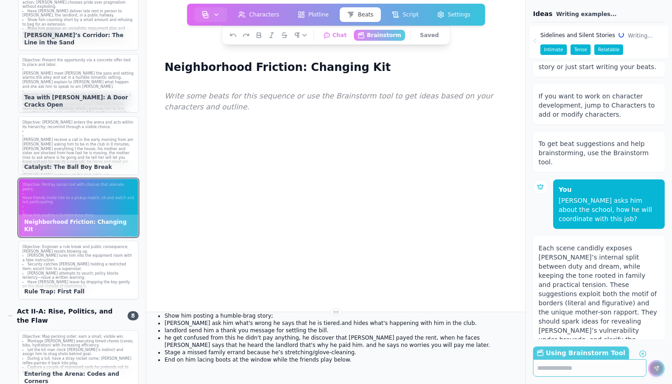
click at [261, 322] on p "yasmine ask him what's wrong he says that he is tiered.and hides what's happeni…" at bounding box center [341, 322] width 353 height 7
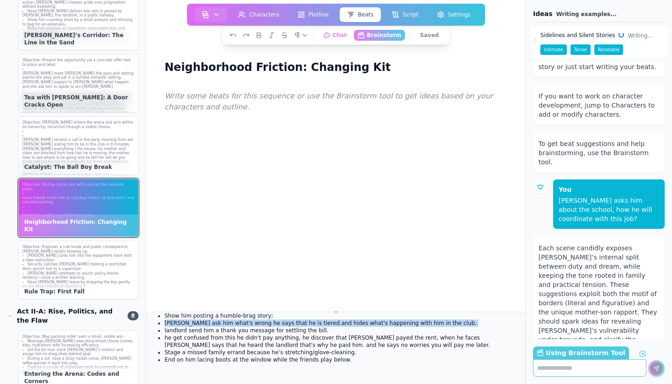
click at [261, 322] on p "yasmine ask him what's wrong he says that he is tiered.and hides what's happeni…" at bounding box center [341, 322] width 353 height 7
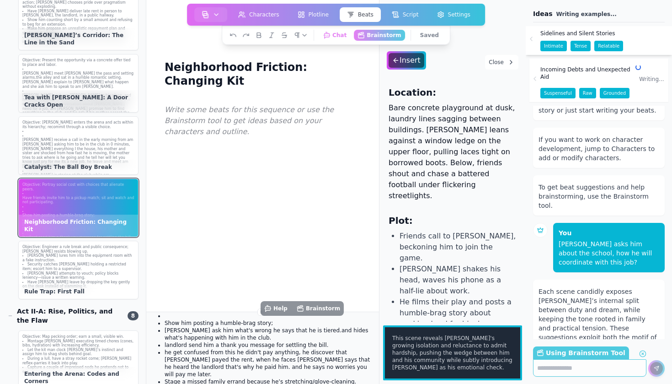
click at [217, 319] on p "Show him posting a humble-brag story;" at bounding box center [268, 322] width 207 height 7
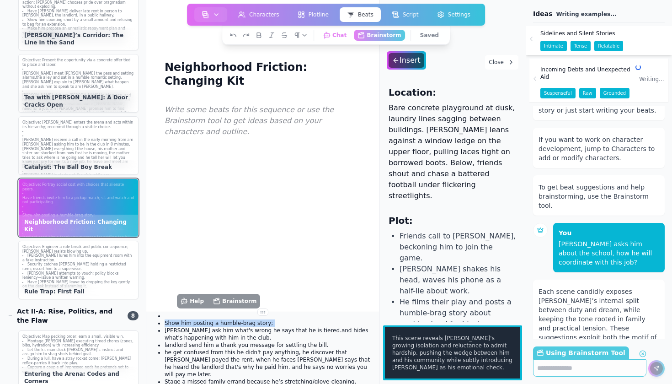
click at [217, 319] on p "Show him posting a humble-brag story;" at bounding box center [268, 322] width 207 height 7
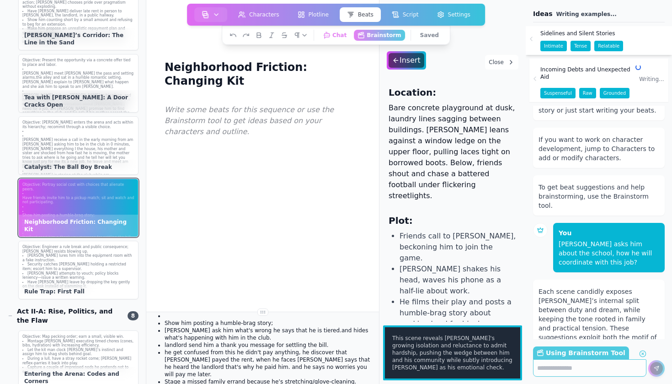
click at [220, 341] on p "landlord send him a thank you message for settling the bill." at bounding box center [268, 344] width 207 height 7
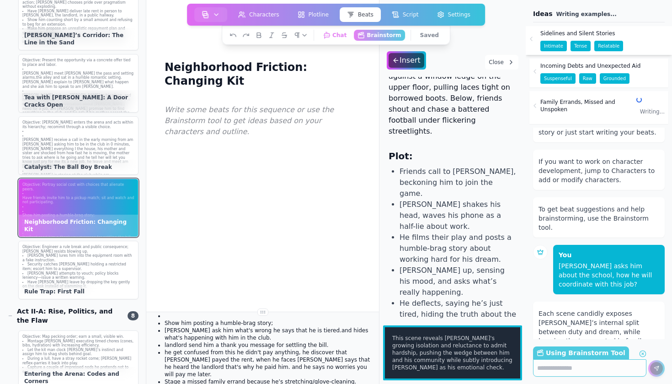
scroll to position [66, 0]
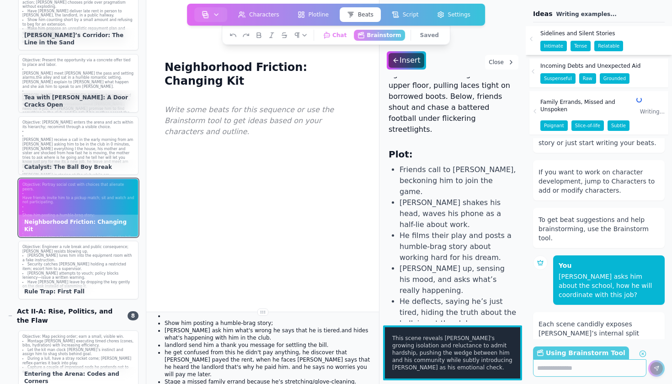
click at [536, 74] on icon at bounding box center [533, 71] width 7 height 7
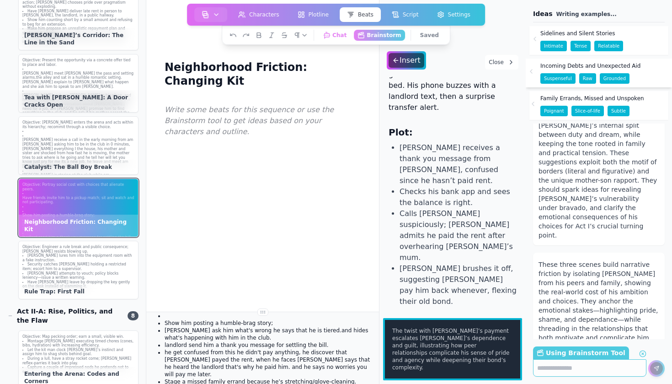
scroll to position [258, 0]
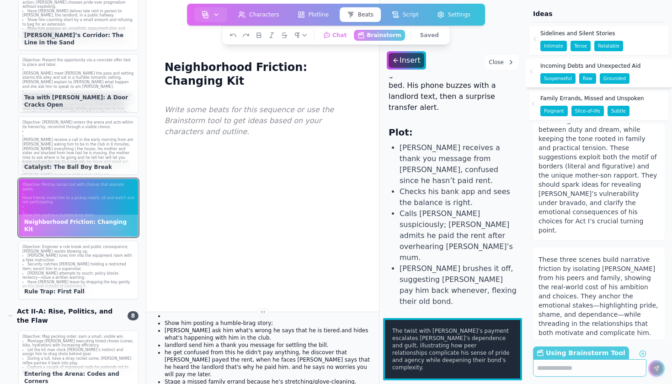
click at [535, 105] on icon at bounding box center [533, 103] width 7 height 7
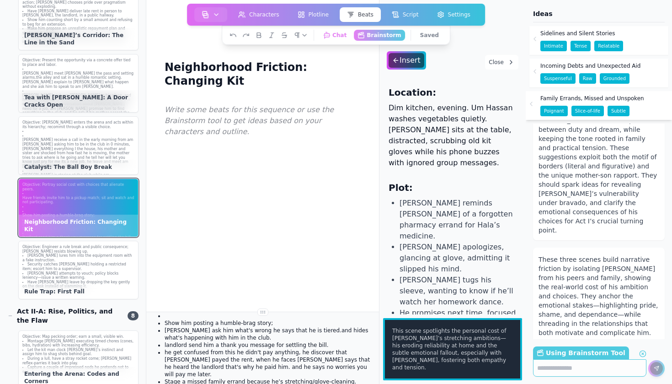
scroll to position [0, 0]
click at [535, 37] on icon at bounding box center [533, 38] width 7 height 7
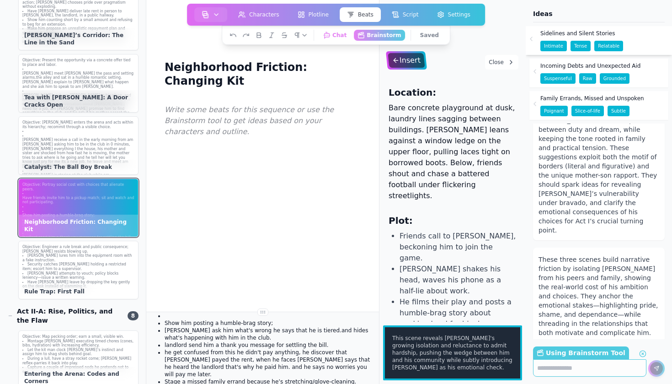
click at [410, 61] on div "Insert" at bounding box center [406, 60] width 37 height 15
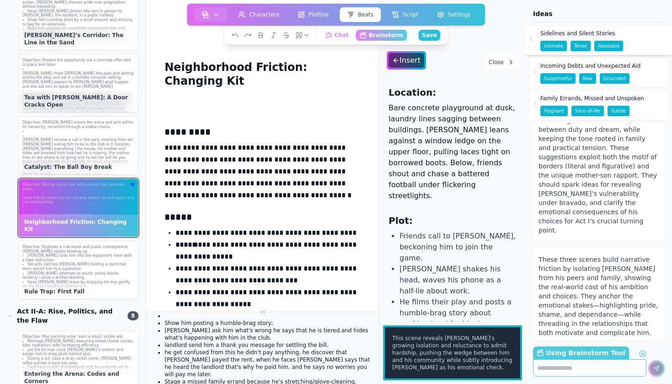
scroll to position [134, 0]
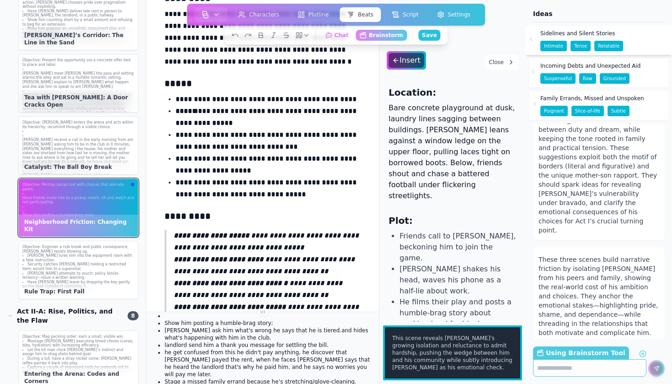
click at [537, 71] on div at bounding box center [534, 71] width 7 height 7
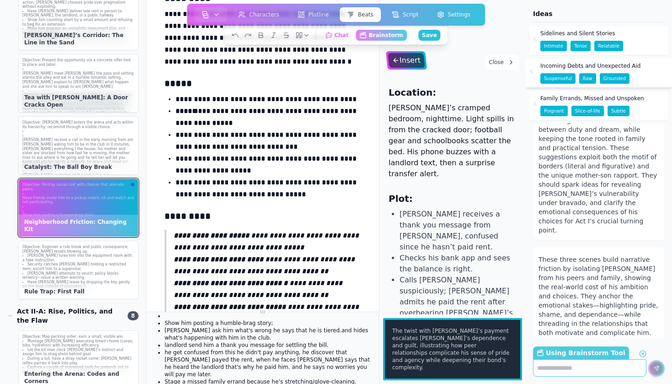
click at [414, 62] on div "Insert" at bounding box center [406, 60] width 37 height 15
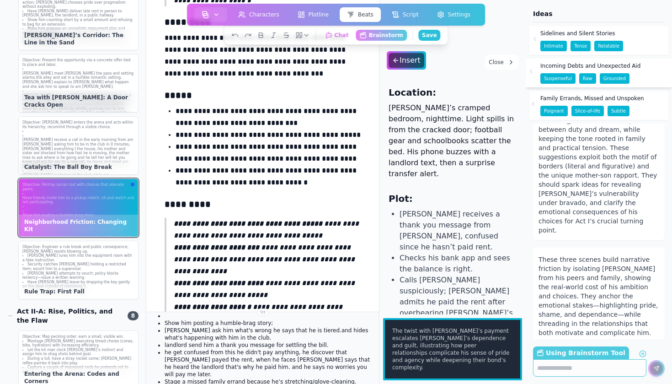
click at [532, 102] on icon at bounding box center [533, 103] width 7 height 7
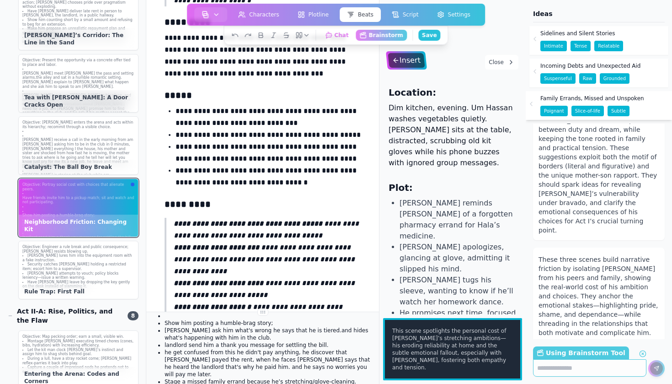
click at [400, 65] on div "Insert" at bounding box center [406, 60] width 37 height 15
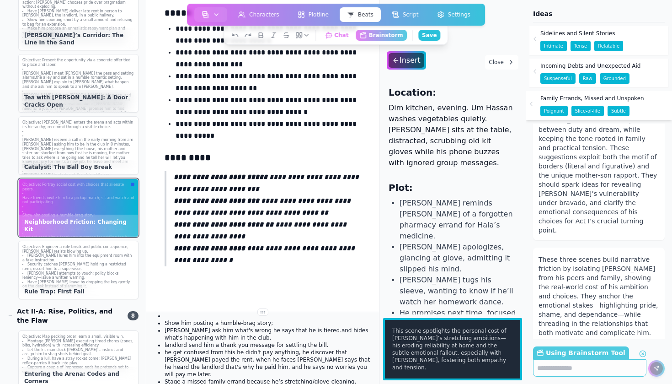
scroll to position [852, 0]
click at [267, 348] on p "he get confused from this he didn't pay anything, he discover that Keven payed …" at bounding box center [268, 362] width 207 height 29
click at [86, 257] on li "Nino lures him into the equipment room with a fake instruction." at bounding box center [78, 257] width 112 height 9
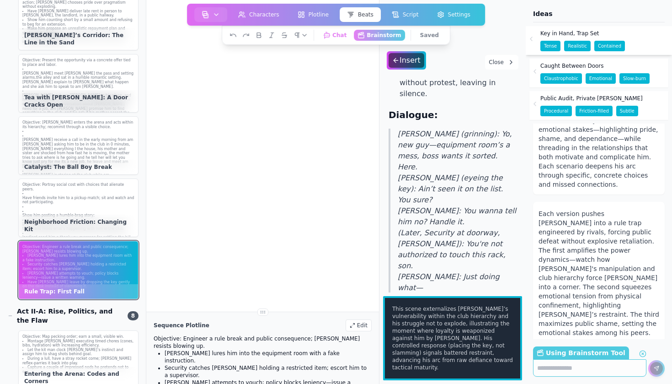
scroll to position [328, 0]
click at [536, 71] on icon at bounding box center [533, 71] width 7 height 7
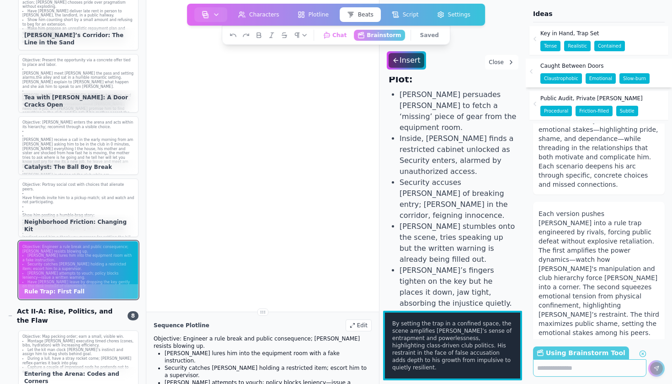
scroll to position [112, 0]
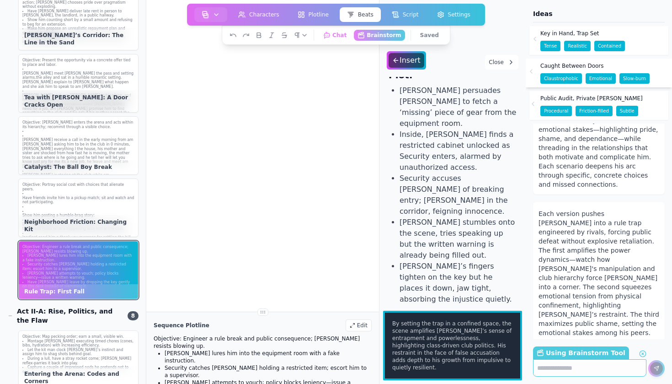
click at [534, 103] on icon at bounding box center [533, 103] width 7 height 7
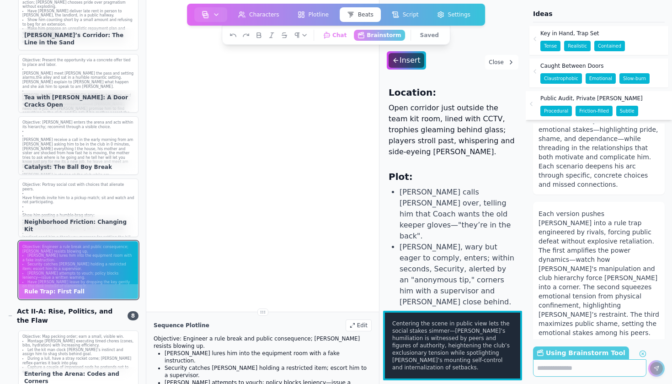
scroll to position [0, 0]
click at [535, 41] on icon at bounding box center [533, 38] width 7 height 7
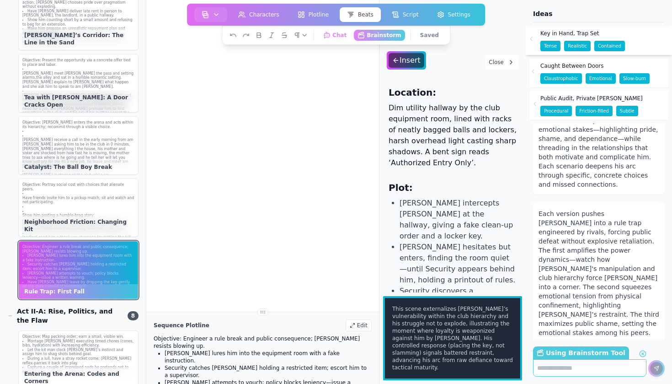
click at [534, 75] on div "Caught Between Doors Claustrophobic Emotional Slow-burn" at bounding box center [599, 73] width 139 height 29
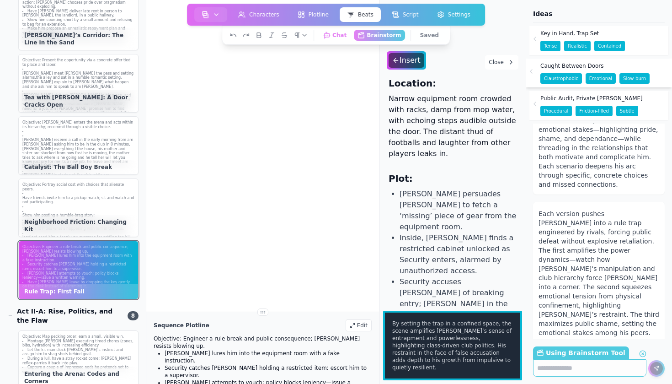
scroll to position [10, 0]
click at [535, 101] on icon at bounding box center [533, 103] width 7 height 7
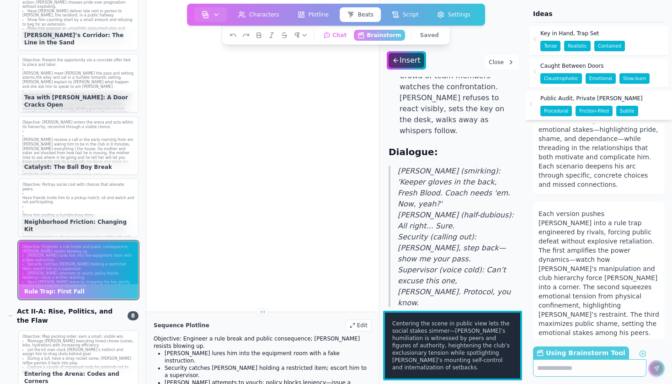
scroll to position [291, 0]
click at [532, 107] on icon at bounding box center [531, 103] width 7 height 7
click at [414, 60] on div "Insert" at bounding box center [406, 60] width 37 height 15
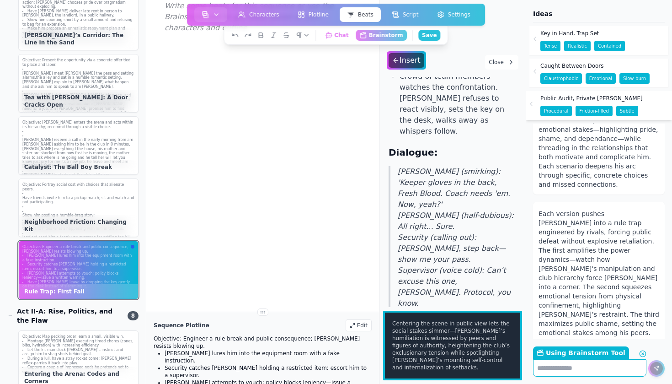
click at [556, 366] on textarea "Using Brainstorm Tool Return to Chat" at bounding box center [589, 367] width 113 height 17
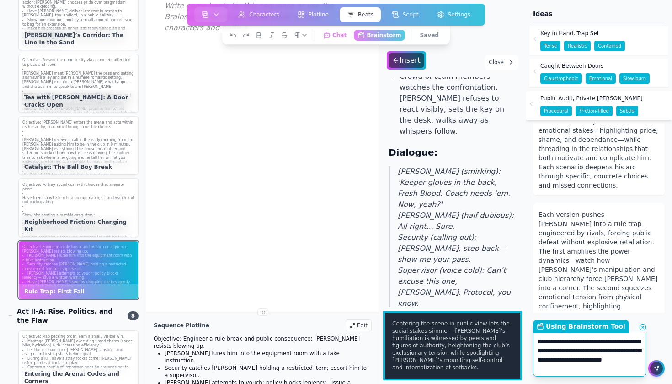
click at [544, 350] on textarea "**********" at bounding box center [589, 354] width 113 height 44
click at [542, 350] on textarea "**********" at bounding box center [589, 354] width 113 height 44
click at [548, 352] on textarea "**********" at bounding box center [589, 354] width 113 height 44
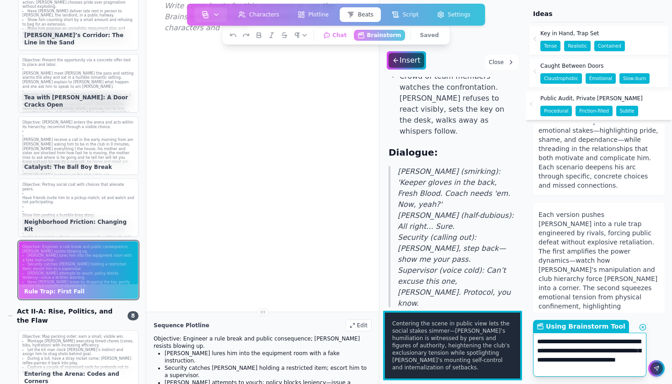
click at [551, 349] on textarea "**********" at bounding box center [589, 354] width 113 height 44
drag, startPoint x: 558, startPoint y: 352, endPoint x: 540, endPoint y: 353, distance: 18.4
click at [540, 353] on textarea "**********" at bounding box center [589, 354] width 113 height 44
drag, startPoint x: 577, startPoint y: 369, endPoint x: 557, endPoint y: 369, distance: 19.7
click at [557, 369] on textarea "**********" at bounding box center [589, 354] width 113 height 44
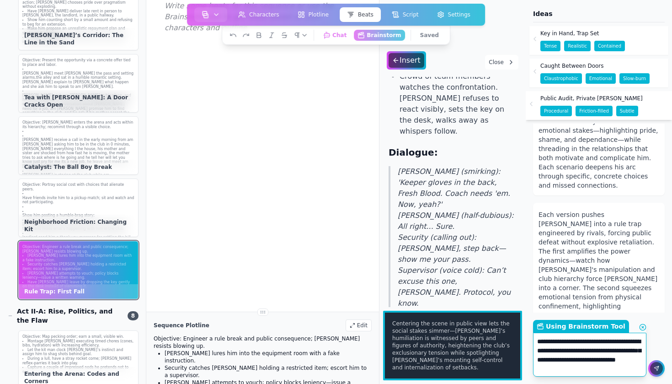
paste textarea
click at [605, 368] on textarea "**********" at bounding box center [589, 354] width 113 height 44
click at [557, 369] on textarea "**********" at bounding box center [589, 354] width 113 height 44
click at [606, 367] on textarea "**********" at bounding box center [589, 354] width 113 height 44
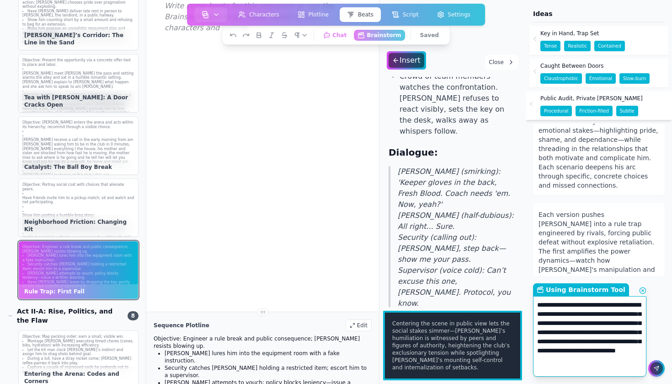
type textarea "**********"
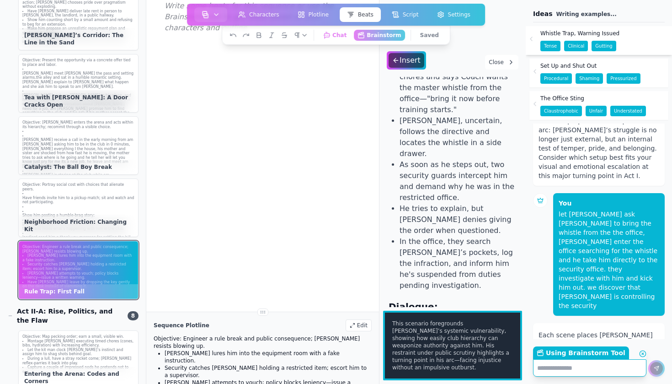
scroll to position [675, 0]
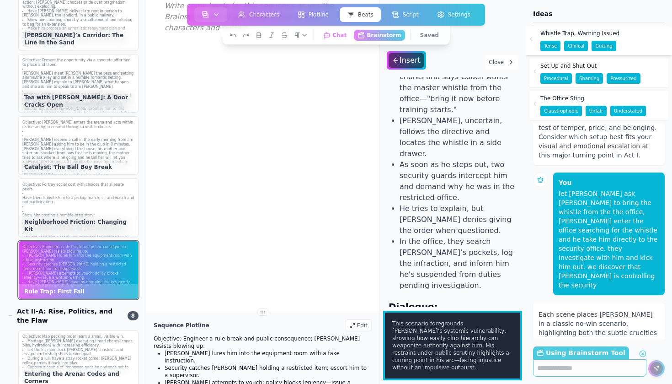
click at [531, 41] on icon at bounding box center [531, 38] width 7 height 7
click at [419, 61] on div "Insert" at bounding box center [406, 60] width 37 height 15
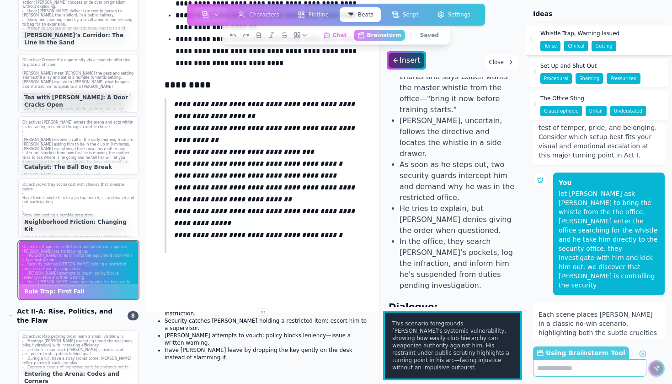
scroll to position [46, 0]
click at [560, 369] on textarea "Using Brainstorm Tool Return to Chat" at bounding box center [589, 367] width 113 height 17
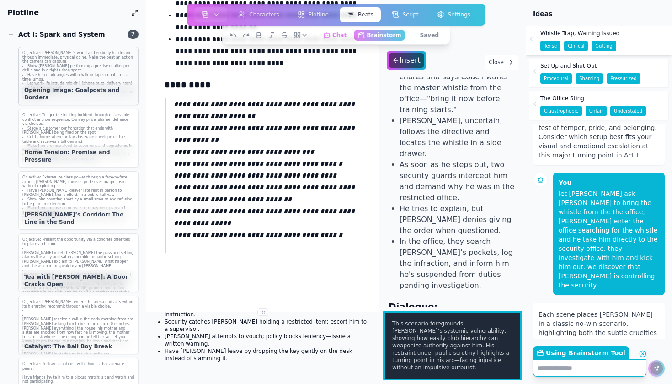
scroll to position [0, 0]
click at [76, 68] on li "Show Hassan performing a precise goalkeeper drill alone in a tight urban space." at bounding box center [78, 68] width 112 height 9
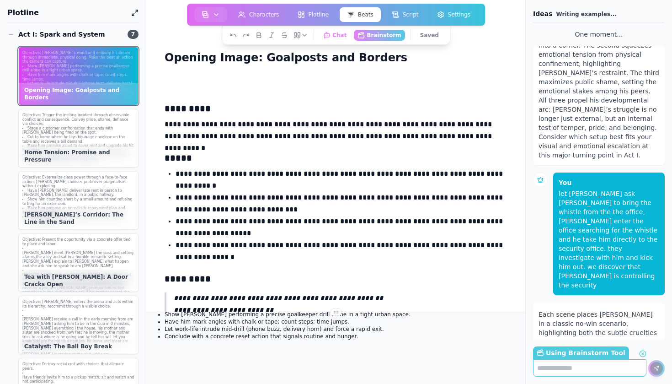
scroll to position [10, 0]
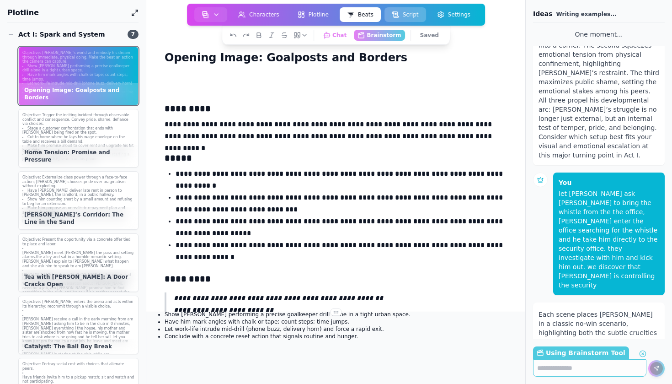
click at [407, 12] on button "Script" at bounding box center [406, 14] width 42 height 15
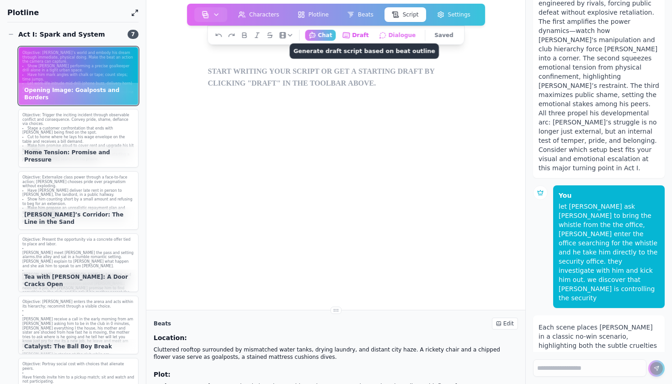
click at [361, 37] on button "Draft Generate draft script based on beat outline" at bounding box center [356, 34] width 34 height 11
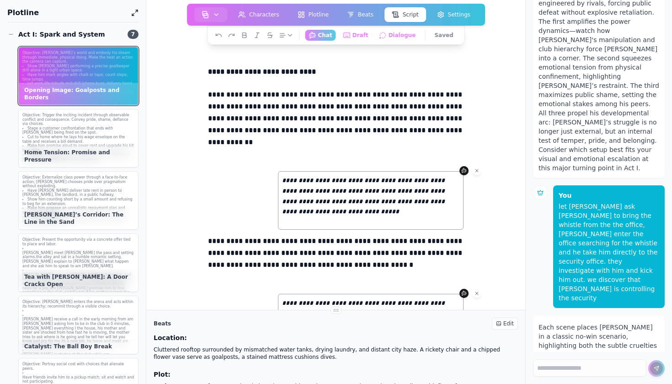
click at [367, 102] on p "**********" at bounding box center [336, 124] width 256 height 71
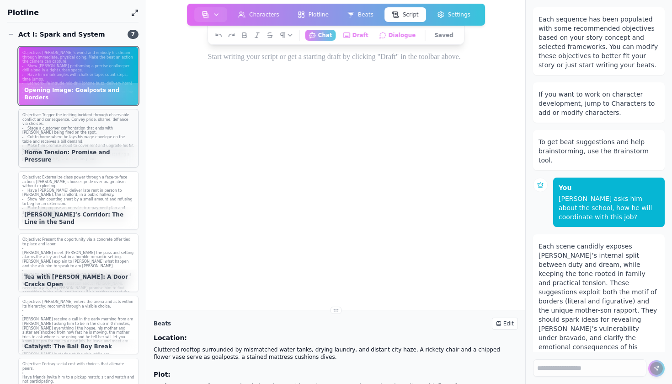
click at [95, 137] on li "Cut to home where he lays his wage envelope on the table and receives a bill de…" at bounding box center [78, 139] width 112 height 9
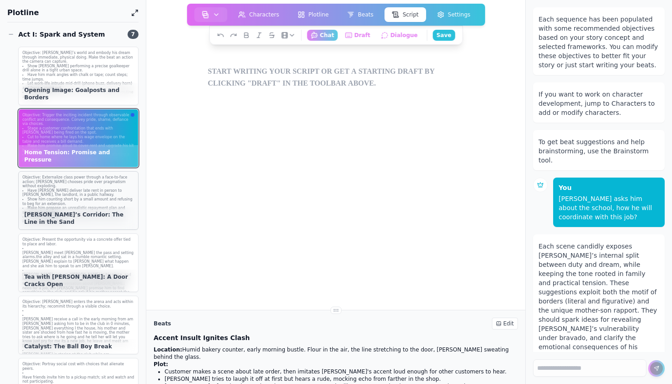
click at [95, 197] on li "Show him counting short by a small amount and refusing to beg for an extension." at bounding box center [78, 201] width 112 height 9
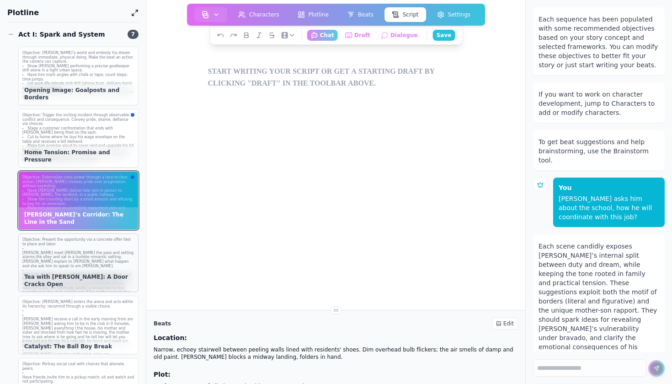
click at [96, 252] on p "hassan meet yasmine the pass and setting alarms.the alley and sat in a humble r…" at bounding box center [78, 259] width 112 height 17
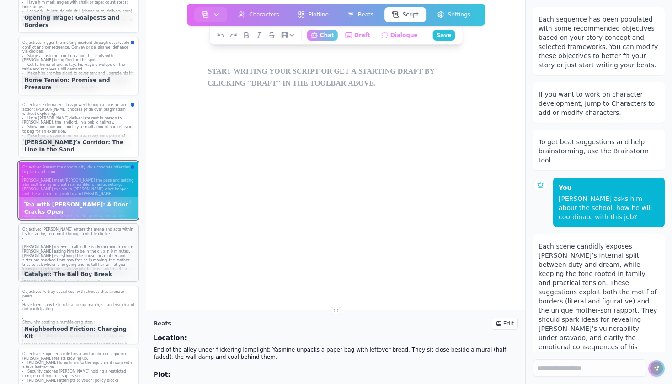
scroll to position [83, 0]
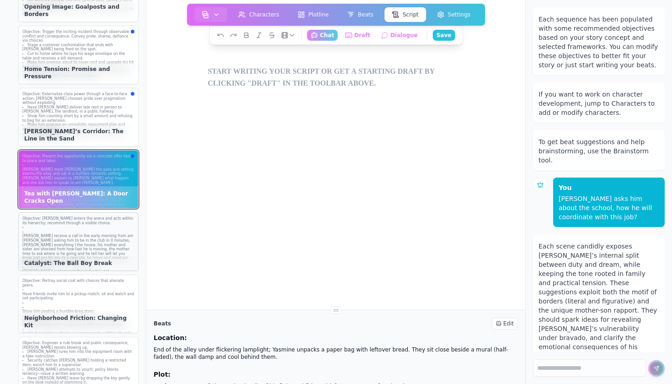
click at [104, 240] on p "Ahmad receive a call in the early morning from am Ahmad asking him to be in the…" at bounding box center [78, 249] width 112 height 31
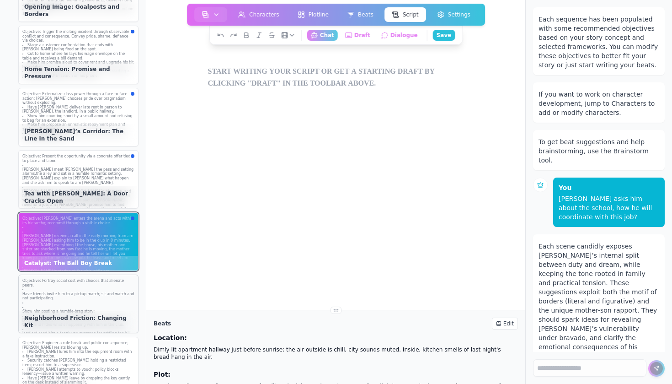
click at [107, 292] on p "Have friends invite him to a pickup match; sit and watch and not participating." at bounding box center [78, 296] width 112 height 9
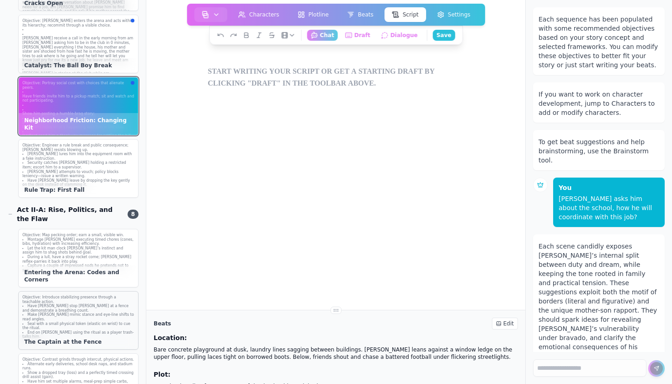
scroll to position [290, 0]
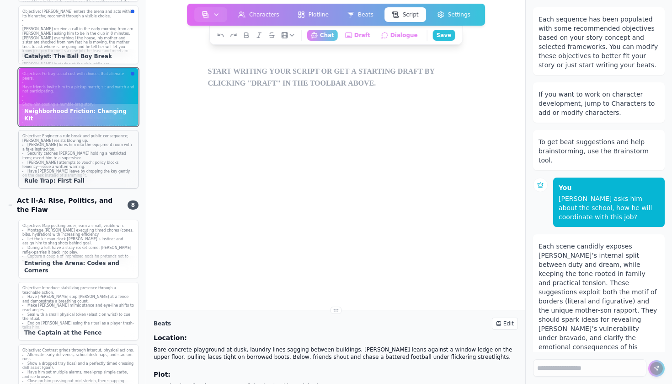
click at [106, 149] on li "Nino lures him into the equipment room with a fake instruction." at bounding box center [78, 147] width 112 height 9
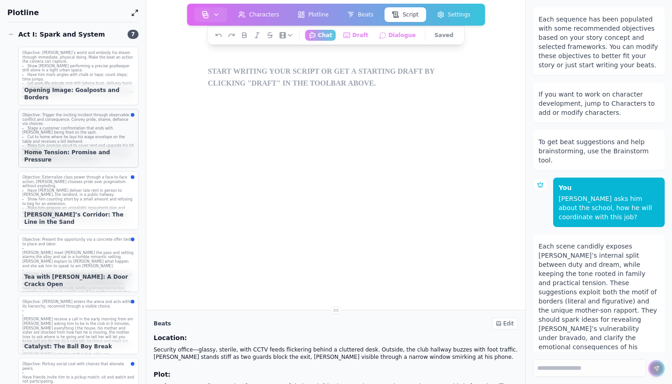
scroll to position [0, 0]
click at [109, 47] on div "Objective: Establish Hassan’s world and embody his dream through immediate, phy…" at bounding box center [78, 75] width 119 height 56
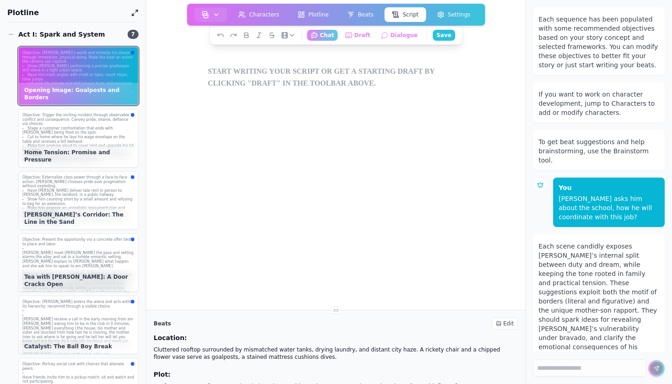
click at [98, 81] on li "Let work-life intrude mid-drill (phone buzz, delivery horn) and force a rapid e…" at bounding box center [78, 85] width 112 height 9
click at [113, 144] on li "Make him promise aloud to cover rent and upgrade his kit by a date." at bounding box center [78, 148] width 112 height 9
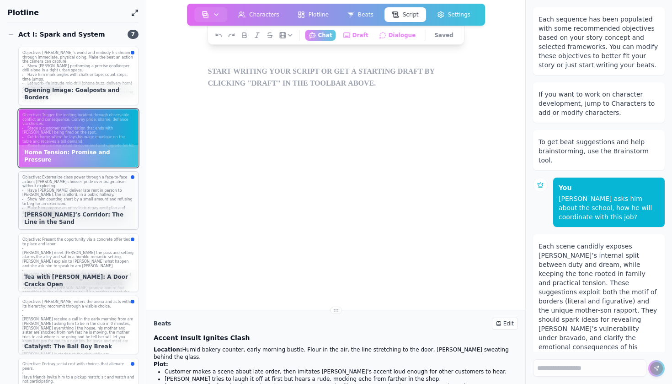
click at [108, 188] on li "Have Hassan deliver late rent in person to Karim, the landlord, in a public hal…" at bounding box center [78, 192] width 112 height 9
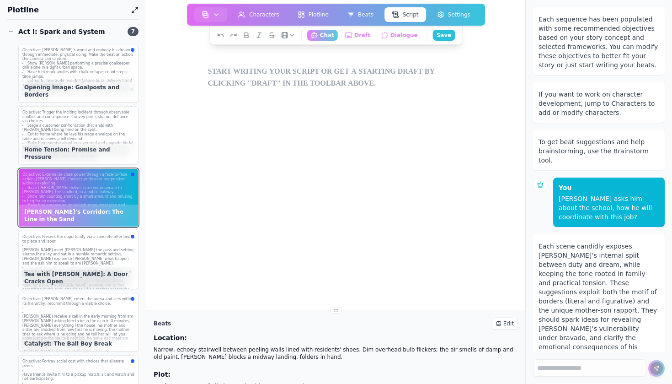
scroll to position [2, 0]
click at [110, 271] on p "hassan visit am Ahmad in his place, and he see his father's picture with am Ahm…" at bounding box center [78, 286] width 112 height 31
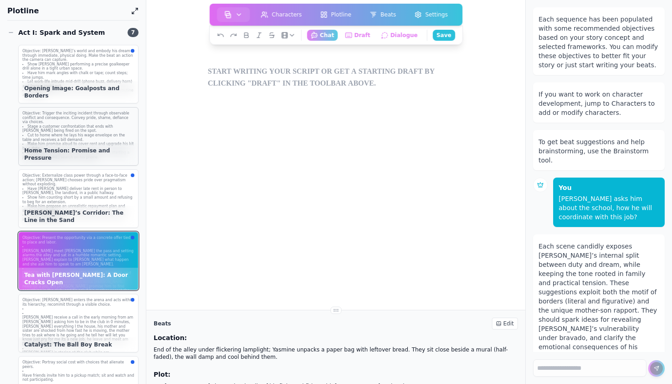
click at [118, 153] on div "Home Tension: Promise and Pressure" at bounding box center [78, 154] width 119 height 22
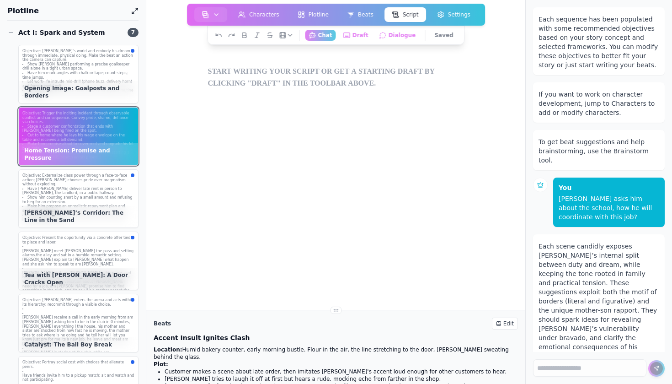
click at [123, 142] on li "Make him promise aloud to cover rent and upgrade his kit by a date." at bounding box center [78, 146] width 112 height 9
click at [119, 80] on li "Let work-life intrude mid-drill (phone buzz, delivery horn) and force a rapid e…" at bounding box center [78, 84] width 112 height 9
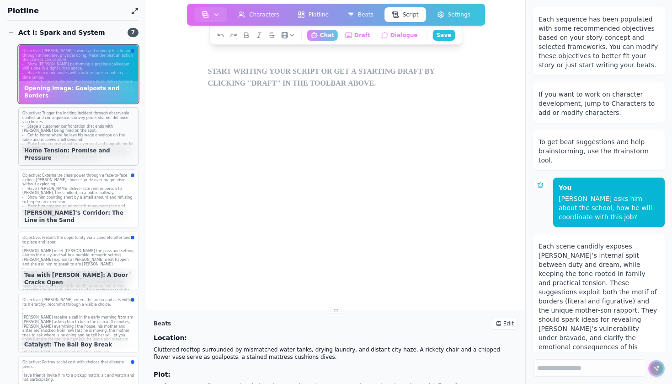
click at [109, 129] on li "Stage a customer confrontation that ends with Hassan being fired on the spot." at bounding box center [78, 128] width 112 height 9
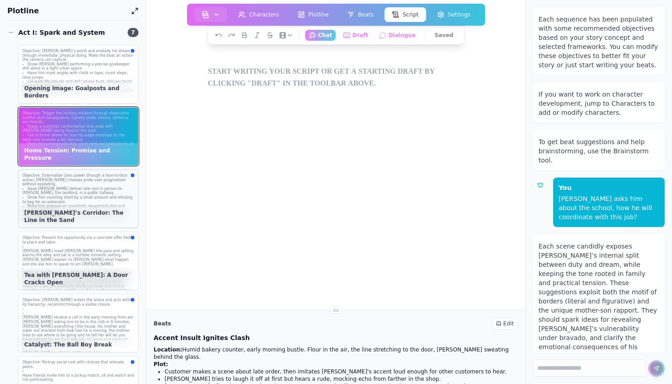
click at [111, 188] on li "Have Hassan deliver late rent in person to Karim, the landlord, in a public hal…" at bounding box center [78, 191] width 112 height 9
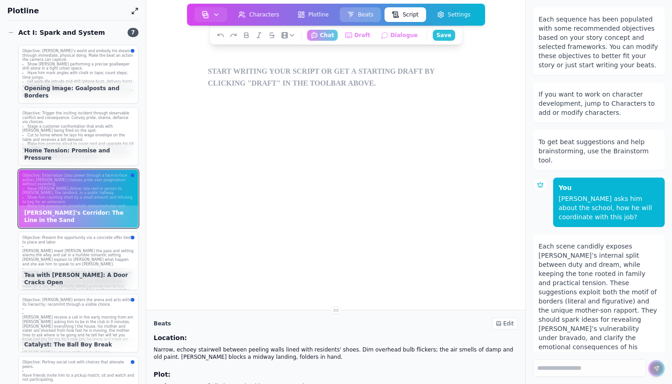
click at [361, 14] on button "Beats" at bounding box center [360, 14] width 41 height 15
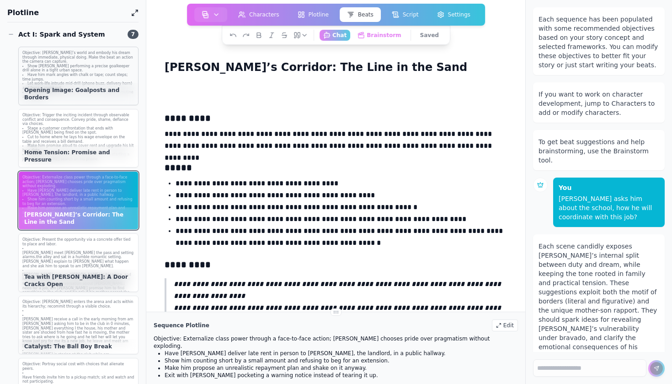
click at [119, 75] on li "Have him mark angles with chalk or tape; count steps; time jumps." at bounding box center [78, 77] width 112 height 9
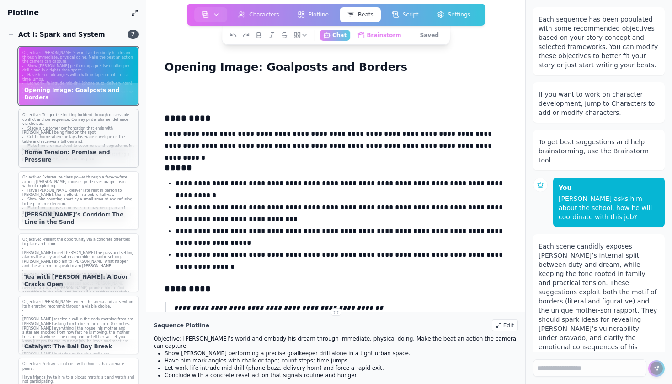
click at [118, 135] on li "Cut to home where he lays his wage envelope on the table and receives a bill de…" at bounding box center [78, 139] width 112 height 9
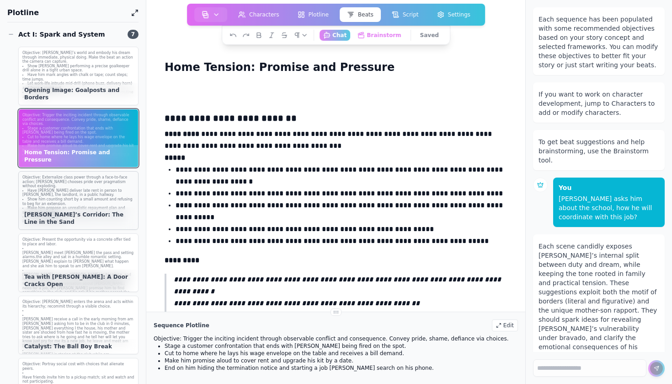
click at [111, 206] on li "Make him propose an unrealistic repayment plan and shake on it anyway." at bounding box center [78, 210] width 112 height 9
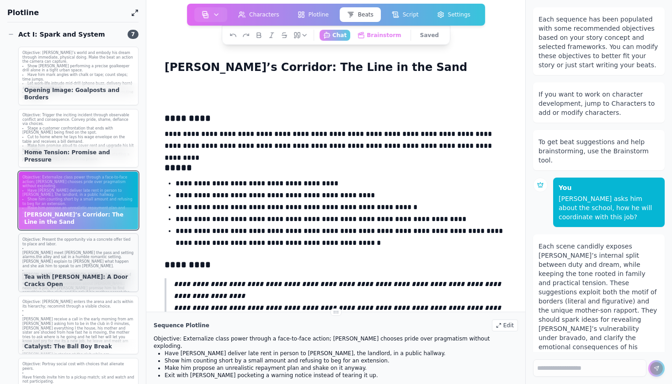
click at [104, 273] on p "hassan visit am Ahmad in his place, and he see his father's picture with am Ahm…" at bounding box center [78, 288] width 112 height 31
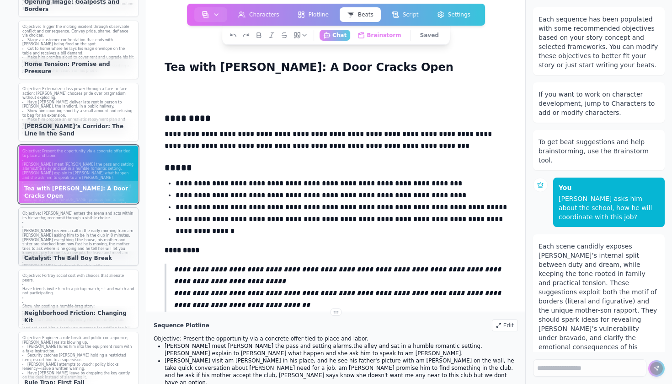
scroll to position [109, 0]
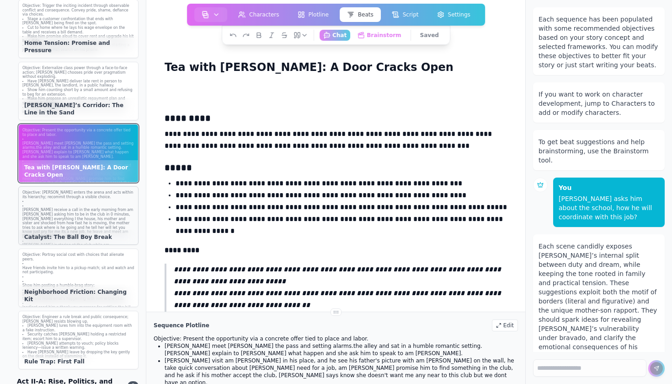
click at [108, 217] on p "Ahmad receive a call in the early morning from am Ahmad asking him to be in the…" at bounding box center [78, 223] width 112 height 31
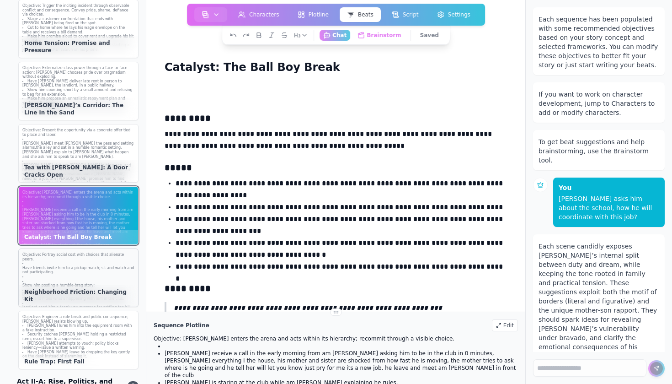
click at [107, 266] on p "Have friends invite him to a pickup match; sit and watch and not participating." at bounding box center [78, 270] width 112 height 9
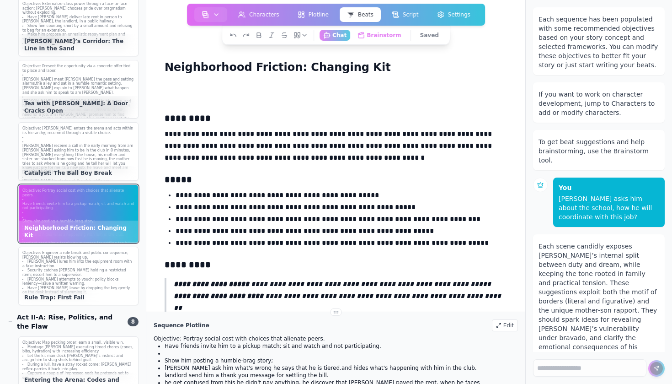
scroll to position [272, 0]
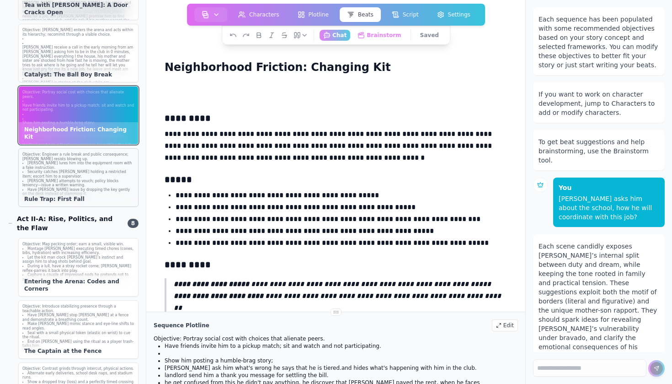
click at [107, 189] on li "Have Hassan leave by dropping the key gently on the desk instead of slamming it." at bounding box center [78, 191] width 112 height 9
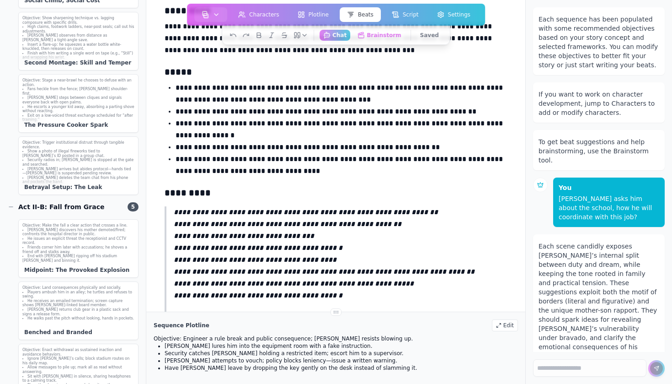
scroll to position [39, 0]
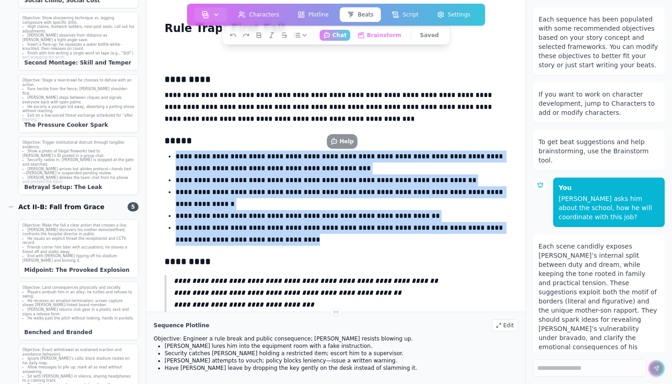
drag, startPoint x: 273, startPoint y: 242, endPoint x: 168, endPoint y: 153, distance: 138.2
click at [168, 153] on ul "**********" at bounding box center [336, 197] width 343 height 95
click at [214, 192] on p "**********" at bounding box center [342, 198] width 332 height 24
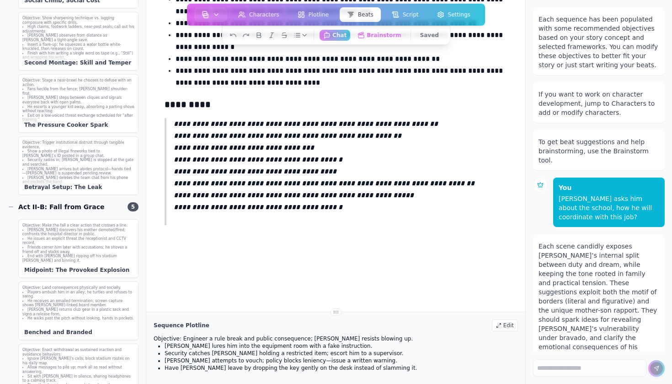
scroll to position [196, 0]
click at [88, 256] on li "End with Hassan ripping off his stadium lanyard and binning it." at bounding box center [78, 258] width 112 height 9
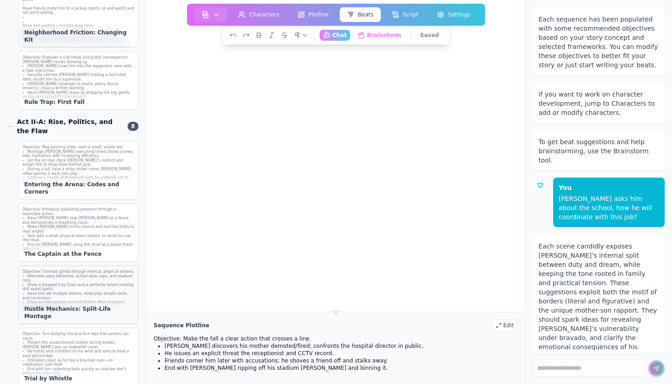
scroll to position [362, 0]
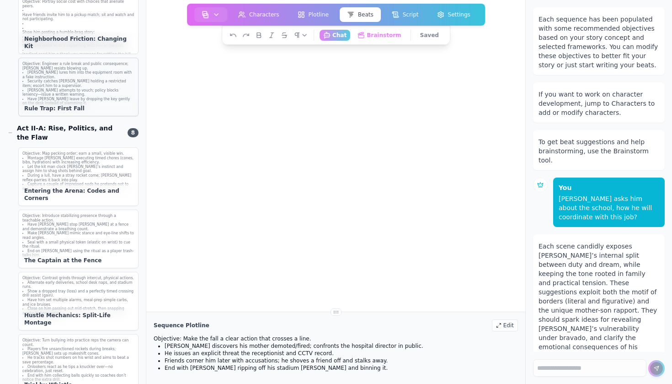
click at [91, 100] on li "Have Hassan leave by dropping the key gently on the desk instead of slamming it." at bounding box center [78, 101] width 112 height 9
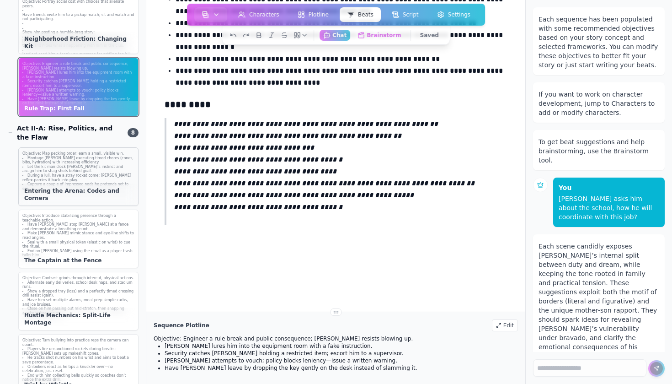
click at [92, 165] on li "Let the kit man clock Hassan’s instinct and assign him to shag shots behind goa…" at bounding box center [78, 169] width 112 height 9
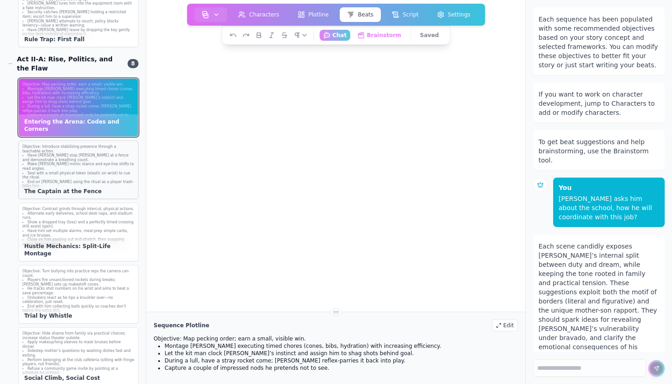
scroll to position [438, 0]
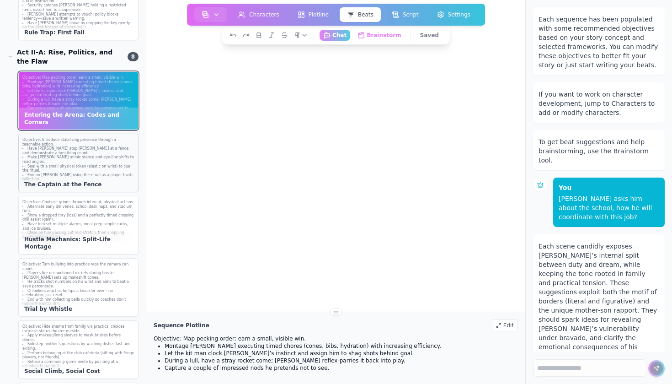
click at [89, 164] on li "Seal with a small physical token (elastic on wrist) to cue the ritual." at bounding box center [78, 168] width 112 height 9
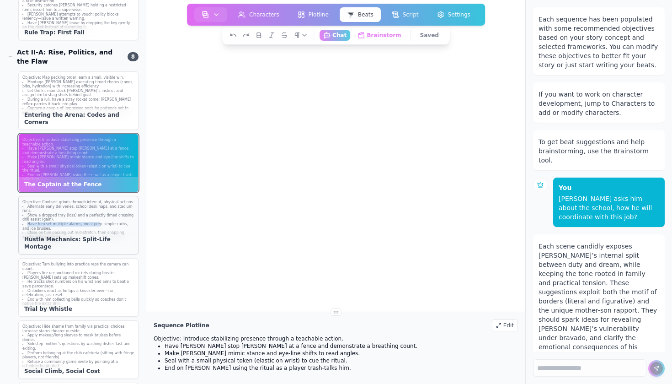
click at [96, 220] on ul "Alternate early deliveries, school desk naps, and stadium runs. Show a dropped …" at bounding box center [78, 221] width 112 height 35
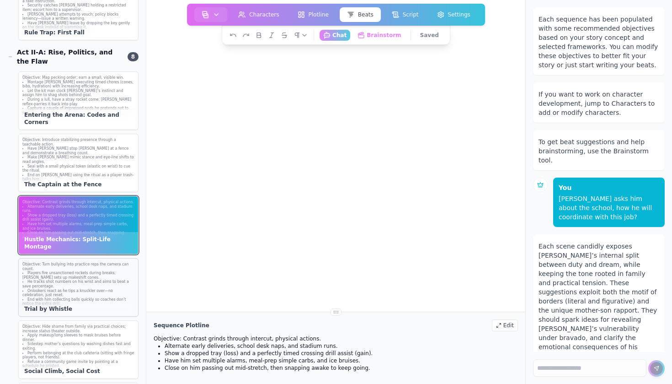
click at [107, 289] on li "Onlookers react as he tips a knuckler over—no celebration, just reset." at bounding box center [78, 293] width 112 height 9
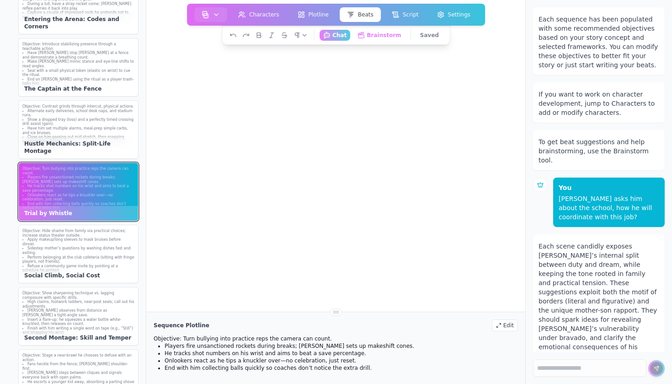
scroll to position [620, 0]
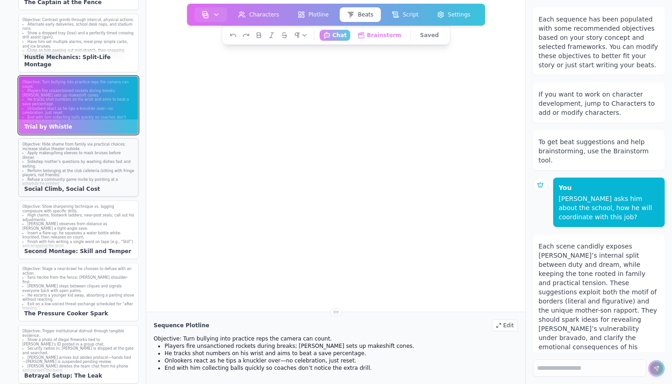
click at [88, 177] on li "Refuse a community game invite by pointing at a schedule he printed." at bounding box center [78, 181] width 112 height 9
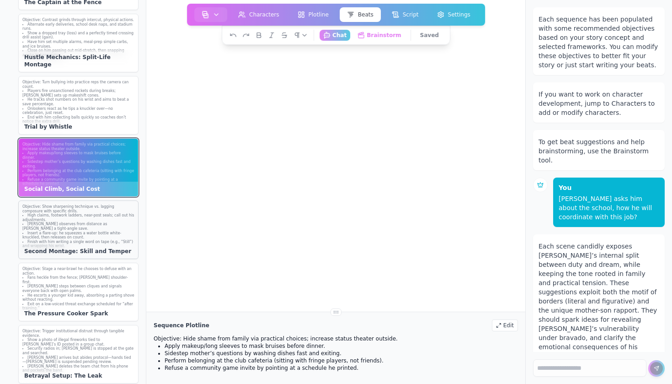
click at [90, 225] on li "Mohamed observes from distance as Hassan nails a tight-angle save." at bounding box center [78, 226] width 112 height 9
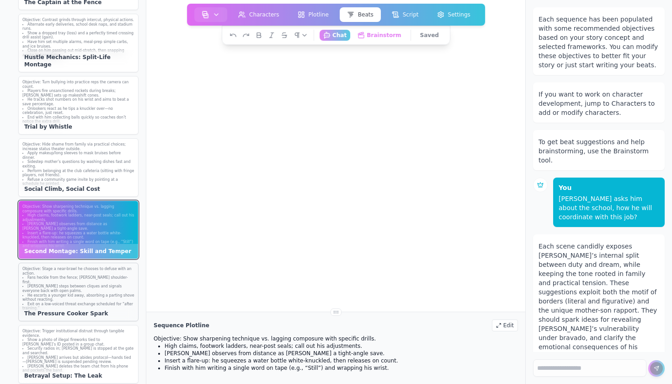
click at [94, 290] on li "Hassan steps between cliques and signals everyone back with open palms." at bounding box center [78, 288] width 112 height 9
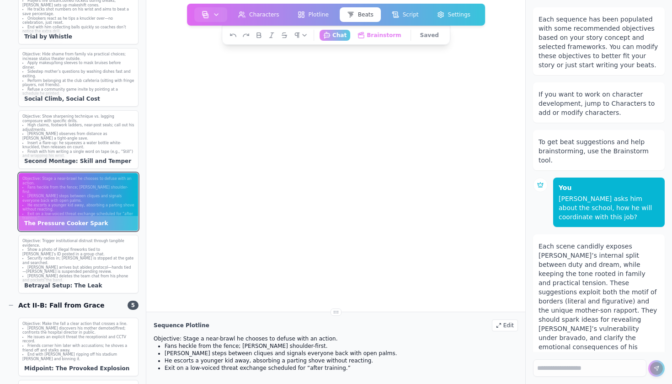
scroll to position [728, 0]
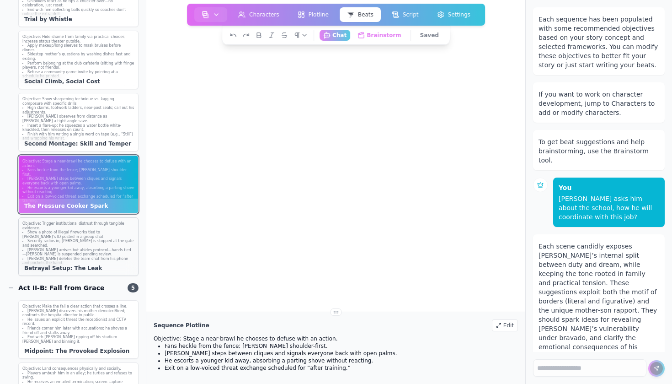
click at [95, 245] on li "Security radios in; Hassan is stopped at the gate and searched." at bounding box center [78, 243] width 112 height 9
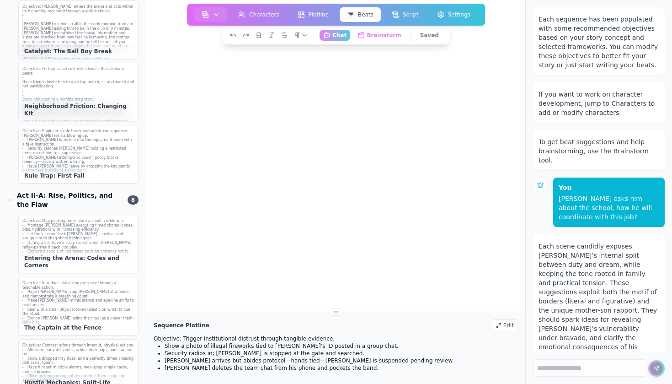
scroll to position [271, 0]
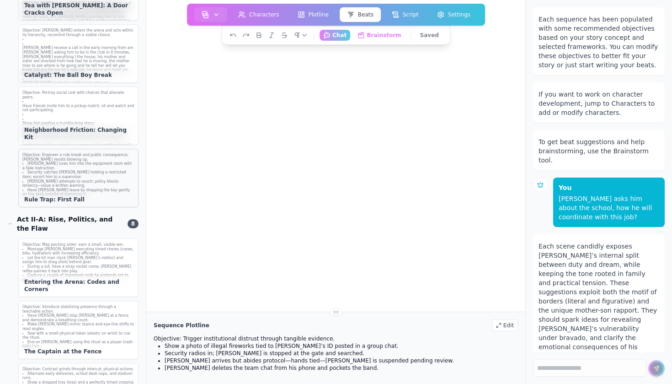
click at [88, 181] on li "Ahmad attempts to vouch; policy blocks leniency—issue a written warning." at bounding box center [78, 183] width 112 height 9
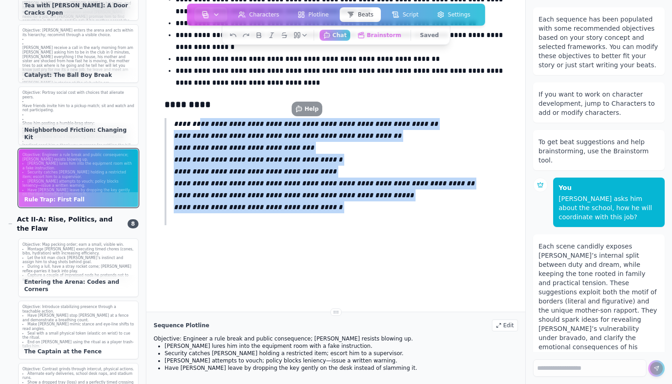
drag, startPoint x: 225, startPoint y: 231, endPoint x: 197, endPoint y: 127, distance: 108.3
click at [197, 127] on div "**********" at bounding box center [336, 83] width 350 height 384
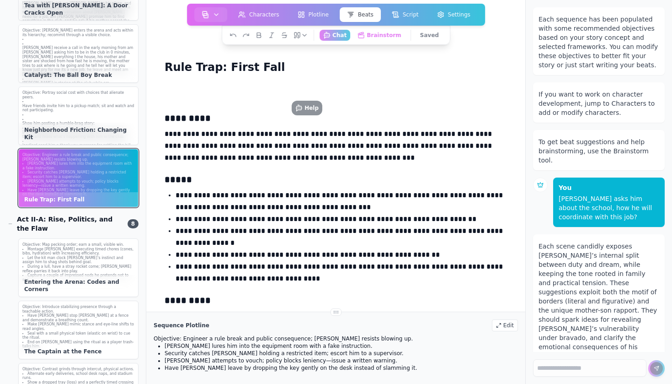
scroll to position [0, 0]
click at [80, 152] on p "he get confused from this he didn't pay anything, he discover that Keven payed …" at bounding box center [78, 163] width 112 height 22
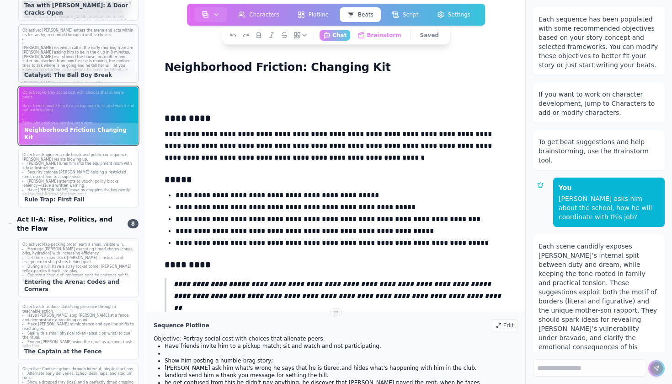
click at [84, 55] on p "Ahmad receive a call in the early morning from am Ahmad asking him to be in the…" at bounding box center [78, 61] width 112 height 31
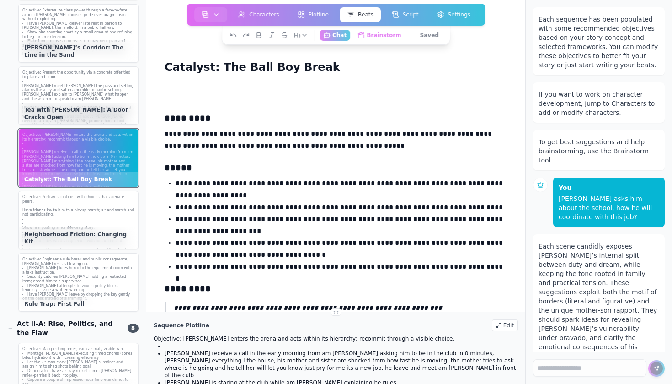
scroll to position [161, 0]
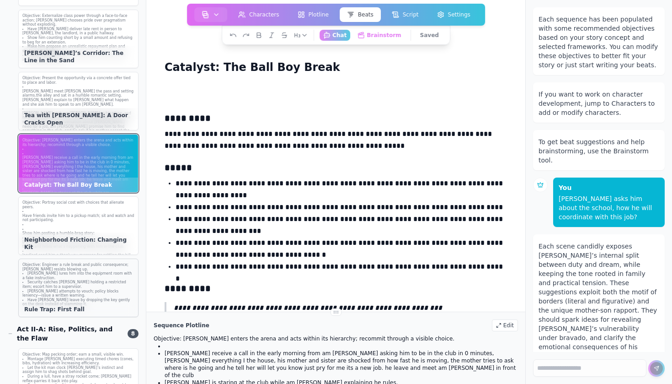
click at [119, 267] on p "Objective: Engineer a rule break and public consequence; Hassan resists blowing…" at bounding box center [78, 266] width 112 height 9
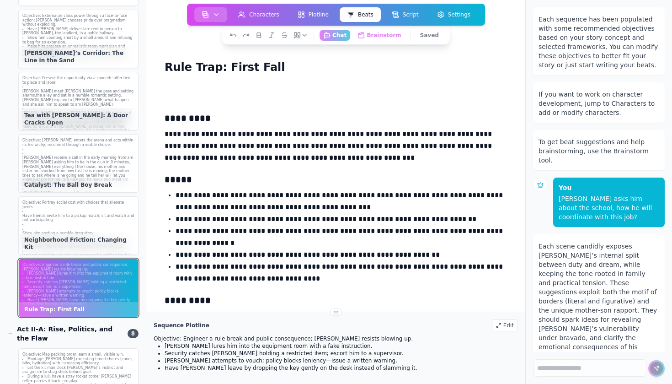
click at [216, 19] on button "button" at bounding box center [210, 14] width 33 height 15
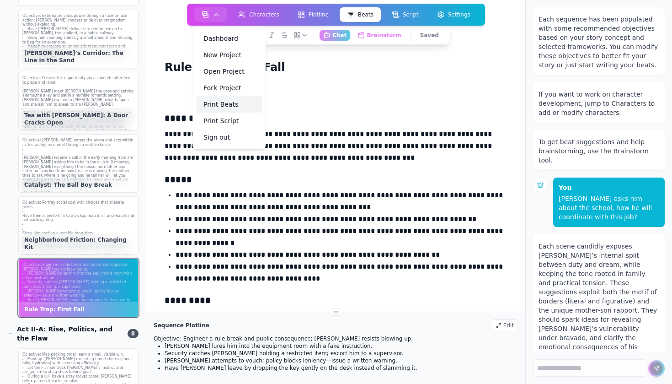
click at [232, 100] on link "Print Beats" at bounding box center [229, 104] width 66 height 16
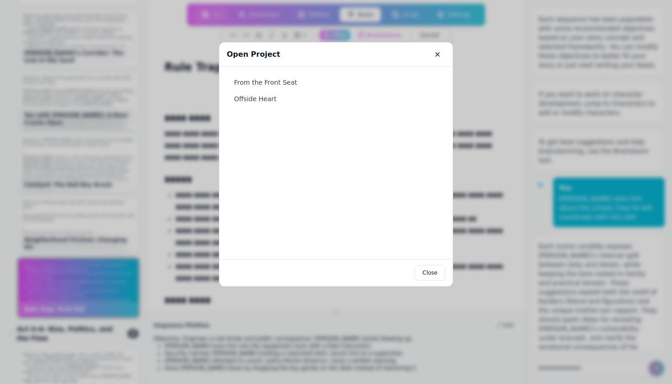
click at [437, 53] on icon "Close" at bounding box center [437, 54] width 7 height 7
